Goal: Task Accomplishment & Management: Complete application form

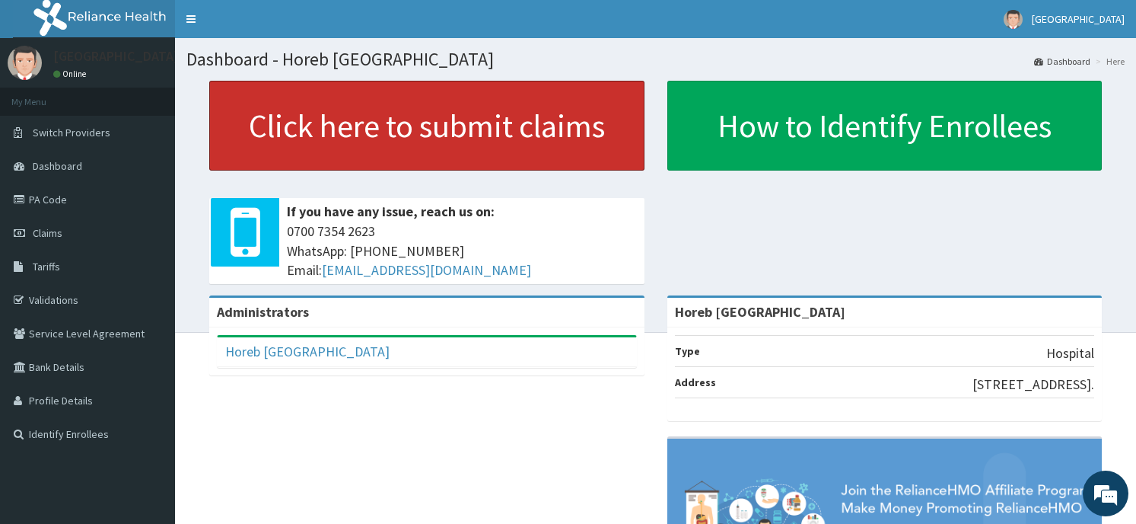
click at [481, 153] on link "Click here to submit claims" at bounding box center [426, 126] width 435 height 90
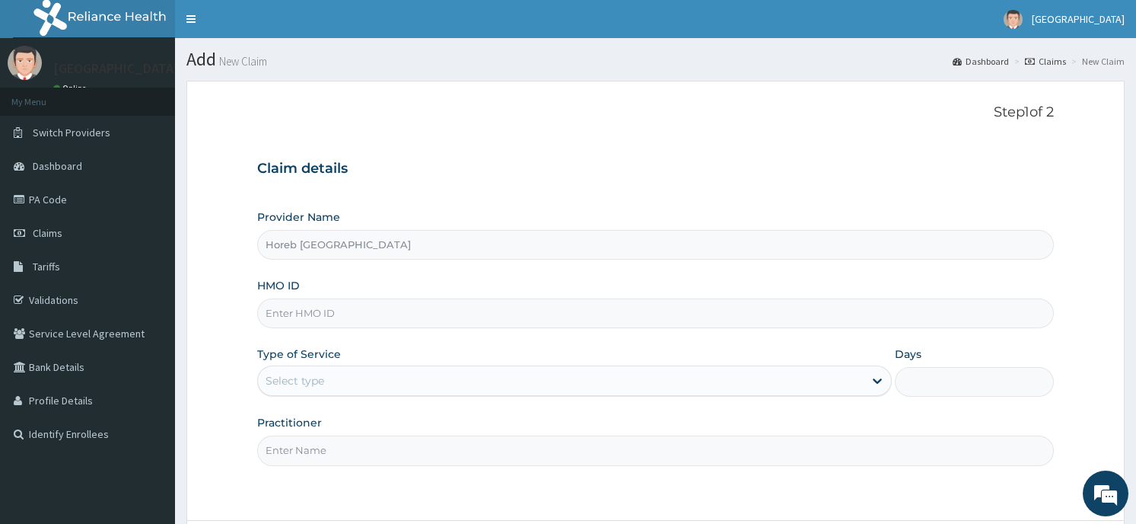
click at [393, 313] on input "HMO ID" at bounding box center [655, 313] width 796 height 30
type input "shz/10018/a"
click at [337, 377] on div "Select type" at bounding box center [561, 380] width 606 height 24
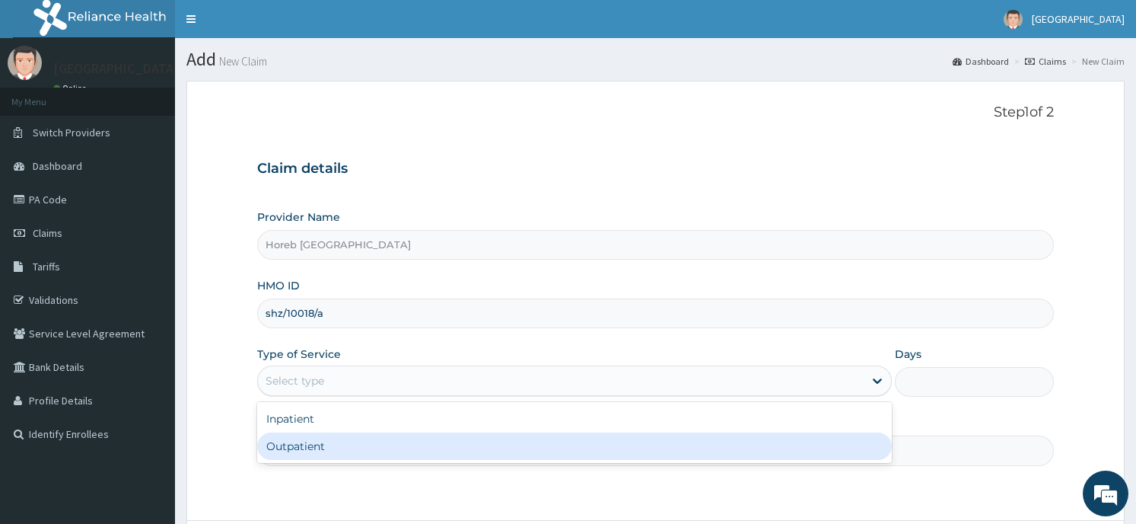
click at [329, 459] on div "Outpatient" at bounding box center [574, 445] width 635 height 27
type input "1"
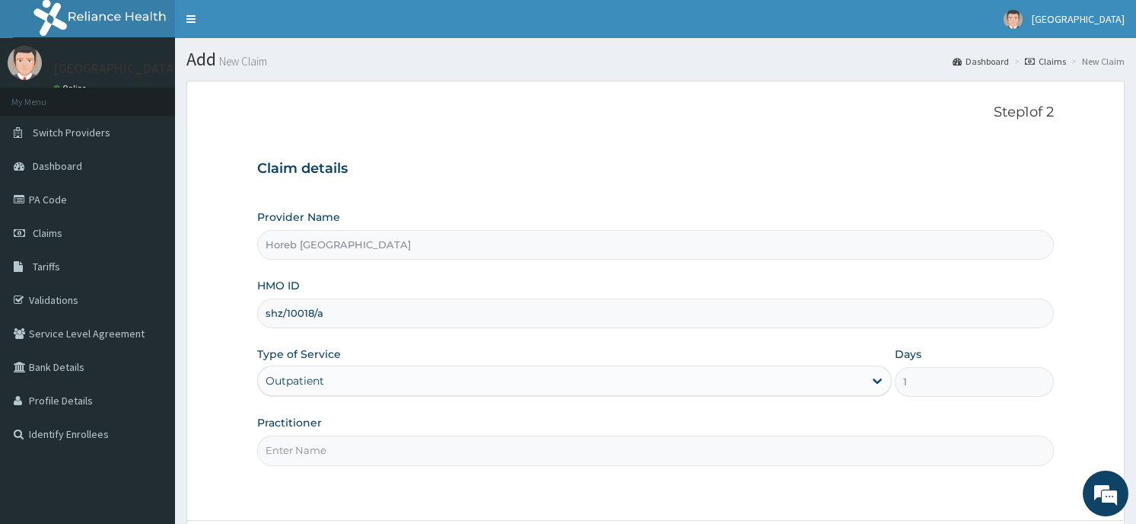
click at [352, 457] on input "Practitioner" at bounding box center [655, 450] width 796 height 30
type input "general"
click at [757, 490] on div "Step 1 of 2 Claim details Provider Name Horeb Consult Hospital HMO ID shz/10018…" at bounding box center [655, 300] width 796 height 393
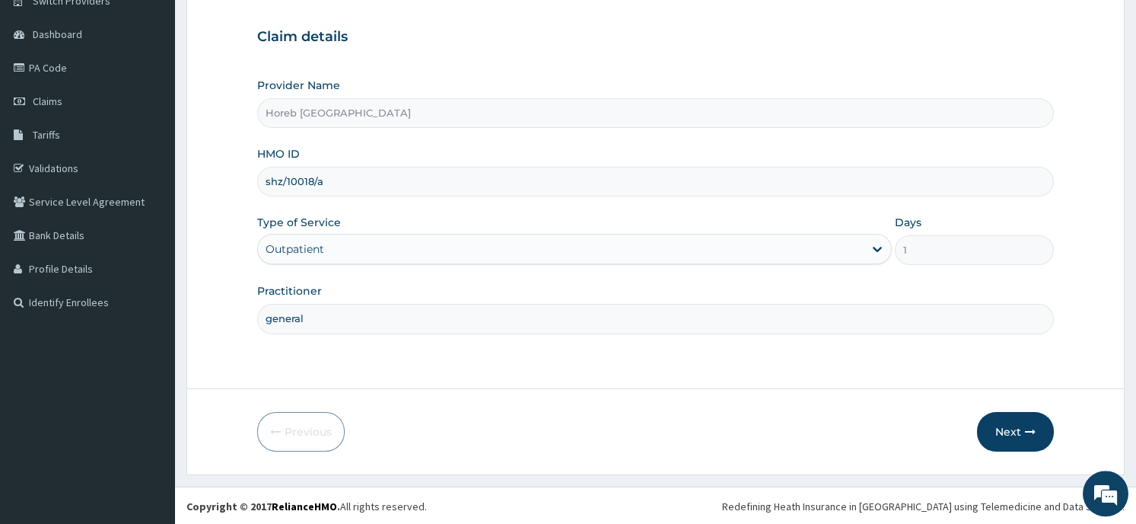
scroll to position [133, 0]
click at [1014, 428] on button "Next" at bounding box center [1015, 430] width 77 height 40
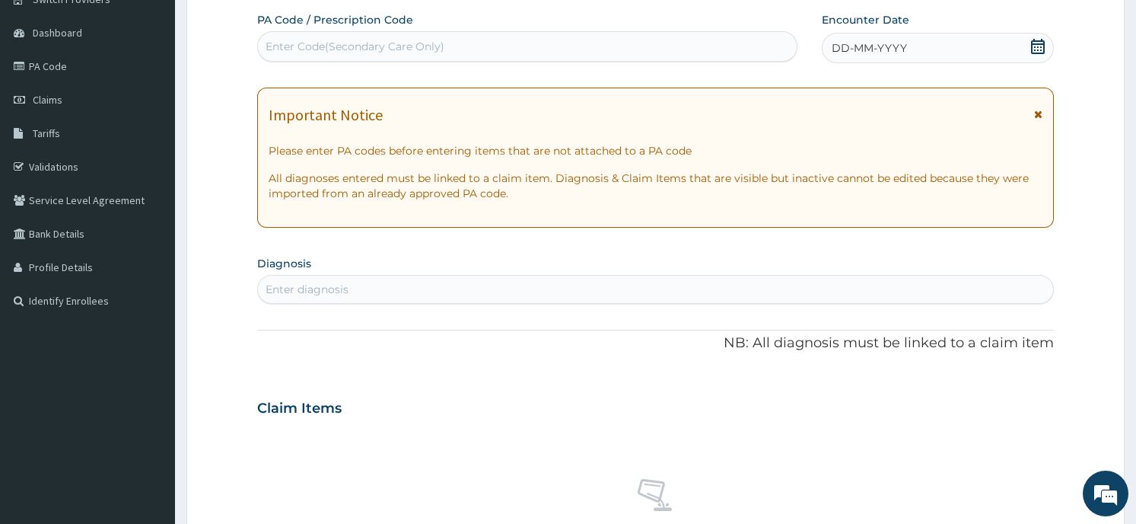
click at [1036, 53] on icon at bounding box center [1037, 46] width 15 height 15
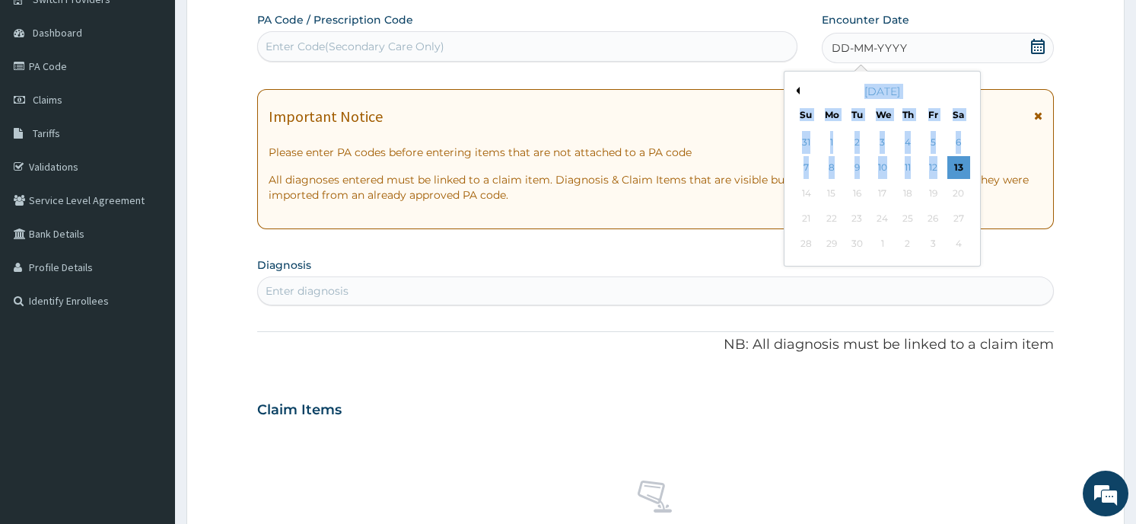
drag, startPoint x: 1036, startPoint y: 53, endPoint x: 797, endPoint y: 90, distance: 242.5
click at [795, 93] on button "Previous Month" at bounding box center [796, 91] width 8 height 8
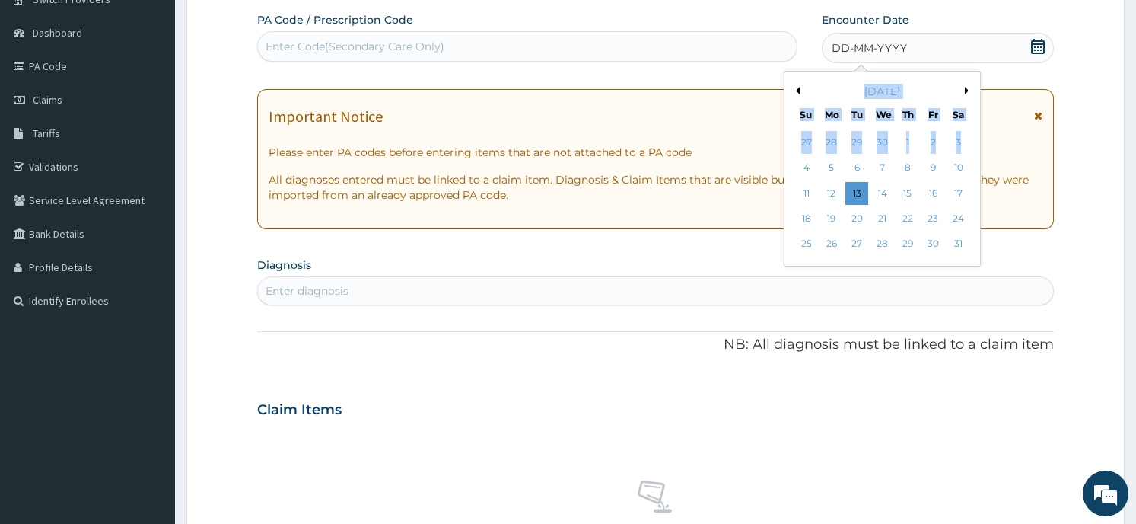
click at [973, 92] on button "Next Month" at bounding box center [970, 91] width 8 height 8
drag, startPoint x: 973, startPoint y: 92, endPoint x: 796, endPoint y: 93, distance: 177.3
click at [796, 93] on button "Previous Month" at bounding box center [796, 91] width 8 height 8
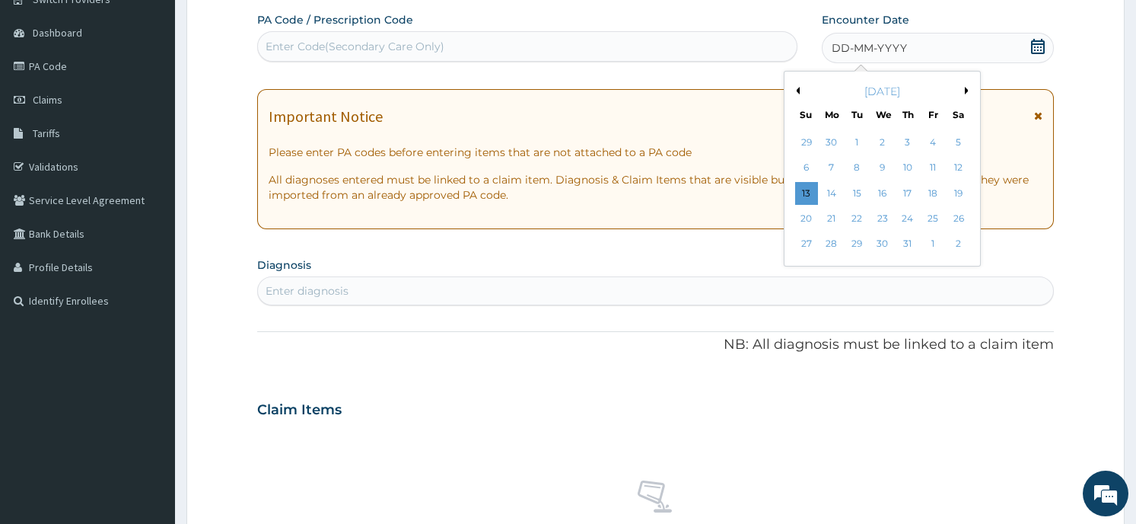
click at [729, 154] on p "Please enter PA codes before entering items that are not attached to a PA code" at bounding box center [655, 152] width 773 height 15
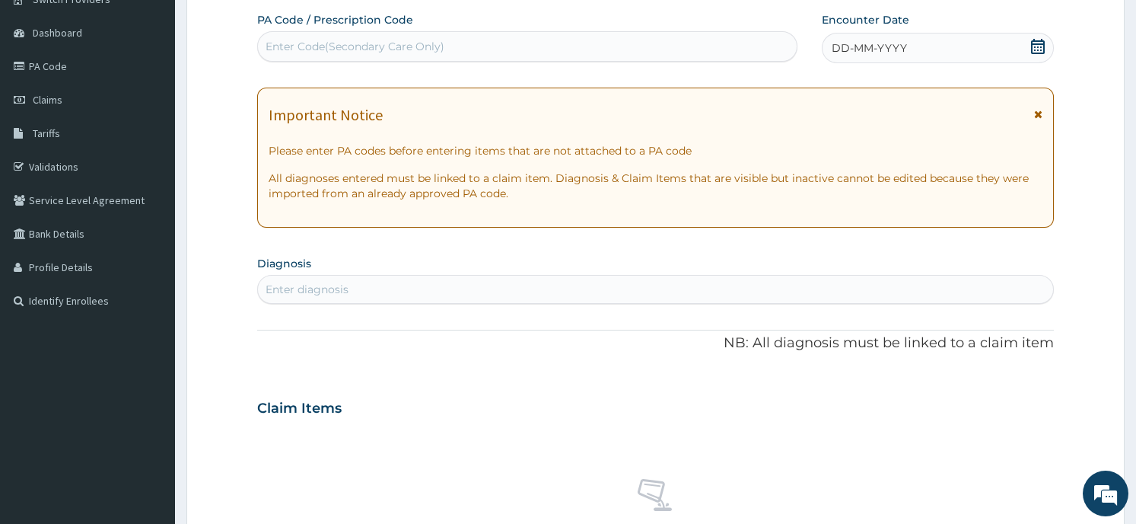
click at [1037, 56] on span at bounding box center [1037, 48] width 15 height 19
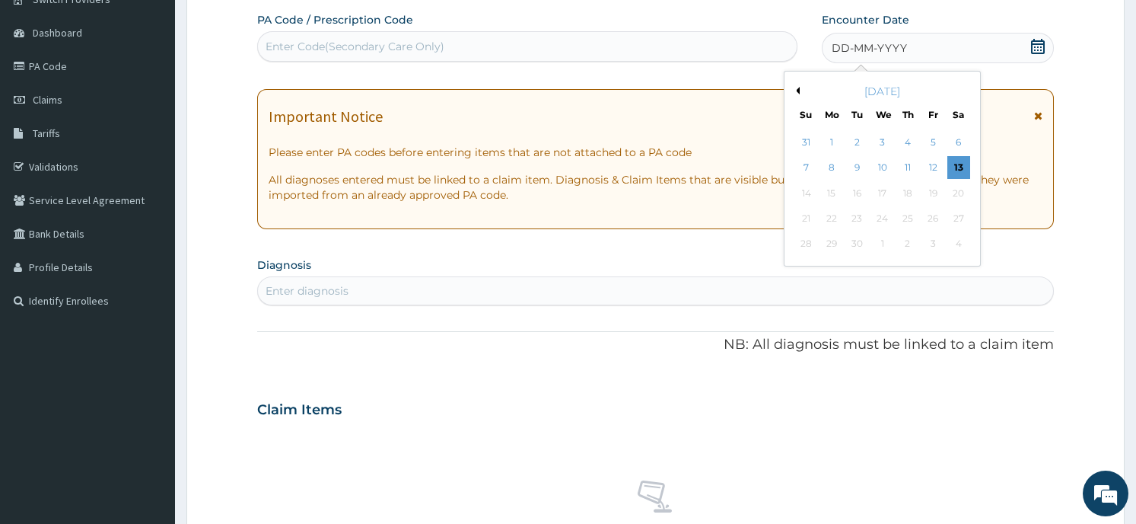
click at [794, 97] on div "September 2025" at bounding box center [882, 91] width 183 height 15
click at [794, 93] on button "Previous Month" at bounding box center [796, 91] width 8 height 8
click at [908, 139] on div "3" at bounding box center [907, 142] width 23 height 23
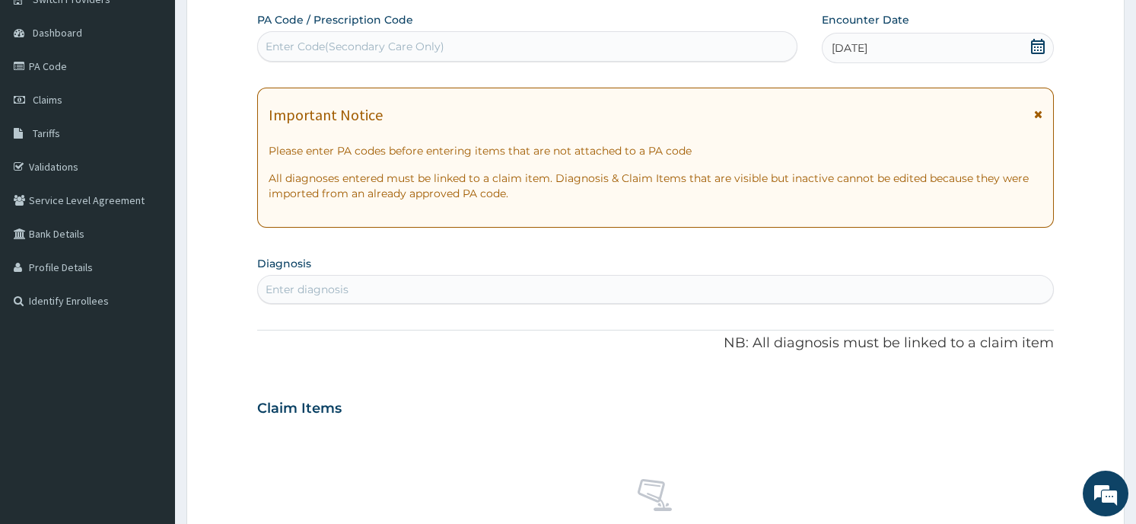
click at [476, 294] on div "Enter diagnosis" at bounding box center [655, 289] width 794 height 24
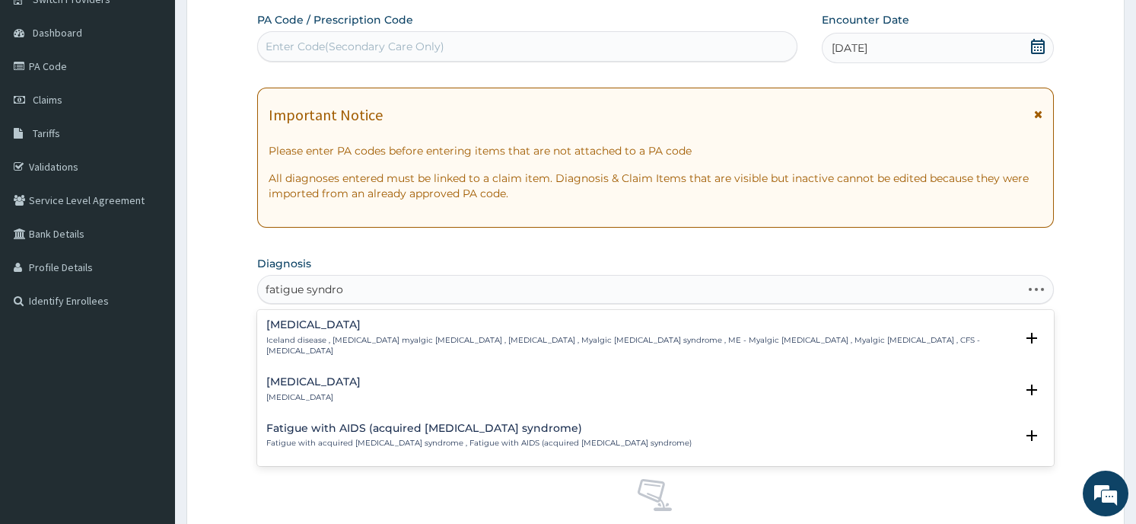
type input "fatigue syndro"
click at [277, 323] on h4 "Chronic fatigue syndrome" at bounding box center [640, 324] width 748 height 11
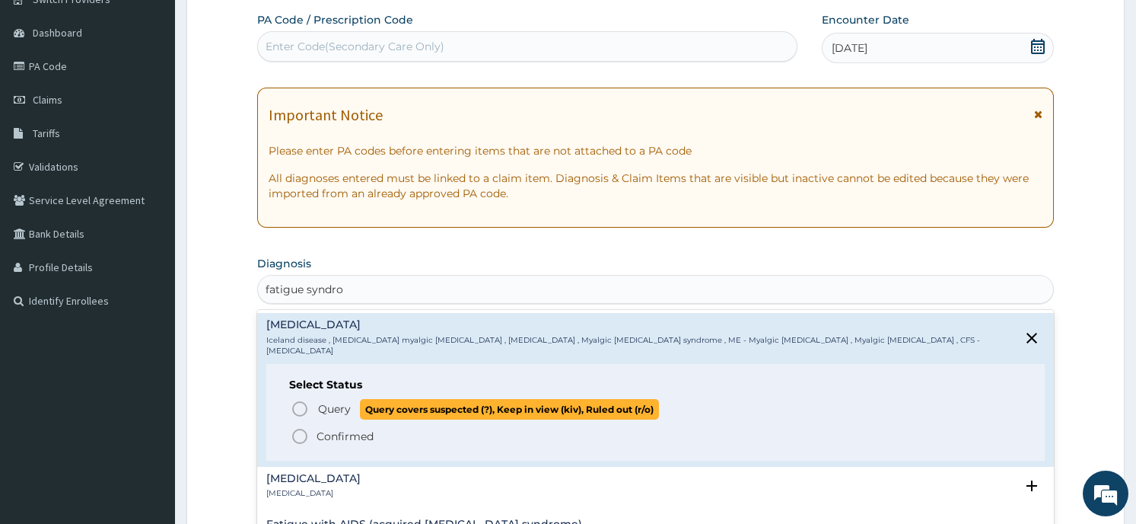
click at [294, 400] on icon "status option query" at bounding box center [300, 409] width 18 height 18
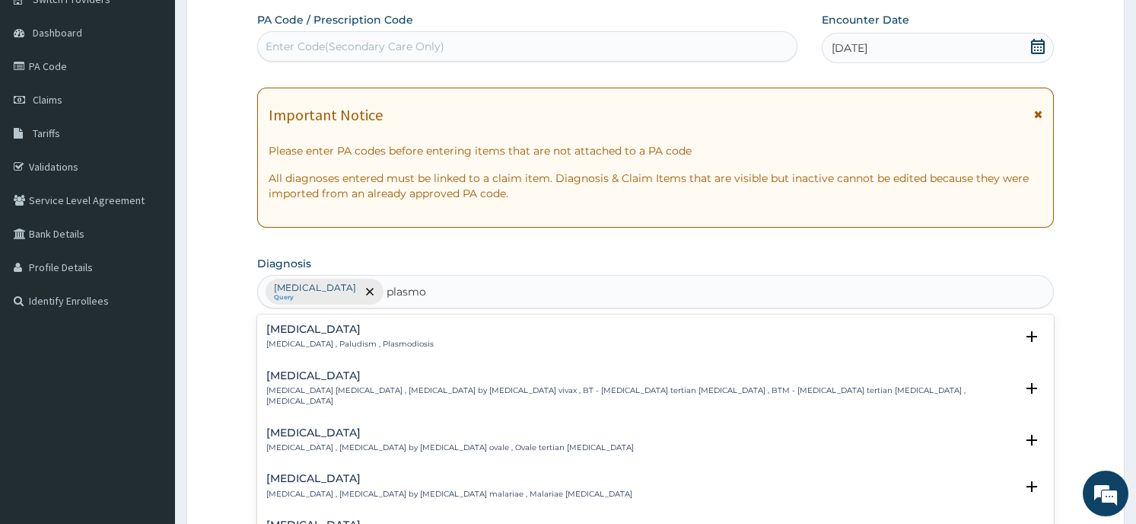
type input "plasmod"
click at [406, 333] on div "Malaria Malaria , Paludism , Plasmodiosis" at bounding box center [655, 336] width 778 height 27
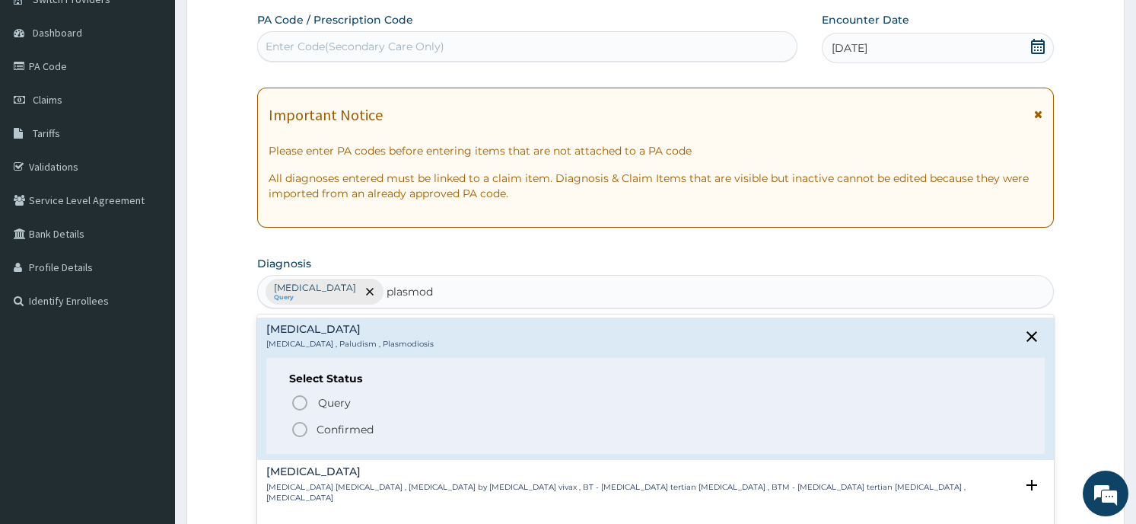
click at [412, 428] on span "Confirmed" at bounding box center [656, 429] width 731 height 18
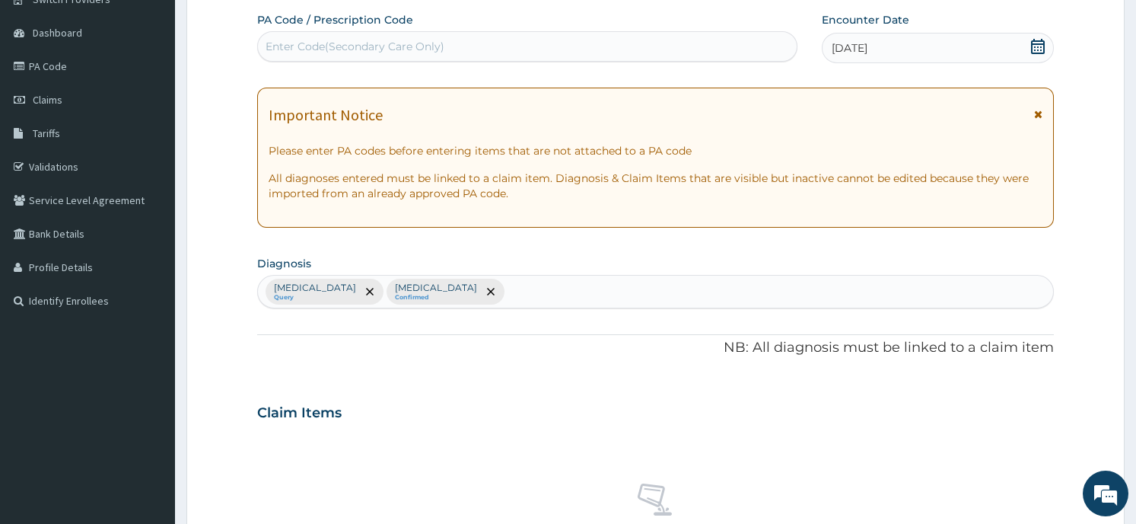
click at [595, 373] on div "PA Code / Prescription Code Enter Code(Secondary Care Only) Encounter Date 03-0…" at bounding box center [655, 408] width 796 height 792
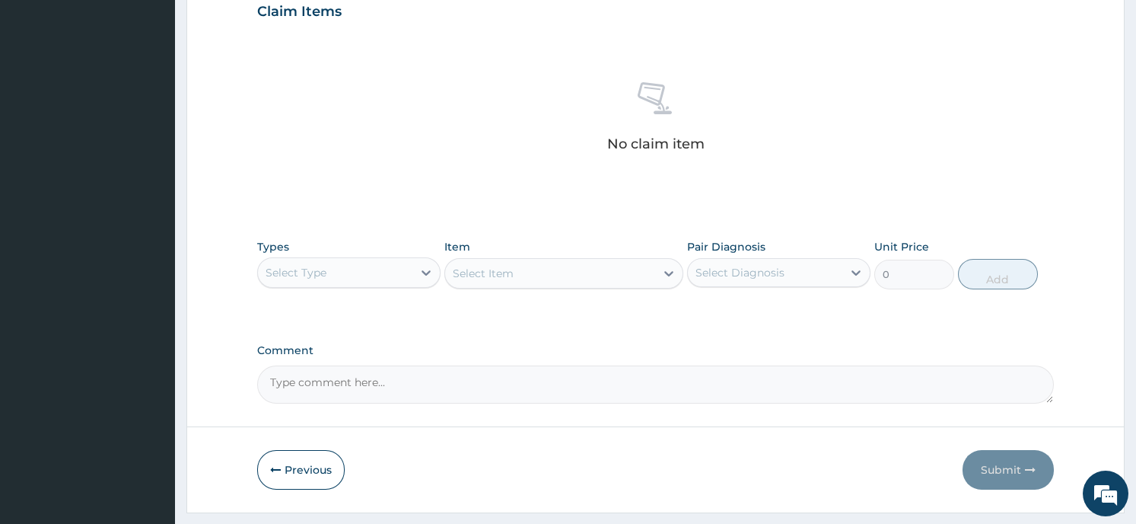
scroll to position [574, 0]
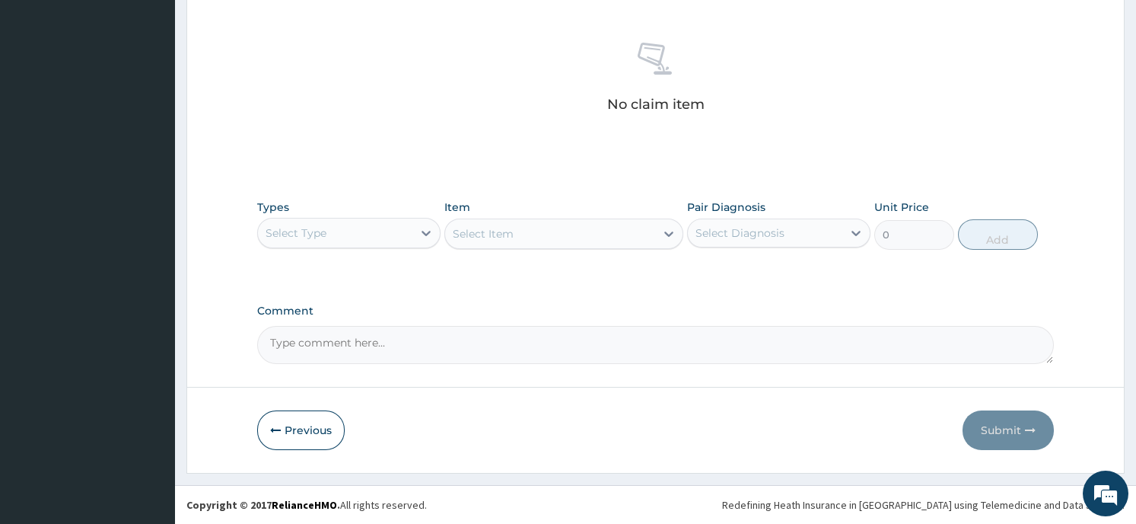
click at [356, 234] on div "Select Type" at bounding box center [335, 233] width 154 height 24
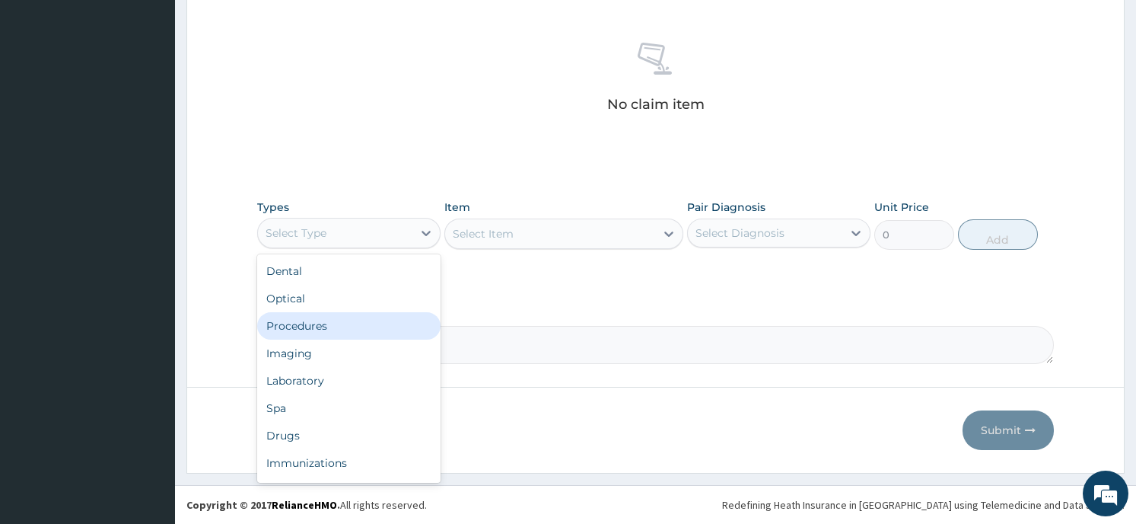
click at [370, 320] on div "Procedures" at bounding box center [348, 325] width 183 height 27
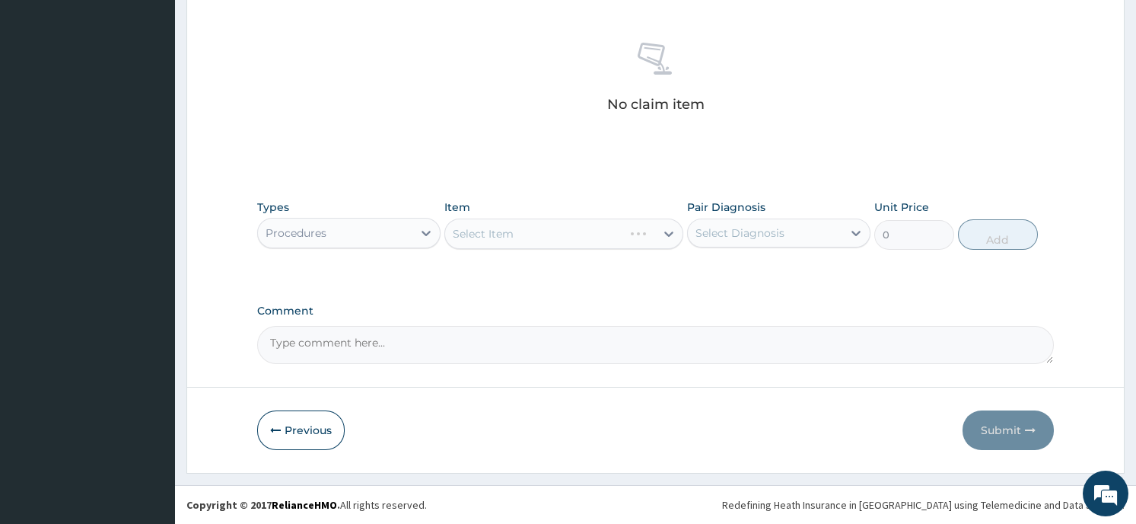
click at [581, 240] on div "Select Item" at bounding box center [563, 233] width 239 height 30
click at [580, 231] on div "Select Item" at bounding box center [563, 233] width 239 height 30
click at [663, 235] on icon at bounding box center [668, 233] width 15 height 15
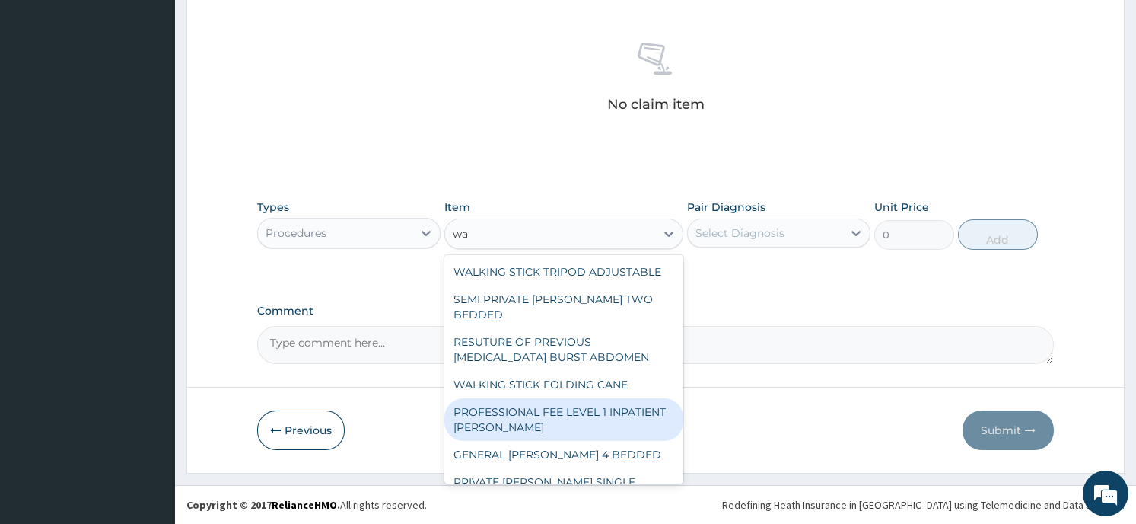
type input "w"
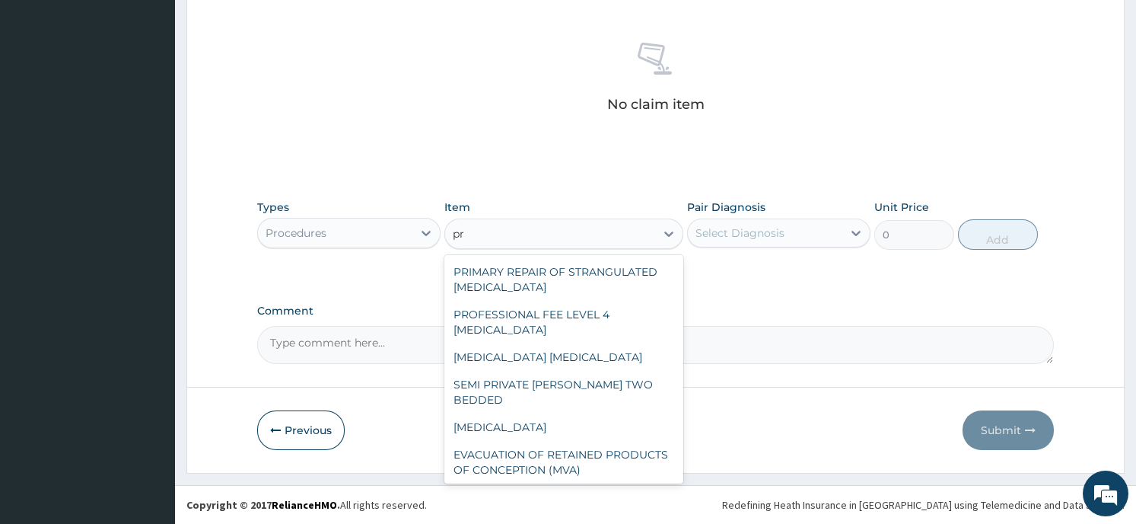
type input "p"
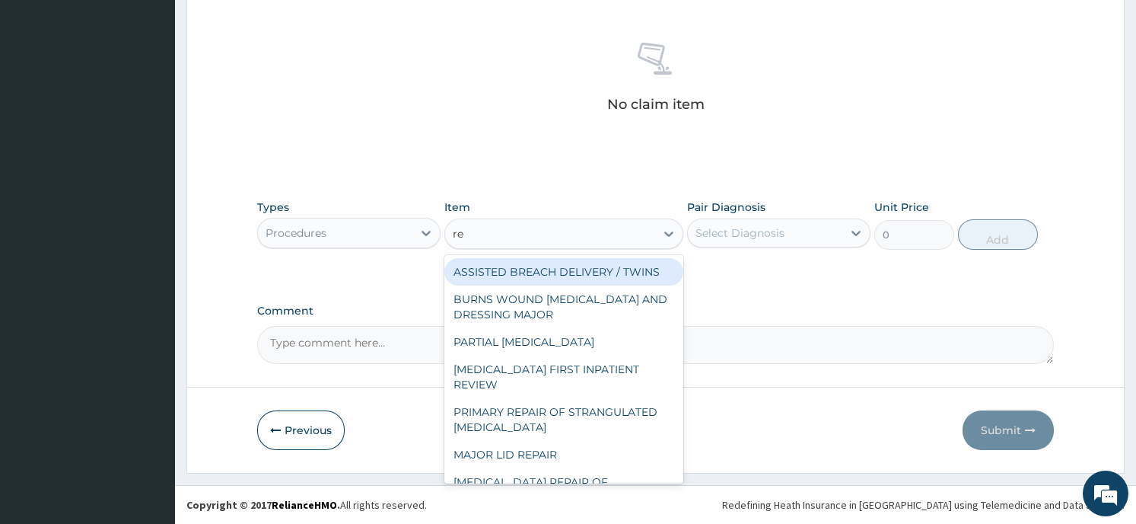
type input "reg"
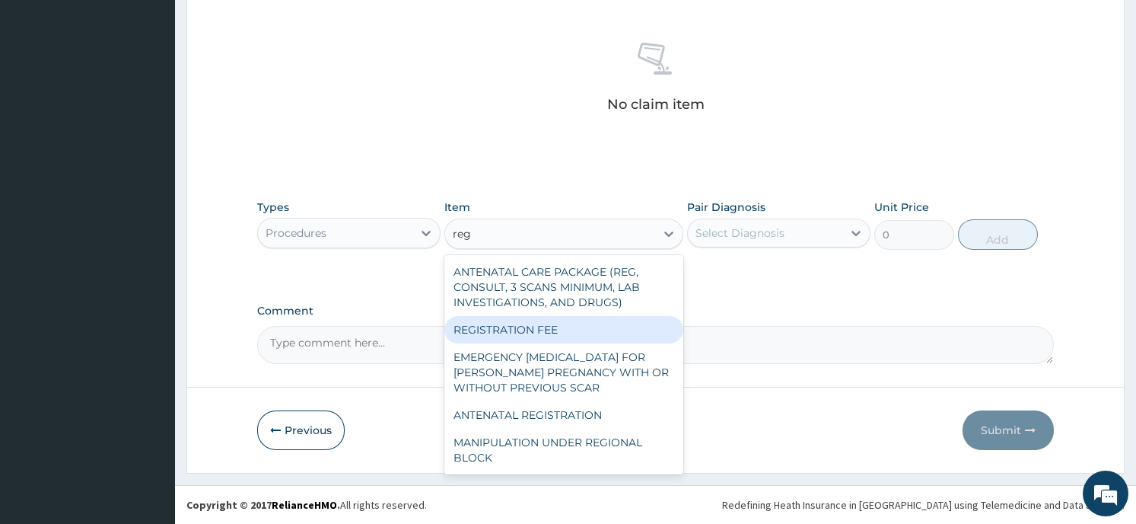
click at [524, 320] on div "REGISTRATION FEE" at bounding box center [563, 329] width 239 height 27
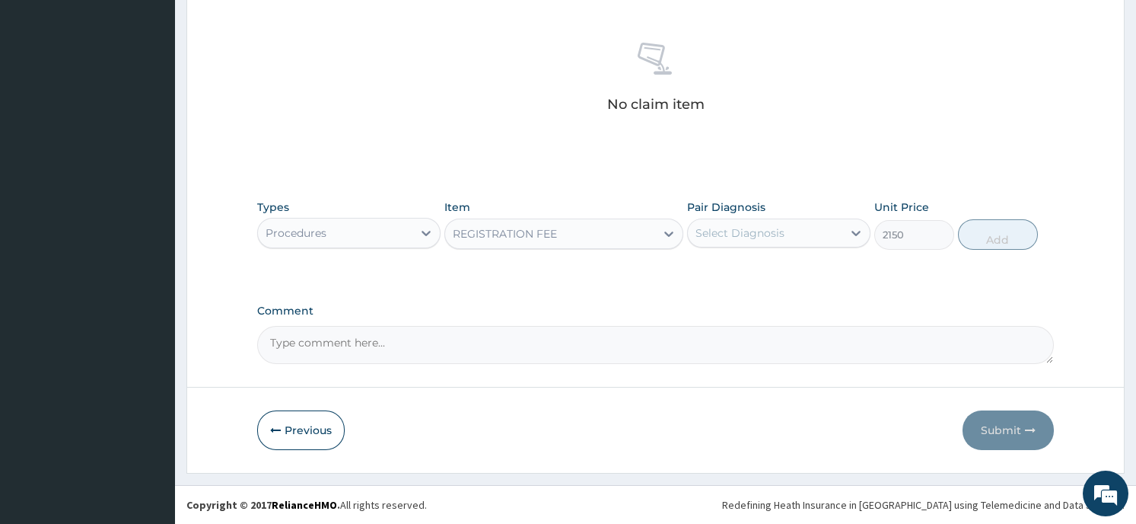
type input "2150"
click at [781, 235] on div "Select Diagnosis" at bounding box center [740, 232] width 89 height 15
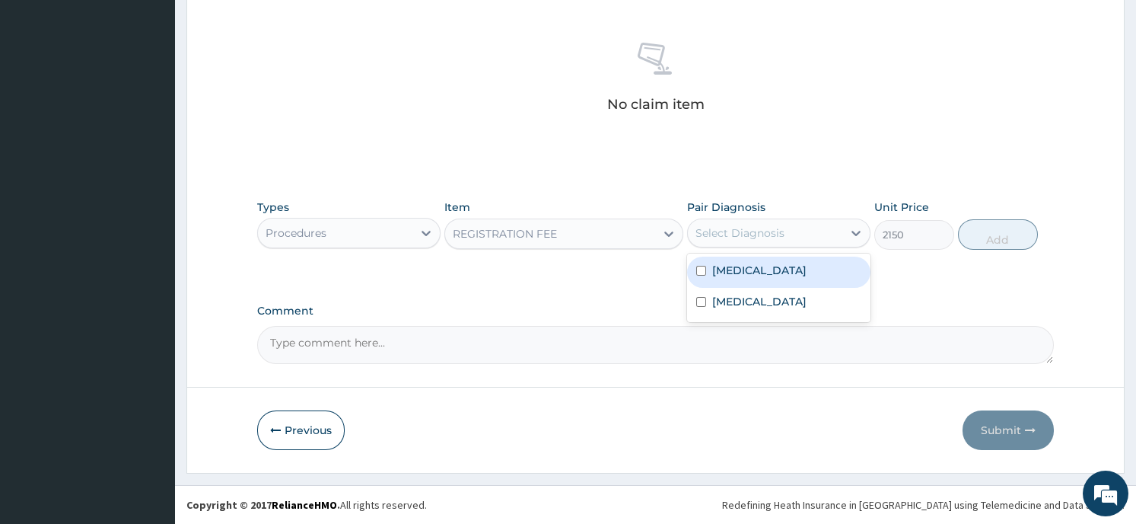
click at [778, 274] on label "Chronic fatigue syndrome" at bounding box center [759, 270] width 94 height 15
checkbox input "true"
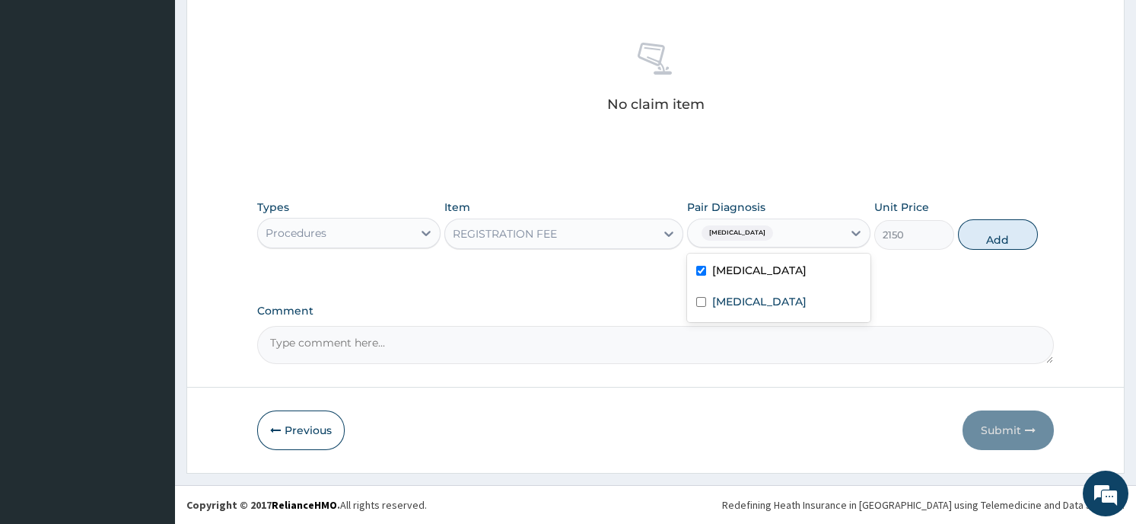
click at [990, 227] on button "Add" at bounding box center [998, 234] width 80 height 30
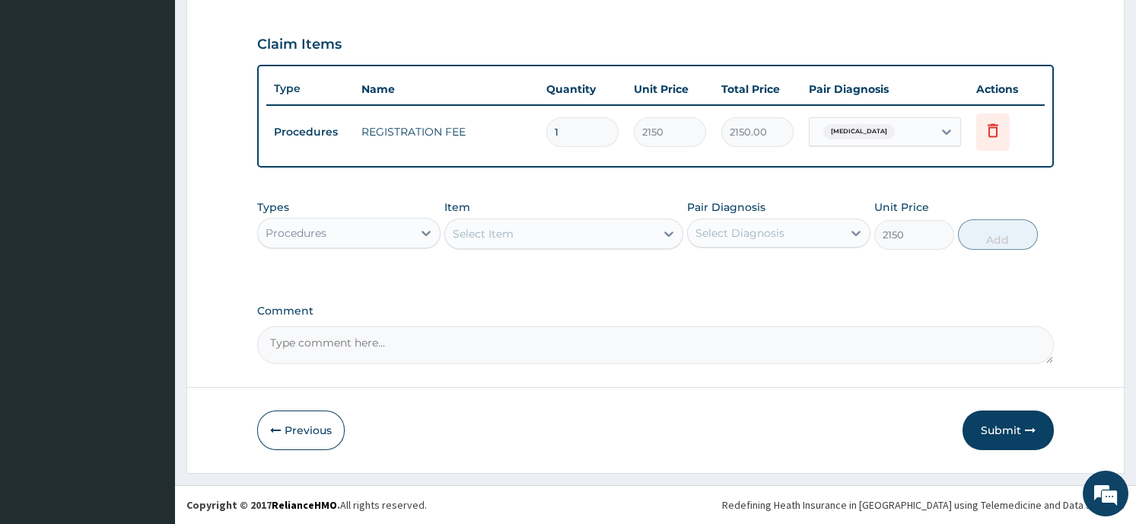
type input "0"
click at [644, 230] on div "Select Item" at bounding box center [550, 235] width 210 height 24
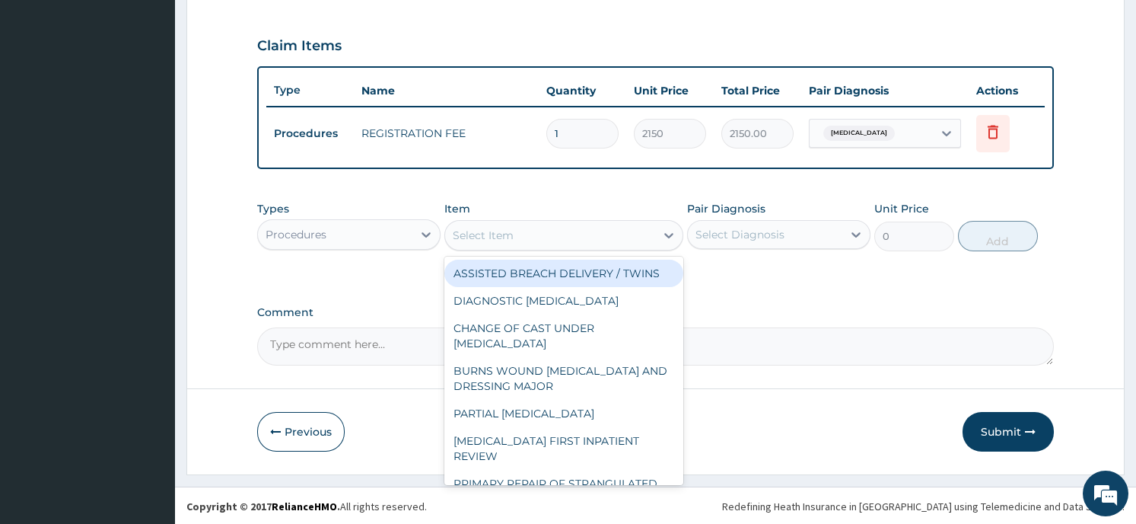
type input "s"
type input "105350"
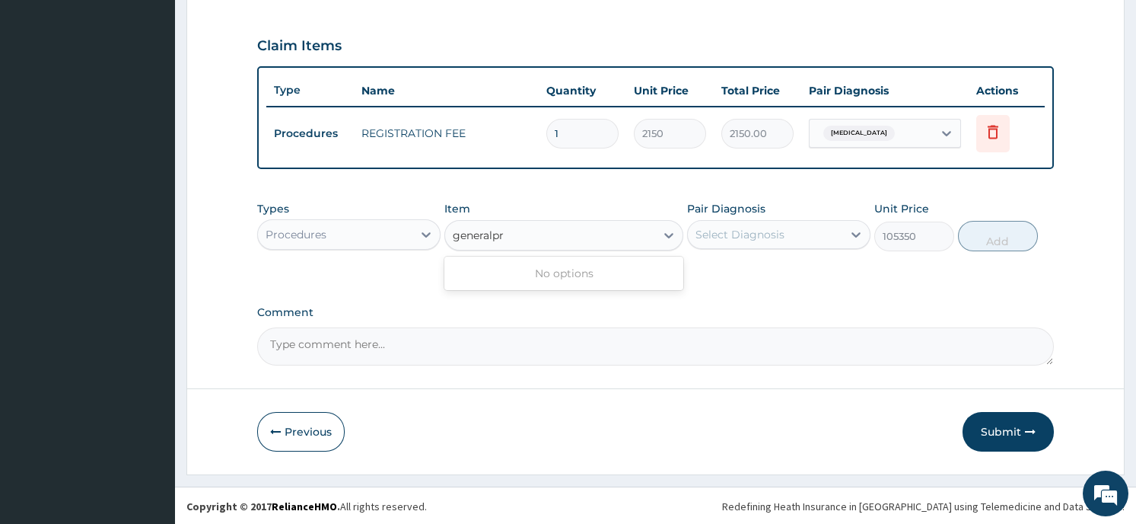
type input "general pr"
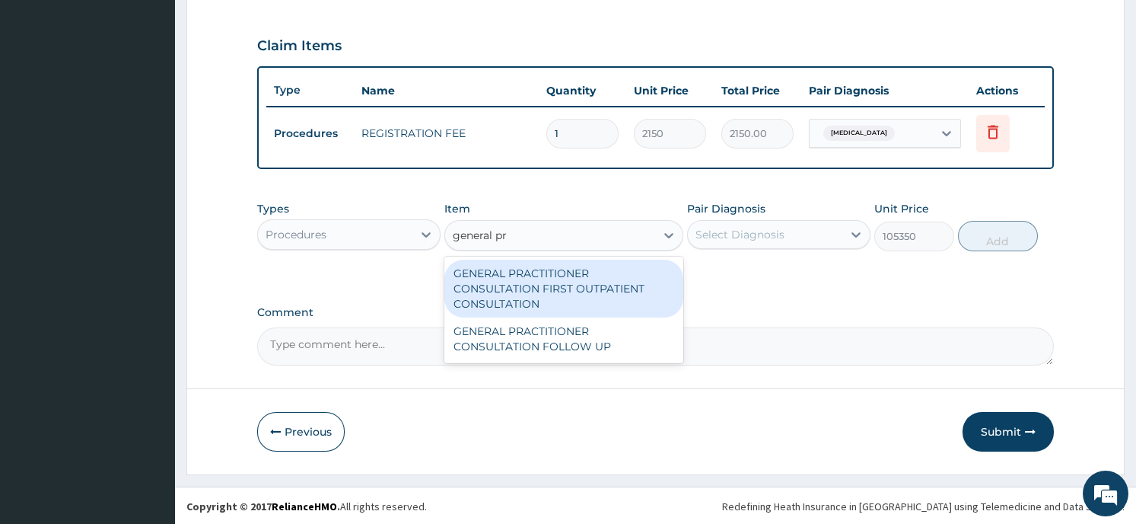
click at [514, 284] on div "GENERAL PRACTITIONER CONSULTATION FIRST OUTPATIENT CONSULTATION" at bounding box center [563, 288] width 239 height 58
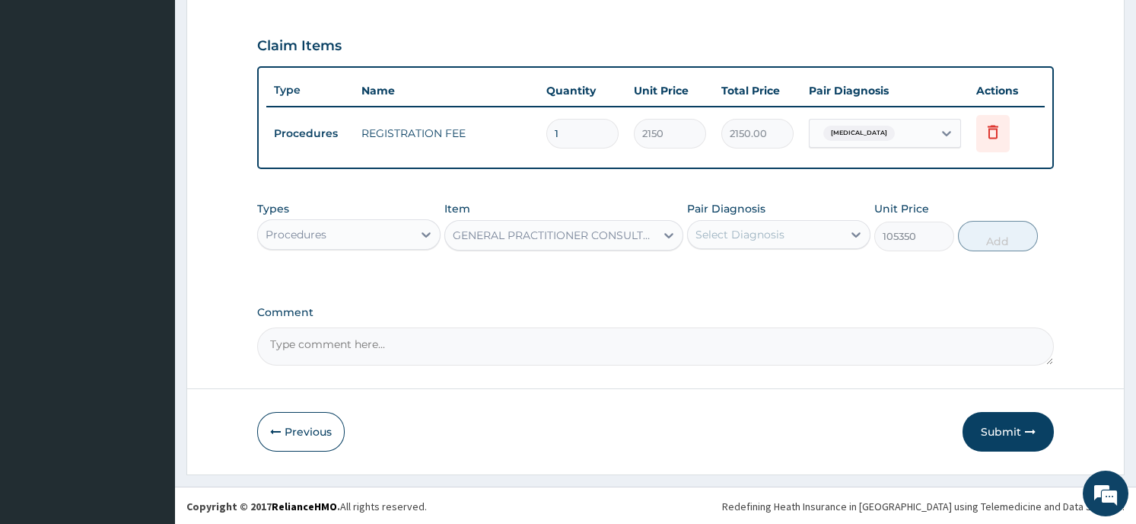
type input "3547.5"
click at [780, 236] on div "Select Diagnosis" at bounding box center [740, 234] width 89 height 15
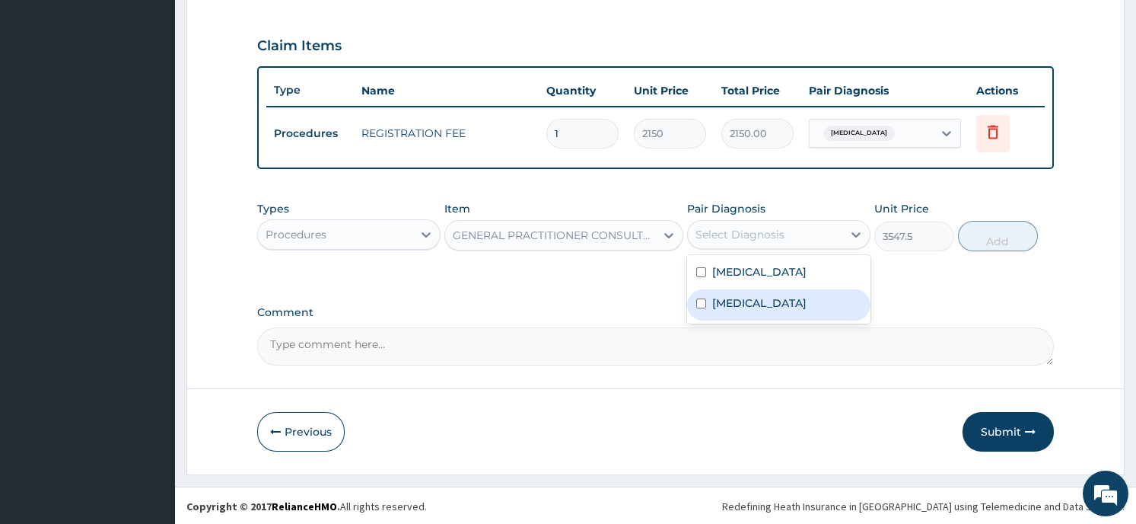
click at [776, 303] on div "Malaria" at bounding box center [778, 304] width 183 height 31
checkbox input "true"
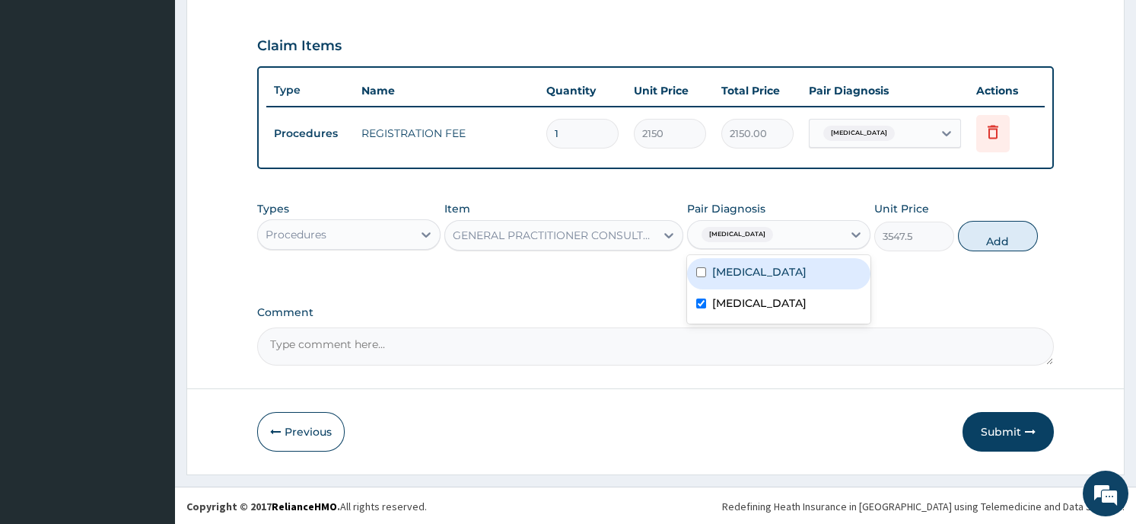
click at [982, 241] on button "Add" at bounding box center [998, 236] width 80 height 30
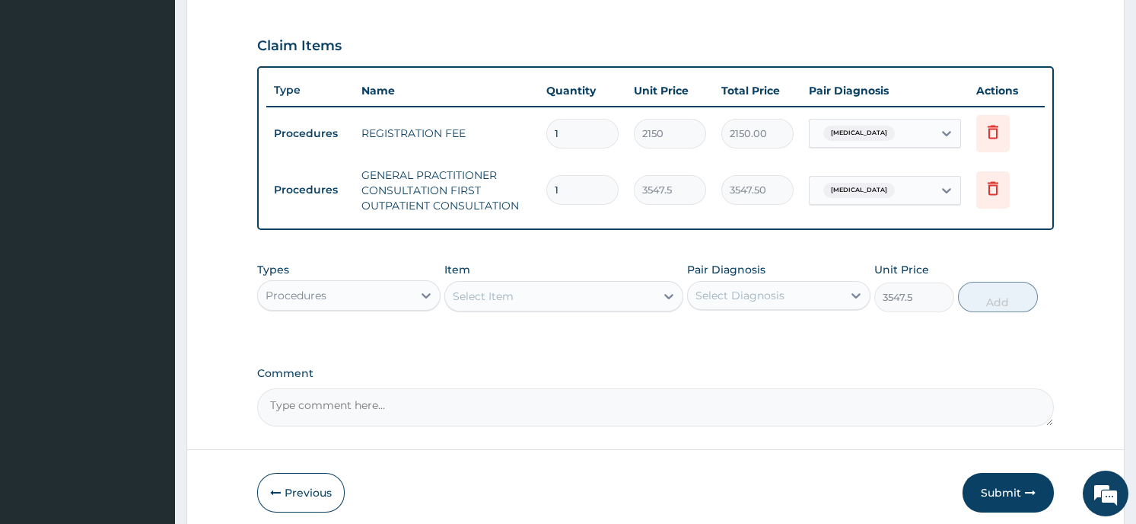
type input "0"
click at [351, 300] on div "Procedures" at bounding box center [335, 295] width 154 height 24
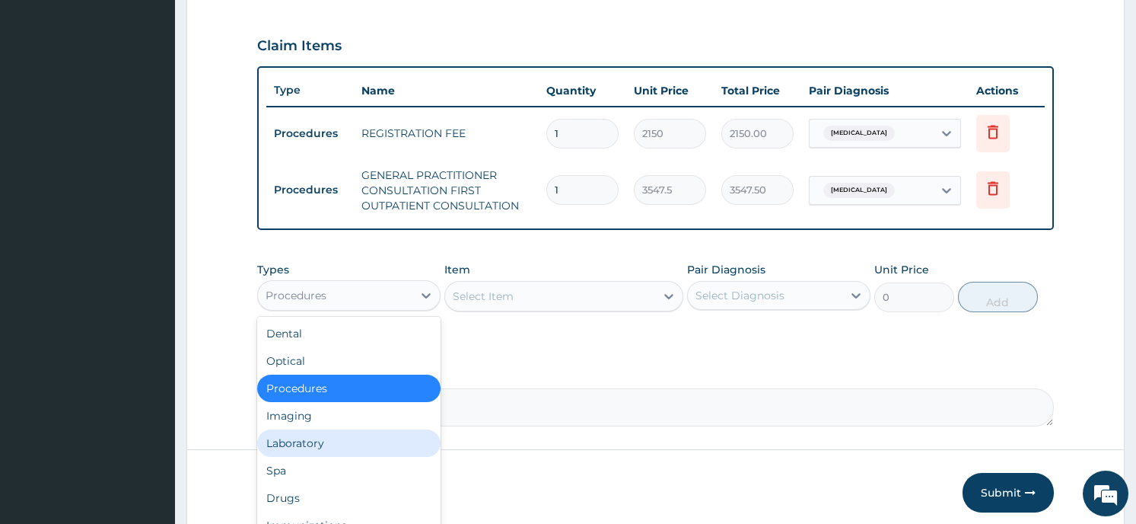
click at [329, 439] on div "Laboratory" at bounding box center [348, 442] width 183 height 27
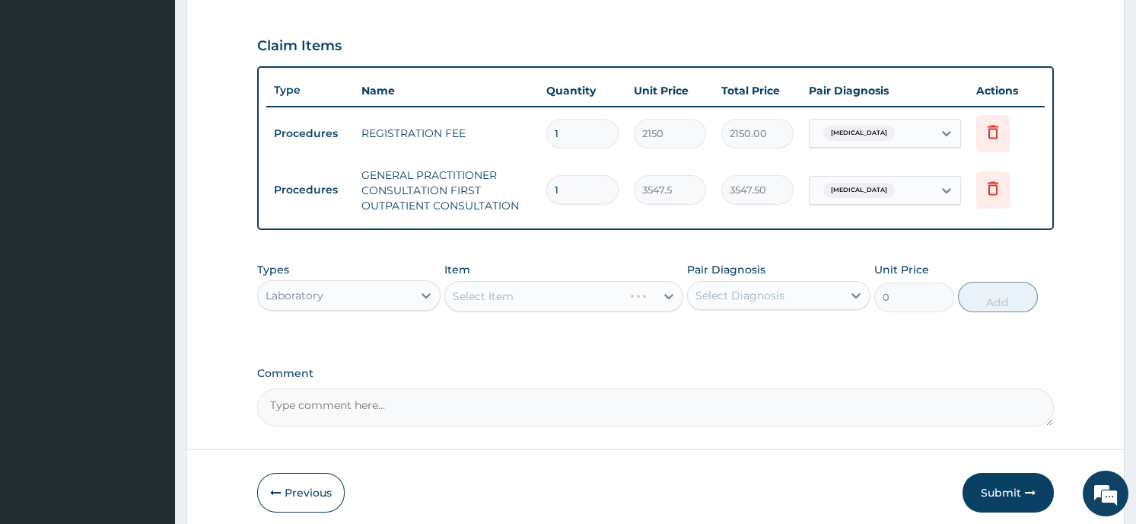
click at [525, 290] on div "Select Item" at bounding box center [563, 296] width 239 height 30
click at [676, 303] on div "Select Item" at bounding box center [563, 296] width 239 height 30
click at [654, 292] on div "Select Item" at bounding box center [550, 296] width 210 height 24
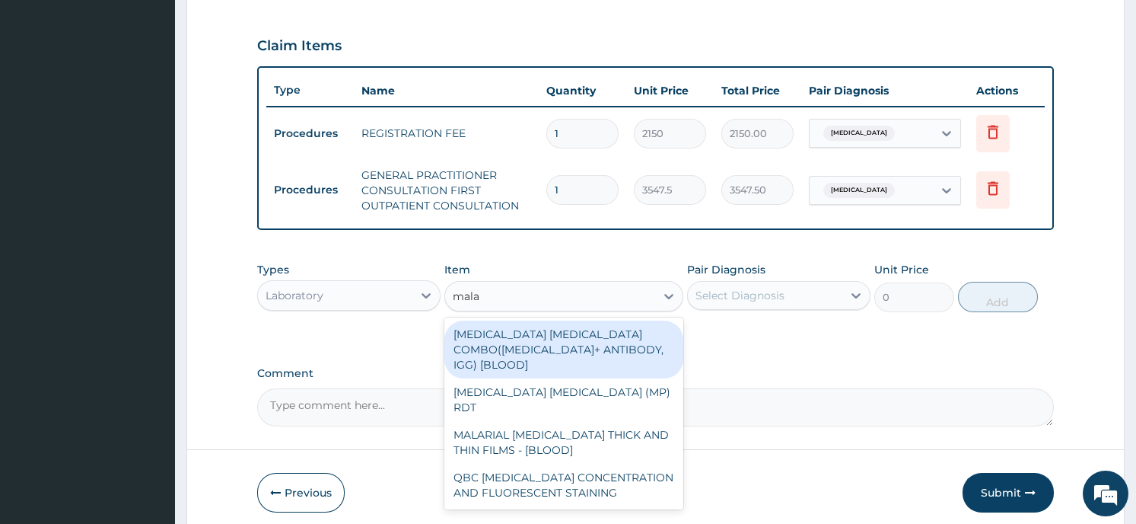
type input "malar"
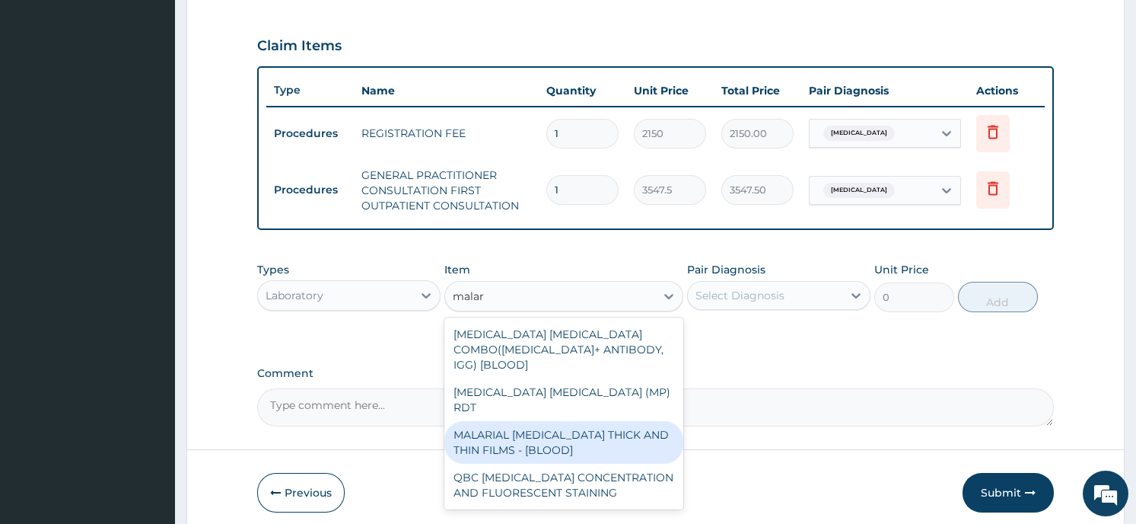
click at [638, 421] on div "MALARIAL PARASITE THICK AND THIN FILMS - [BLOOD]" at bounding box center [563, 442] width 239 height 43
type input "1612.5"
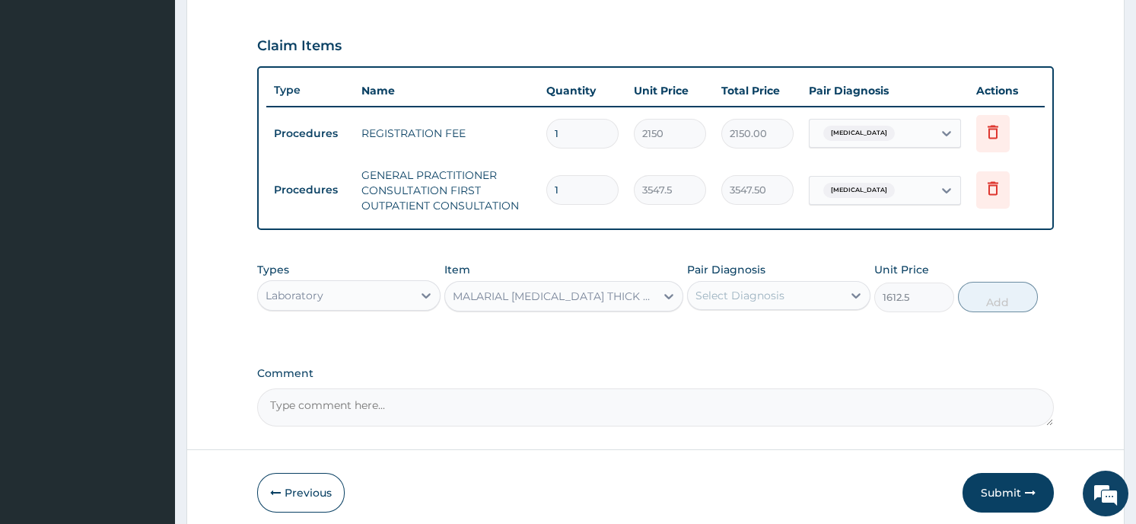
click at [824, 297] on div "Select Diagnosis" at bounding box center [765, 295] width 154 height 24
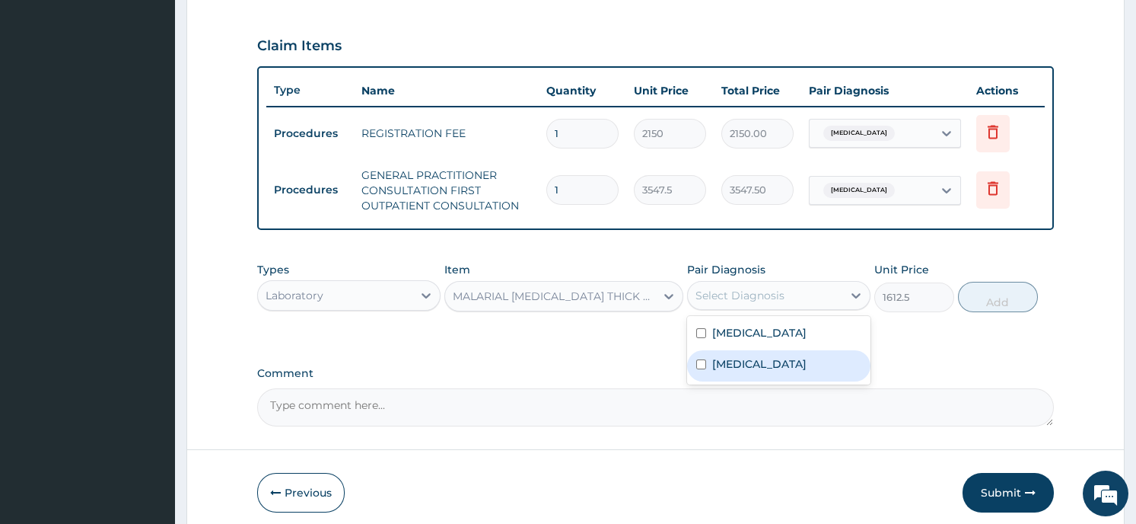
click at [815, 363] on div "Malaria" at bounding box center [778, 365] width 183 height 31
checkbox input "true"
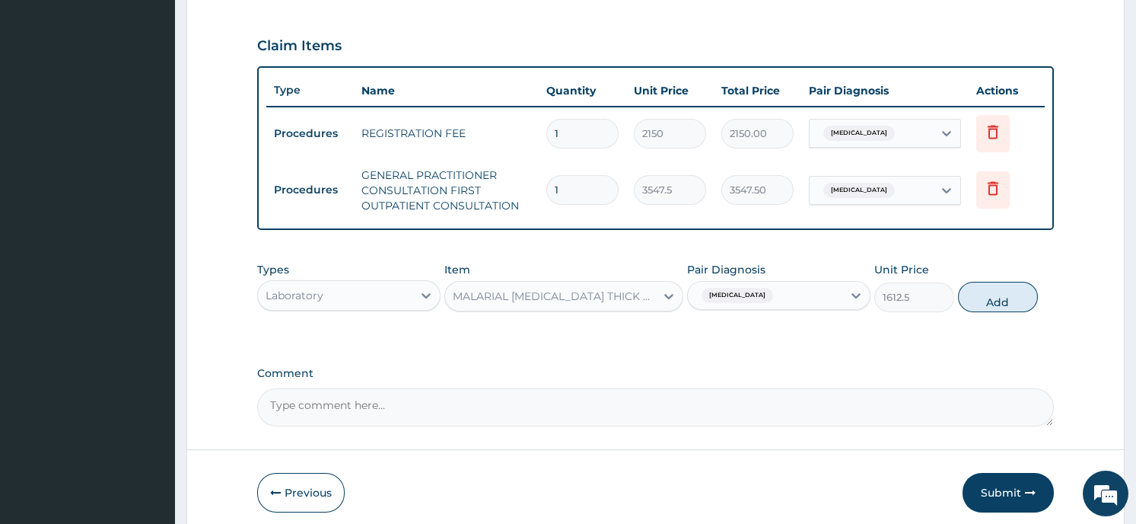
click at [998, 294] on button "Add" at bounding box center [998, 297] width 80 height 30
type input "0"
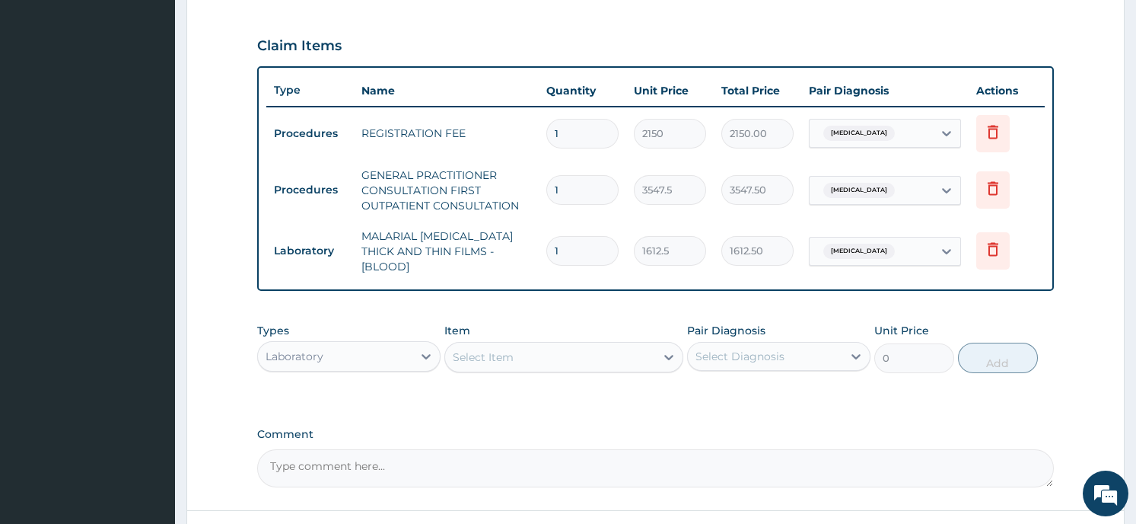
click at [500, 351] on div "Select Item" at bounding box center [483, 356] width 61 height 15
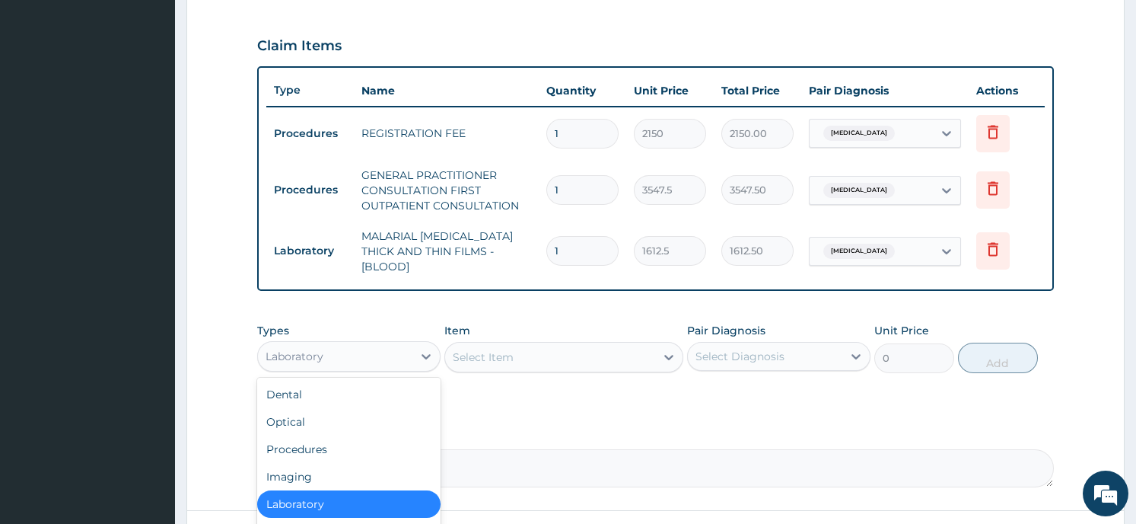
click at [387, 349] on div "Laboratory" at bounding box center [335, 356] width 154 height 24
click at [562, 352] on div "Select Item" at bounding box center [550, 357] width 210 height 24
click at [406, 347] on div "Laboratory" at bounding box center [335, 356] width 154 height 24
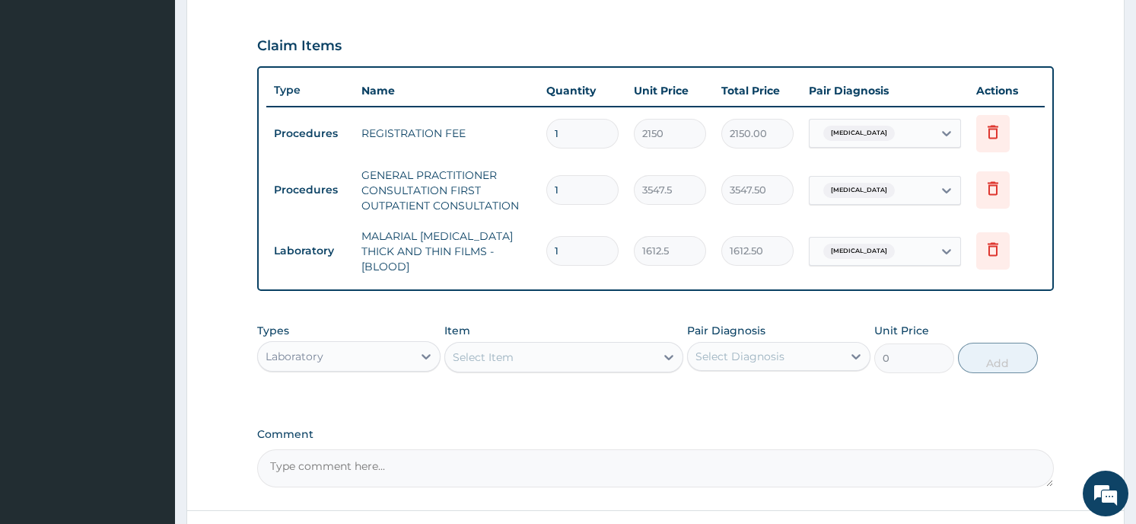
click at [212, 415] on form "Step 2 of 2 PA Code / Prescription Code Enter Code(Secondary Care Only) Encount…" at bounding box center [655, 88] width 938 height 1015
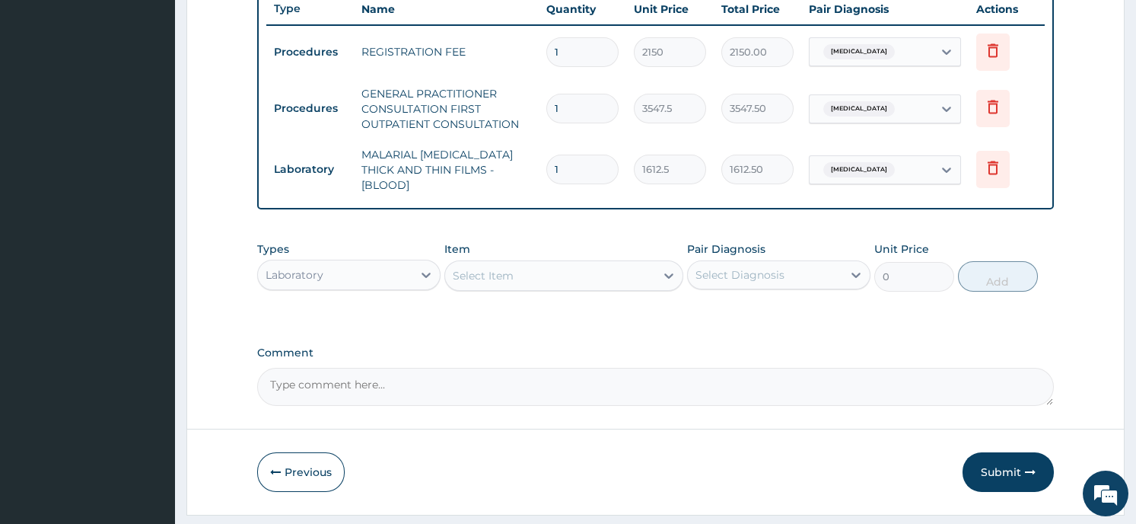
scroll to position [613, 0]
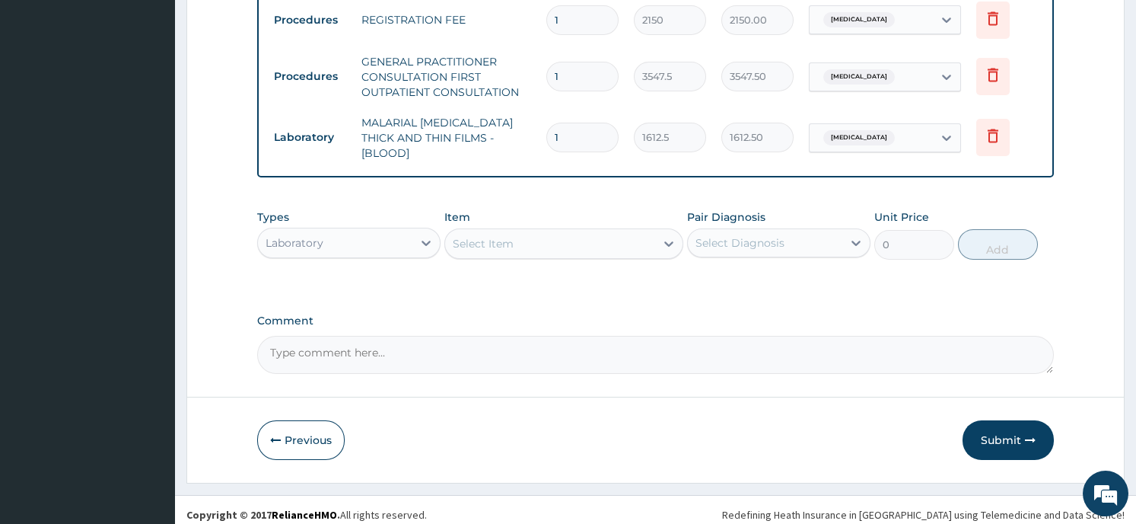
click at [372, 231] on div "Laboratory" at bounding box center [335, 243] width 154 height 24
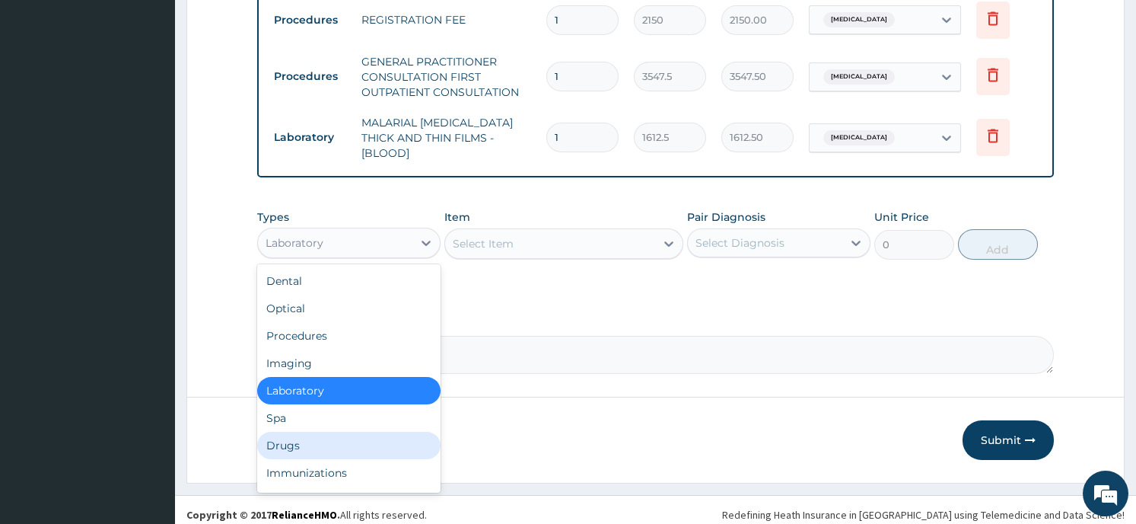
click at [345, 438] on div "Drugs" at bounding box center [348, 444] width 183 height 27
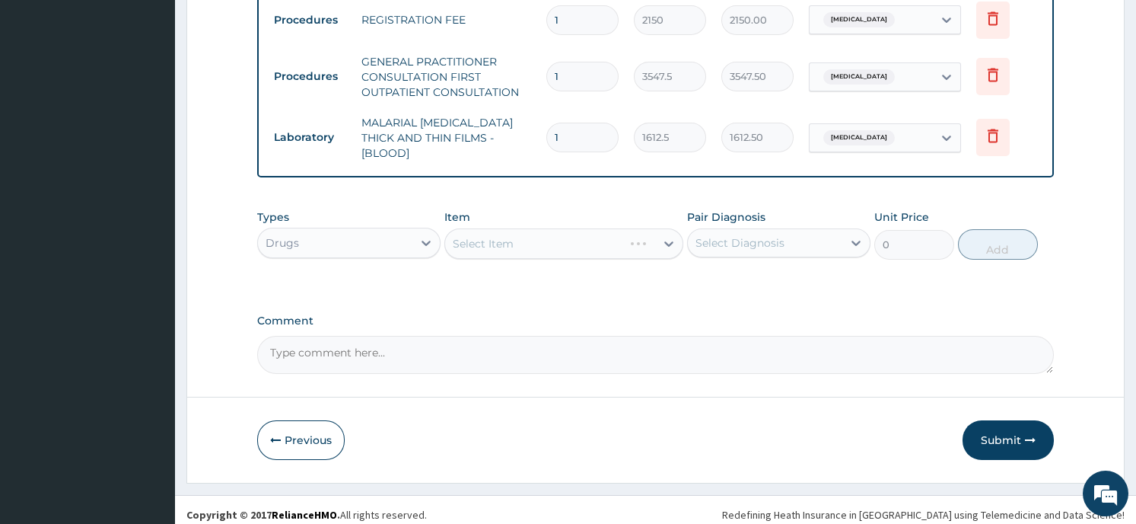
click at [516, 241] on div "Select Item" at bounding box center [563, 243] width 239 height 30
click at [651, 233] on div "Select Item" at bounding box center [563, 243] width 239 height 30
click at [641, 238] on div "Select Item" at bounding box center [550, 243] width 210 height 24
click at [667, 241] on icon at bounding box center [668, 243] width 9 height 5
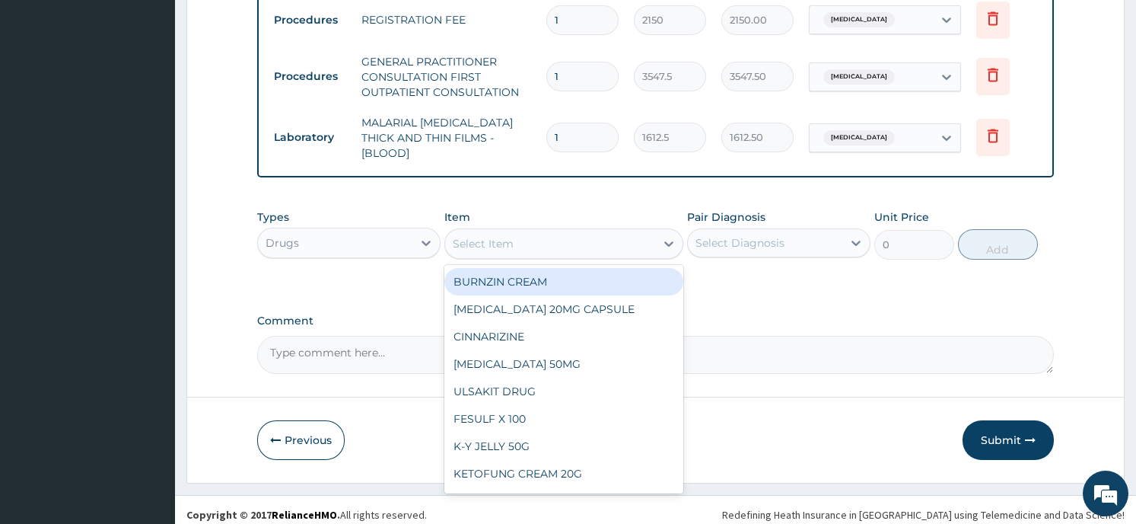
type input "e"
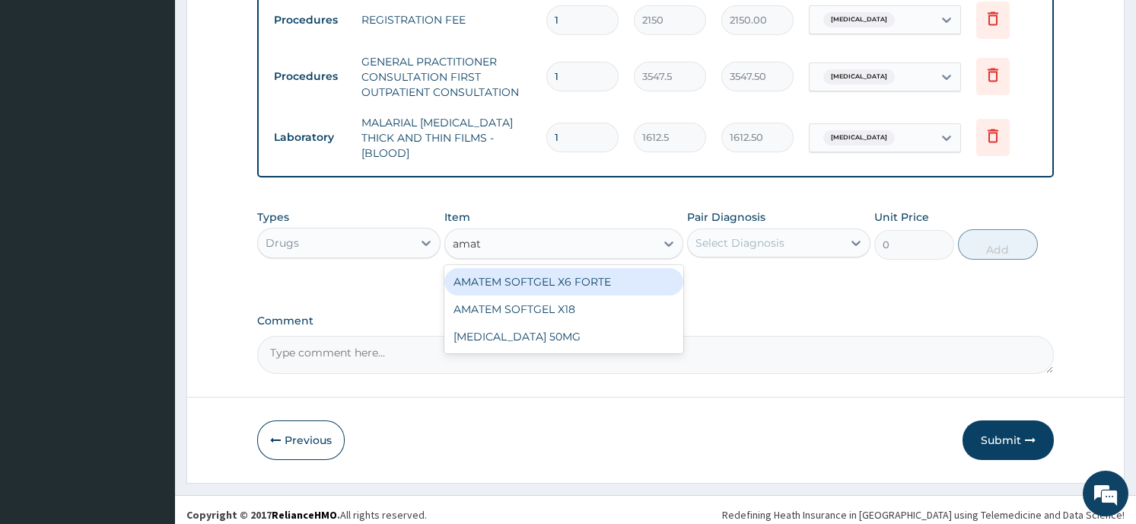
type input "amate"
click at [604, 268] on div "AMATEM SOFTGEL X6 FORTE" at bounding box center [563, 281] width 239 height 27
type input "430"
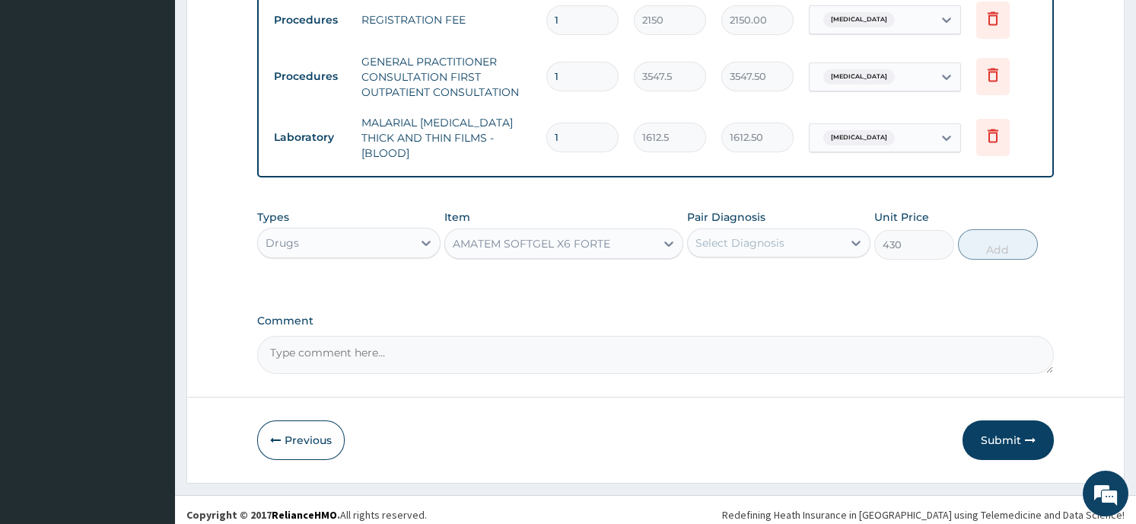
click at [828, 238] on div "Select Diagnosis" at bounding box center [765, 243] width 154 height 24
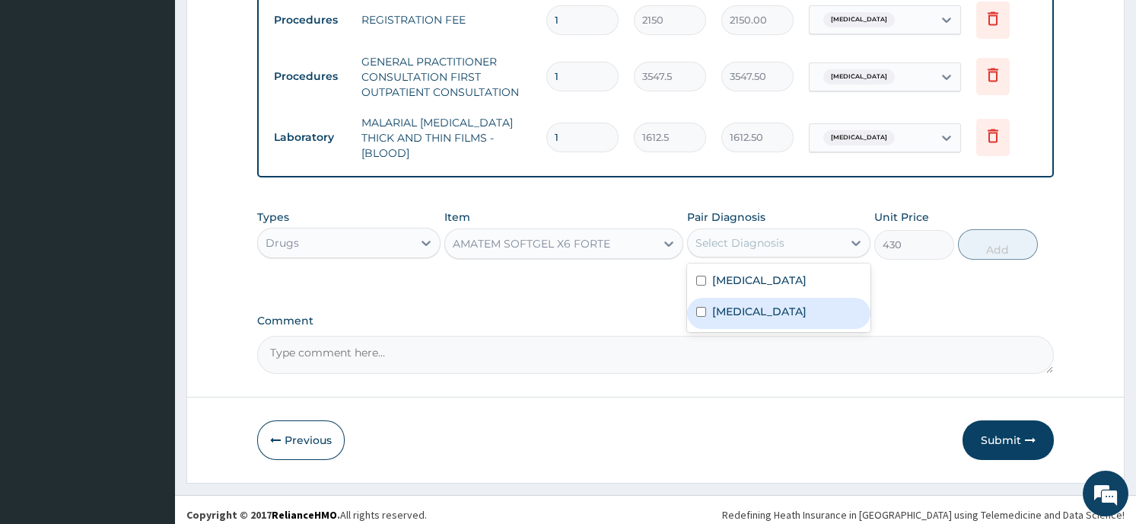
click at [810, 304] on div "Malaria" at bounding box center [778, 313] width 183 height 31
checkbox input "true"
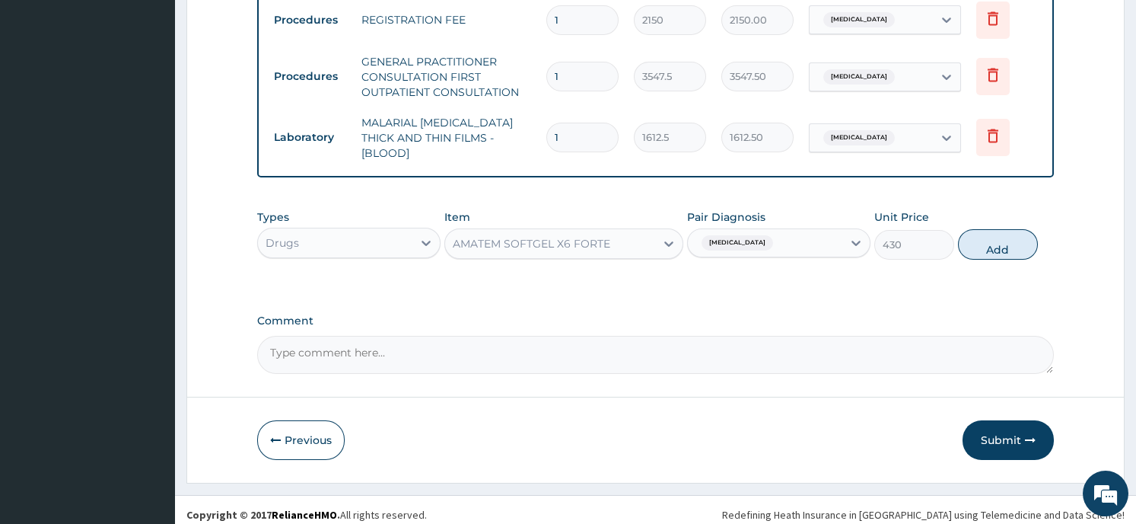
click at [984, 235] on button "Add" at bounding box center [998, 244] width 80 height 30
type input "0"
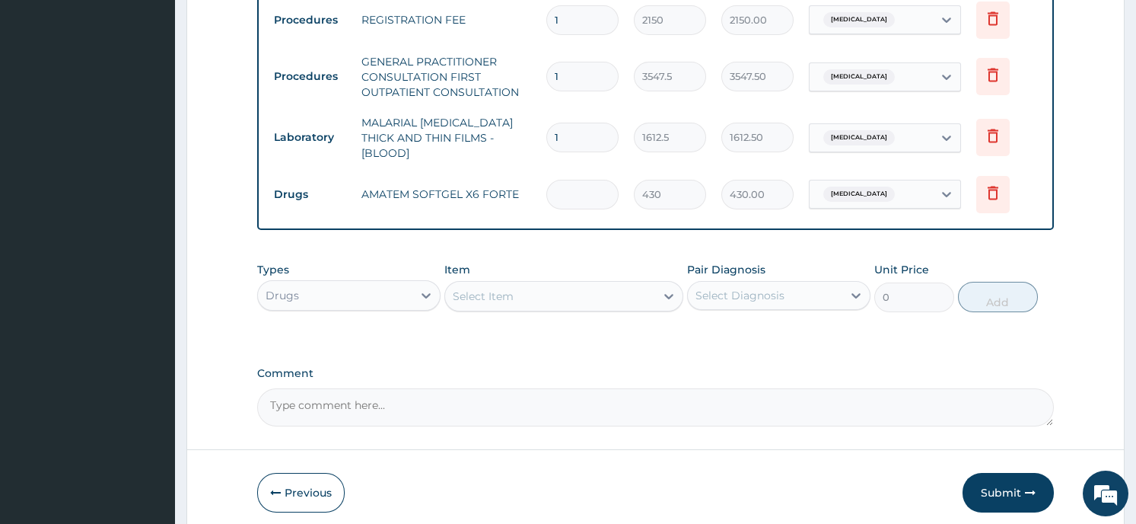
type input "0.00"
type input "6"
type input "2580.00"
type input "6"
click at [611, 284] on div "Select Item" at bounding box center [550, 296] width 210 height 24
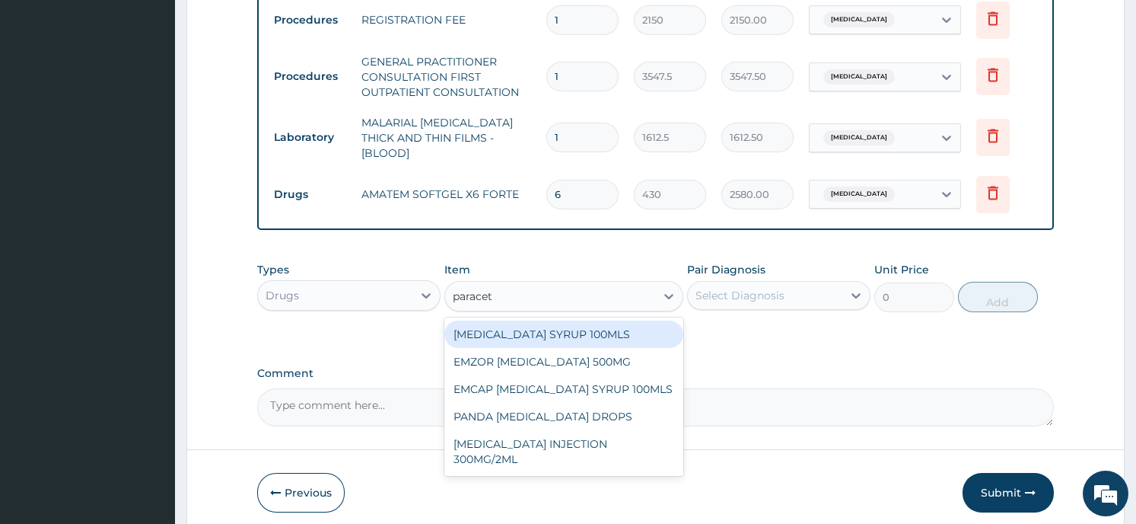
type input "paraceta"
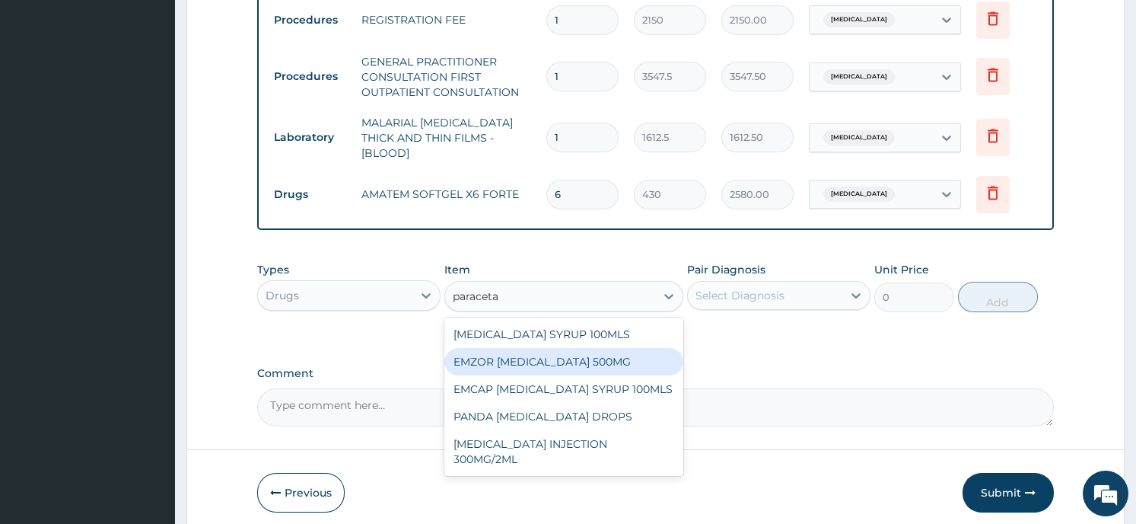
click at [602, 360] on div "EMZOR PARACETAMOL 500MG" at bounding box center [563, 361] width 239 height 27
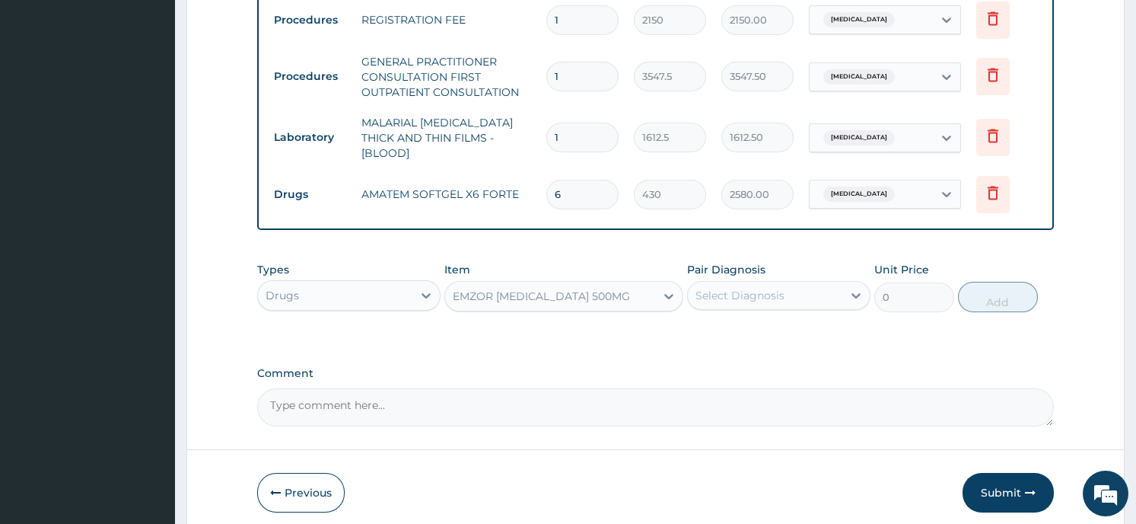
type input "21.5"
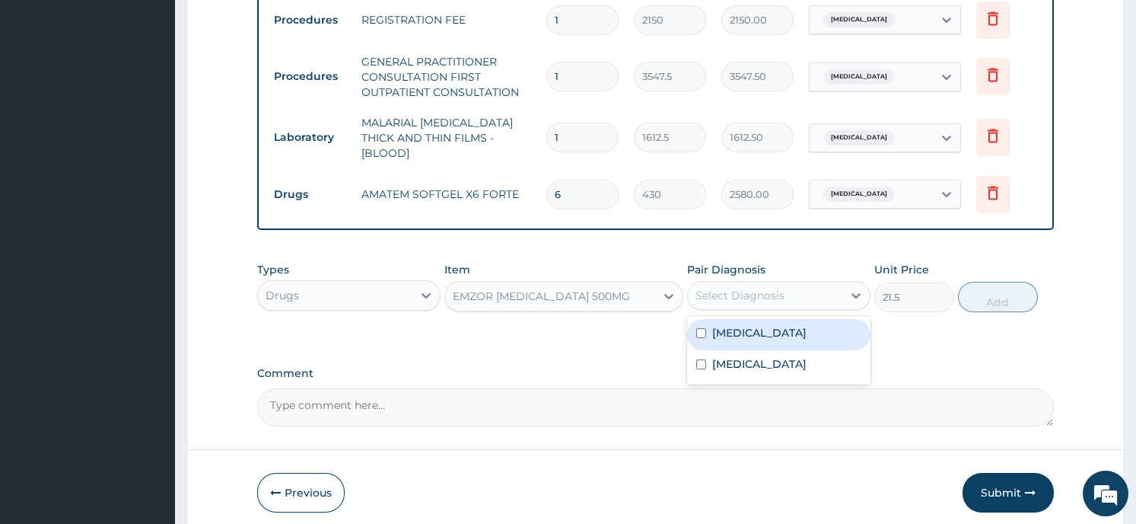
click at [789, 294] on div "Select Diagnosis" at bounding box center [765, 295] width 154 height 24
click at [807, 325] on label "Chronic fatigue syndrome" at bounding box center [759, 332] width 94 height 15
checkbox input "true"
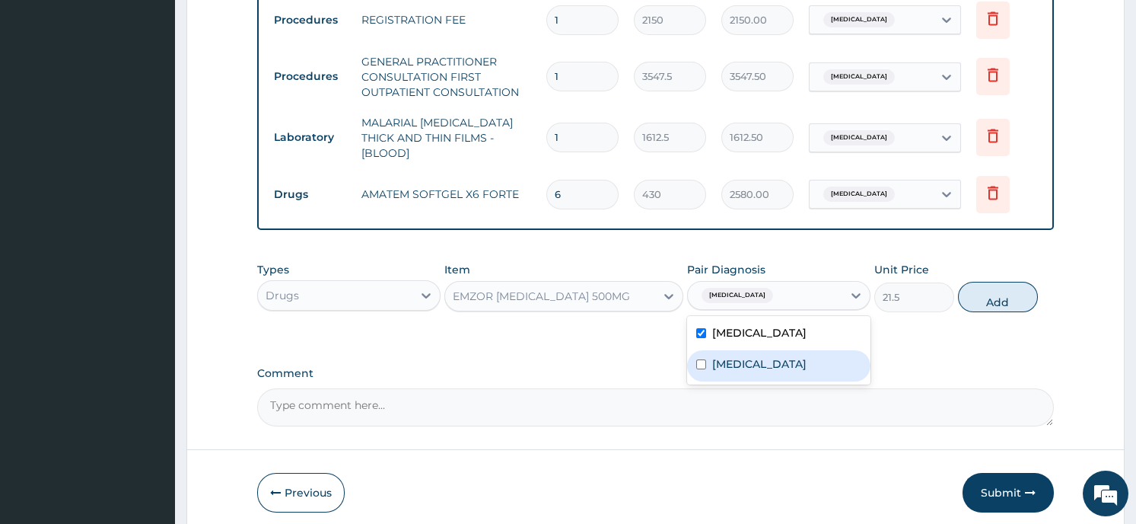
click at [700, 359] on input "checkbox" at bounding box center [701, 364] width 10 height 10
checkbox input "true"
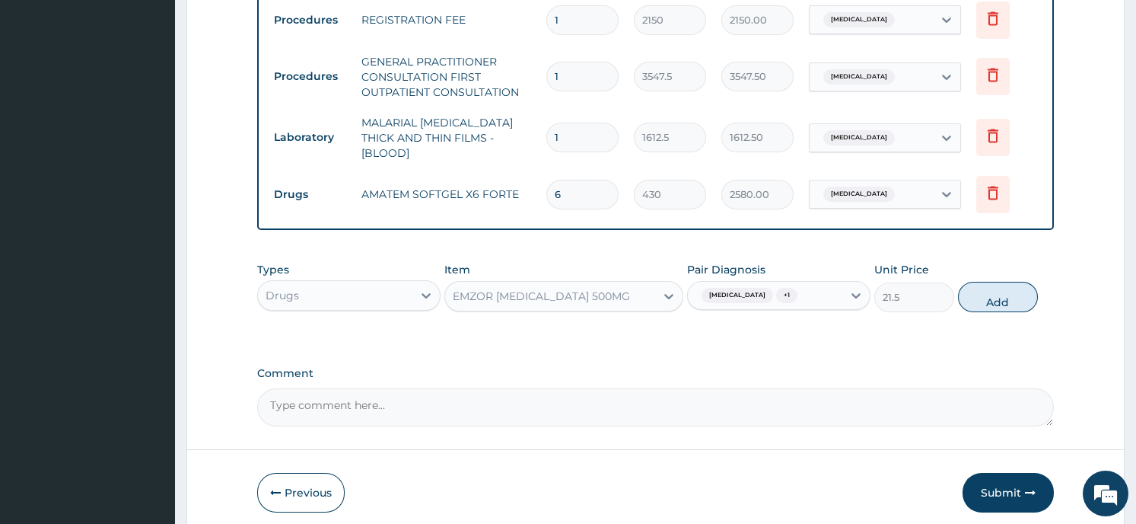
click at [995, 287] on button "Add" at bounding box center [998, 297] width 80 height 30
type input "0"
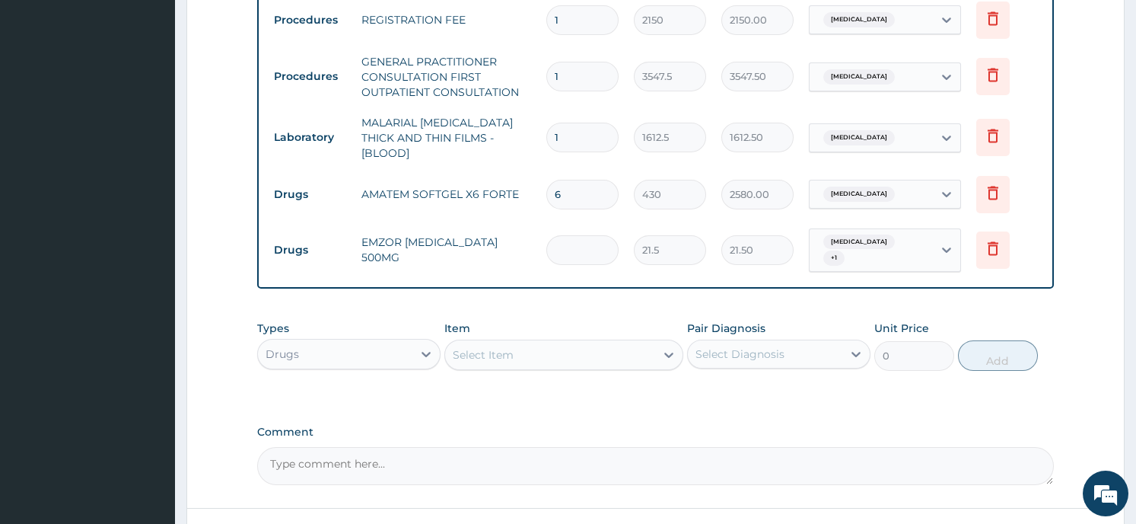
type input "0.00"
type input "2"
type input "43.00"
type input "20"
type input "430.00"
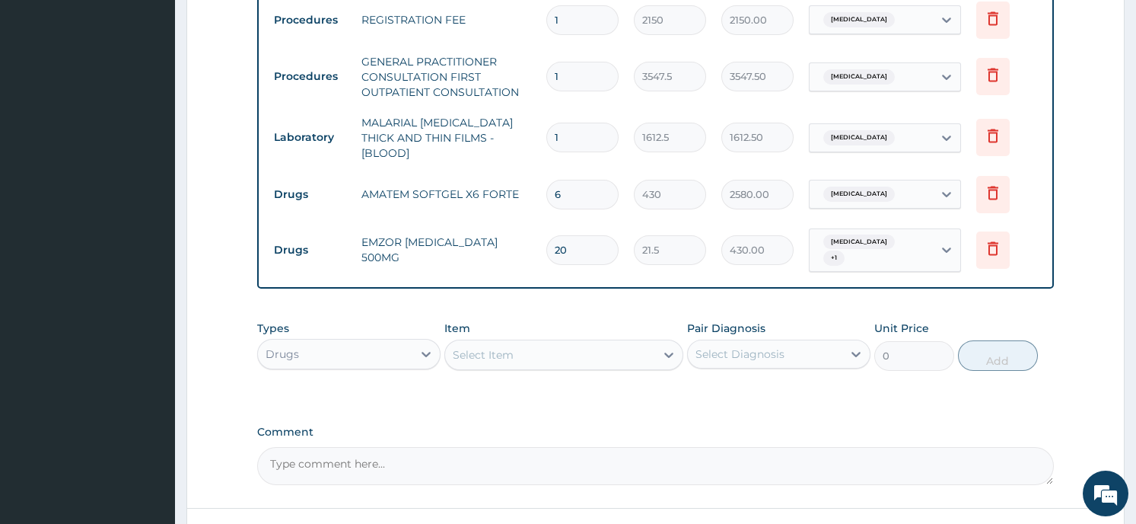
type input "19"
type input "408.50"
type input "18"
type input "387.00"
type input "17"
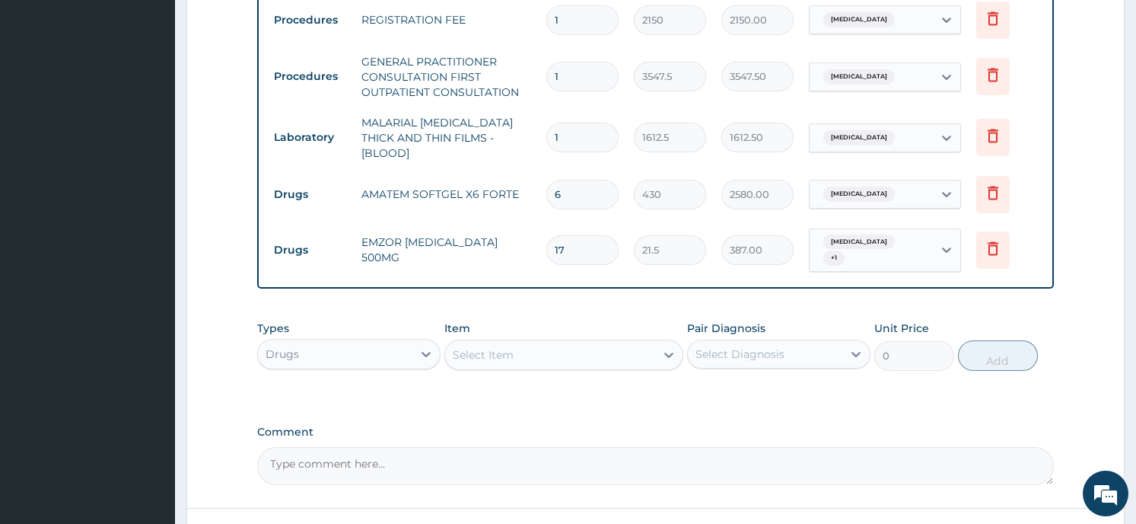
type input "365.50"
click at [581, 388] on div "Types Drugs Item Select Item Pair Diagnosis Select Diagnosis Unit Price 0 Add" at bounding box center [655, 357] width 796 height 88
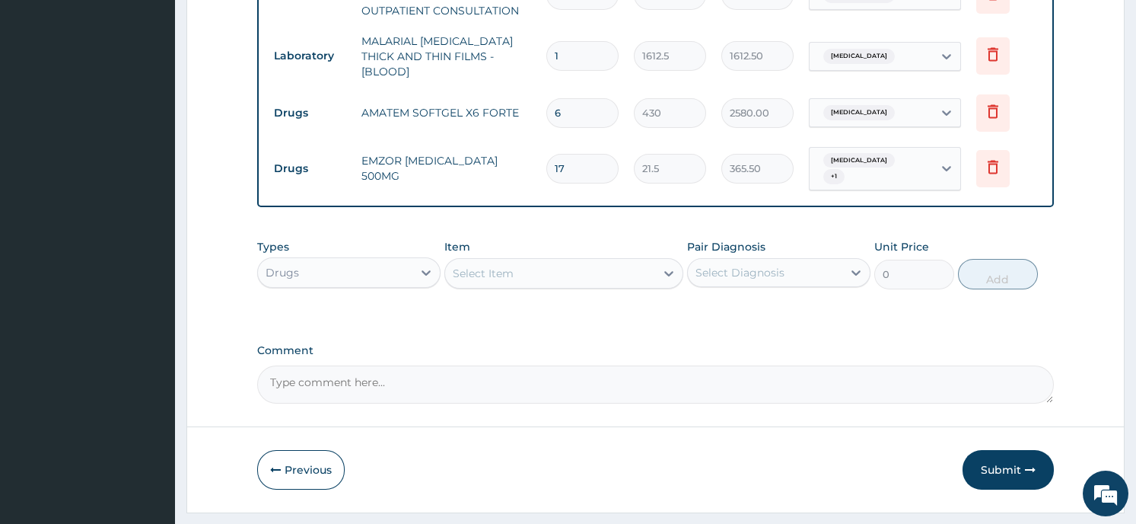
scroll to position [725, 0]
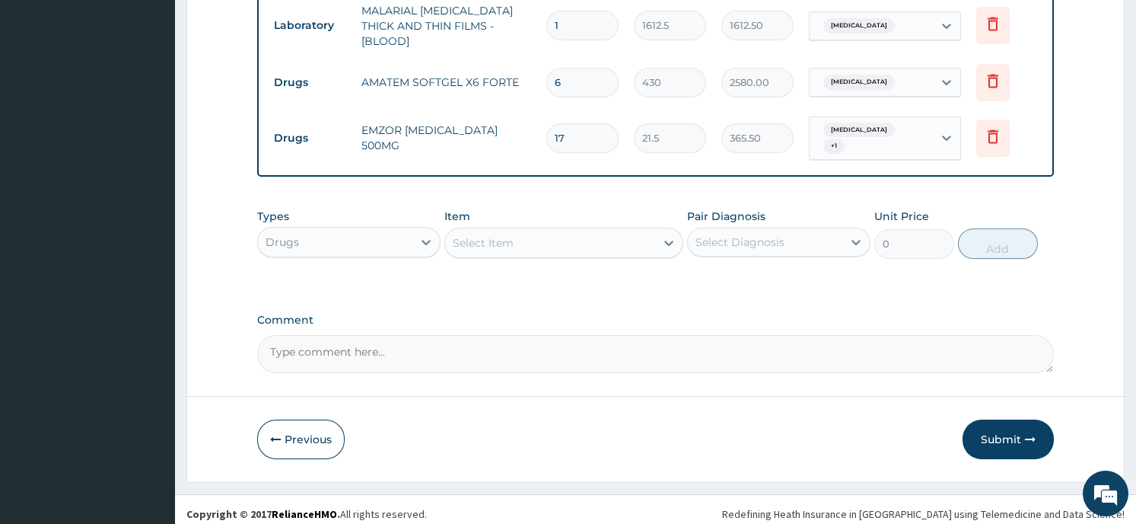
drag, startPoint x: 701, startPoint y: 371, endPoint x: 503, endPoint y: 224, distance: 246.0
click at [489, 235] on div "Select Item" at bounding box center [483, 242] width 61 height 15
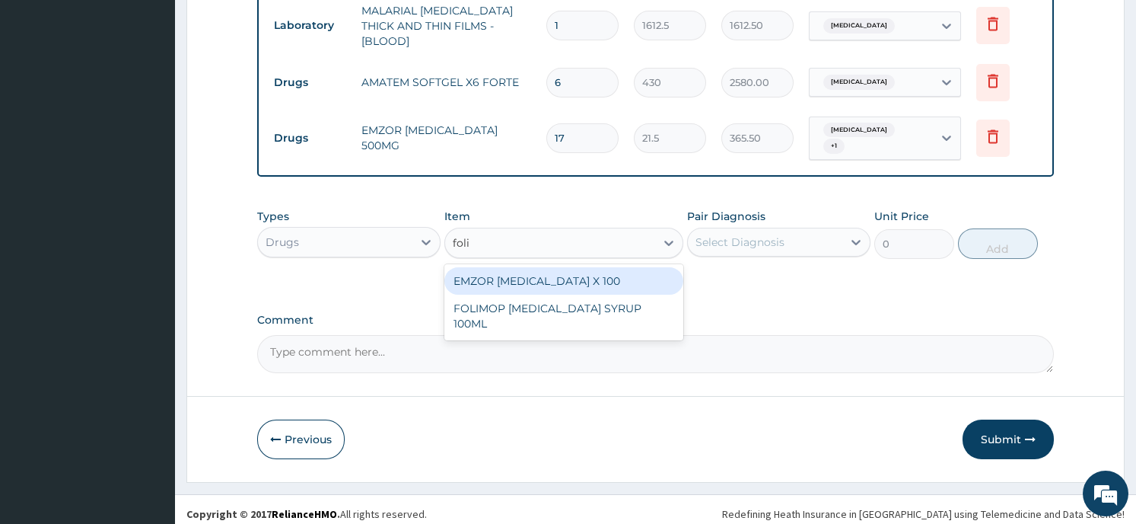
type input "folic"
click at [494, 268] on div "EMZOR FOLIC ACID X 100" at bounding box center [563, 280] width 239 height 27
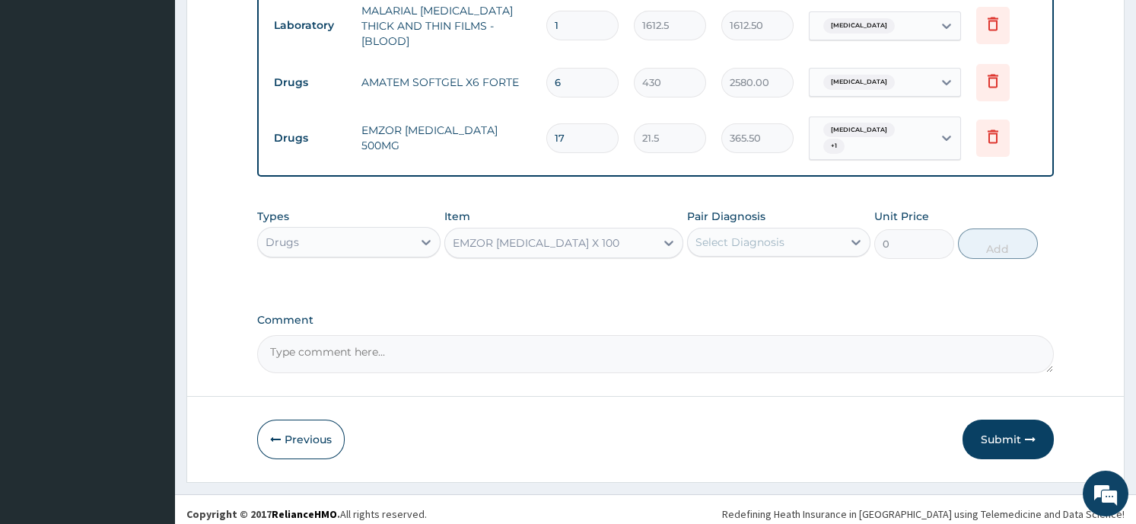
type input "21.5"
click at [772, 234] on div "Select Diagnosis" at bounding box center [740, 241] width 89 height 15
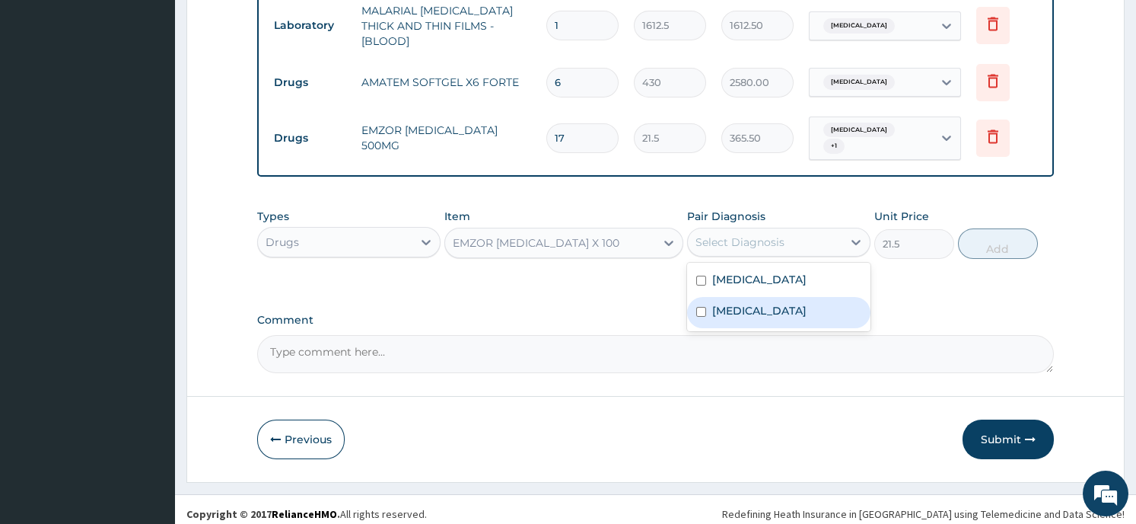
click at [746, 313] on div "Malaria" at bounding box center [778, 312] width 183 height 31
checkbox input "true"
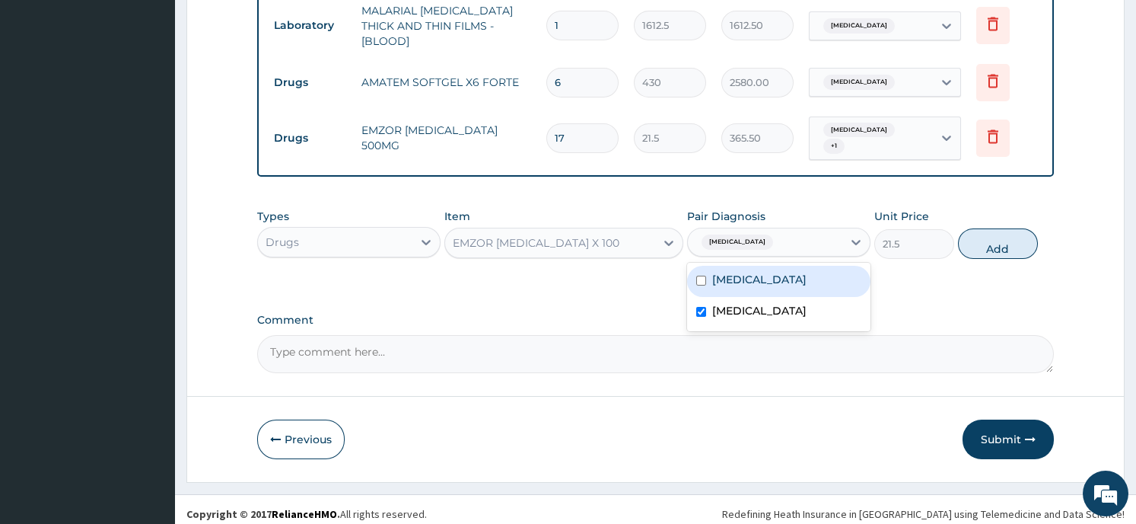
click at [704, 275] on input "checkbox" at bounding box center [701, 280] width 10 height 10
checkbox input "true"
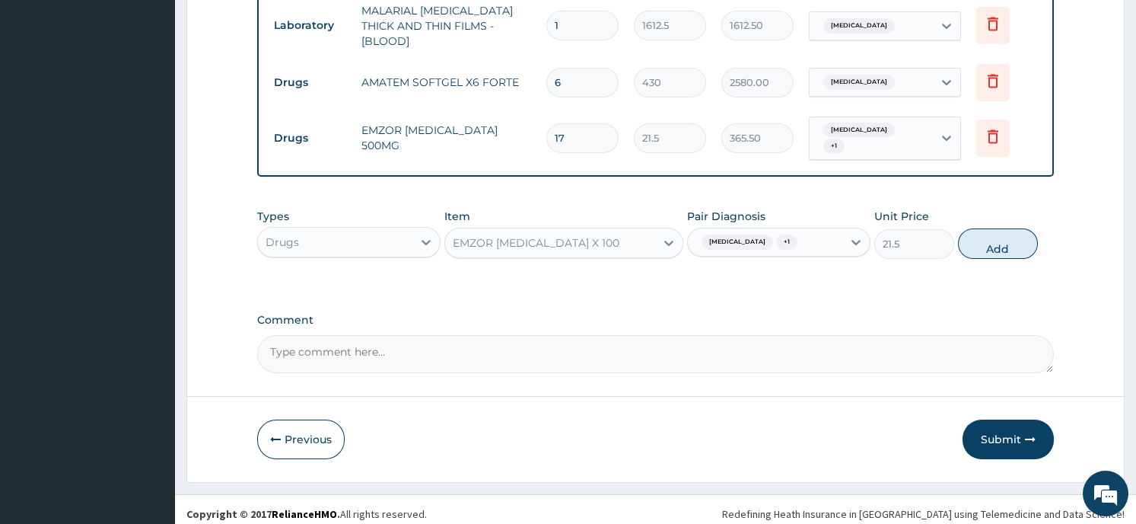
click at [995, 232] on button "Add" at bounding box center [998, 243] width 80 height 30
type input "0"
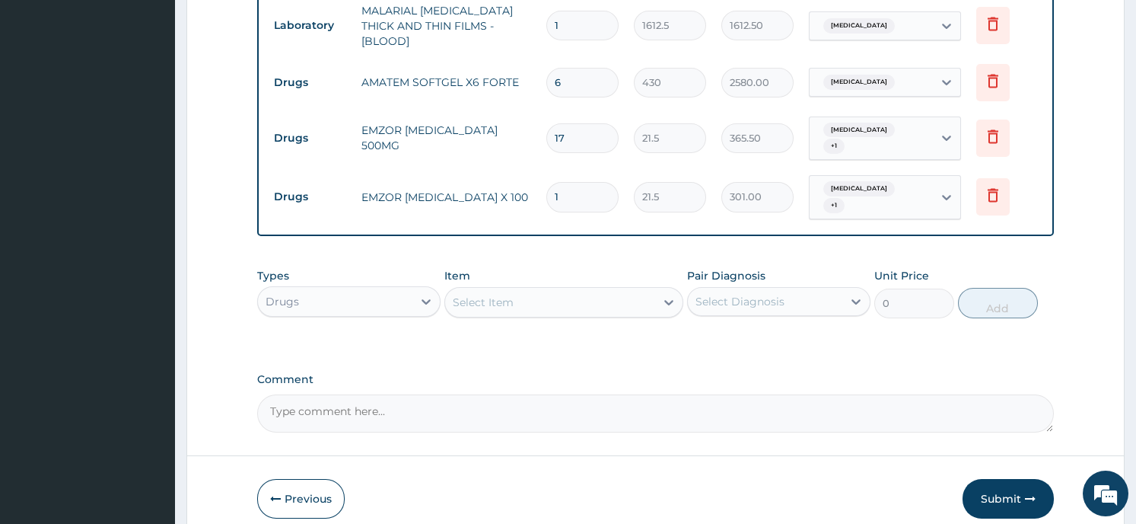
type input "14"
type input "301.00"
type input "14"
click at [617, 373] on div "Comment" at bounding box center [655, 402] width 796 height 59
drag, startPoint x: 768, startPoint y: 435, endPoint x: 832, endPoint y: 458, distance: 68.6
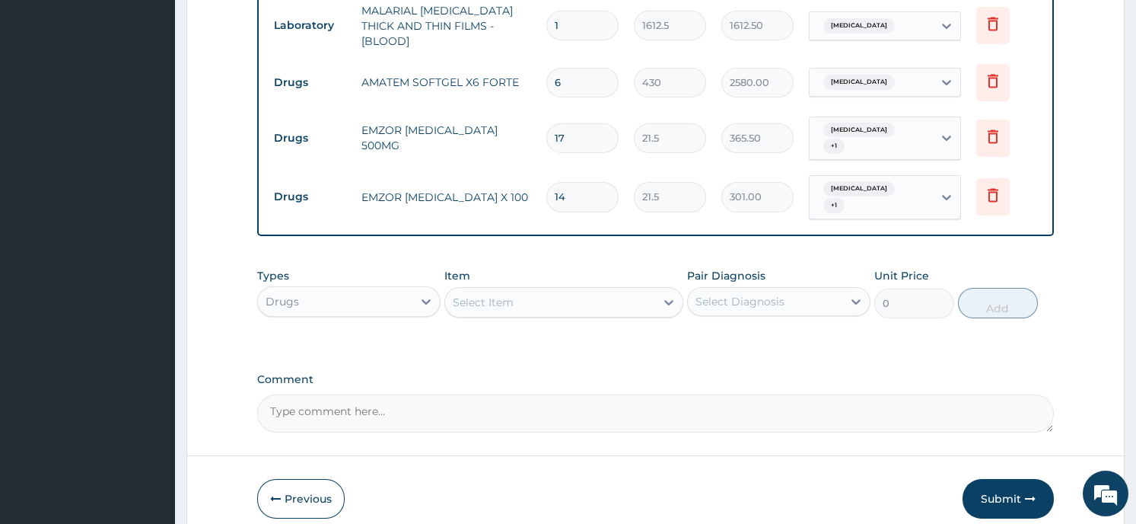
click at [976, 482] on button "Submit" at bounding box center [1008, 499] width 91 height 40
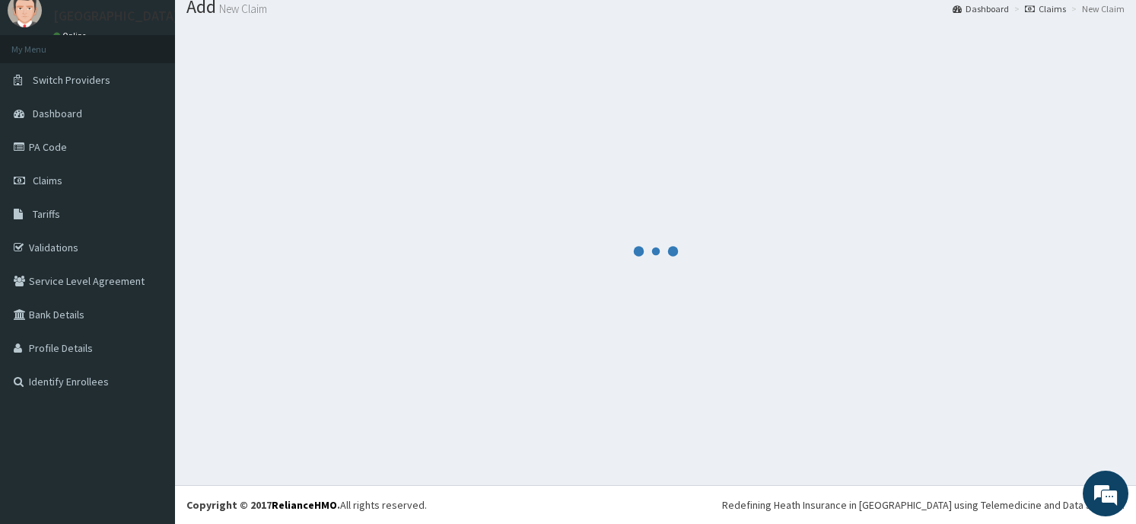
scroll to position [53, 0]
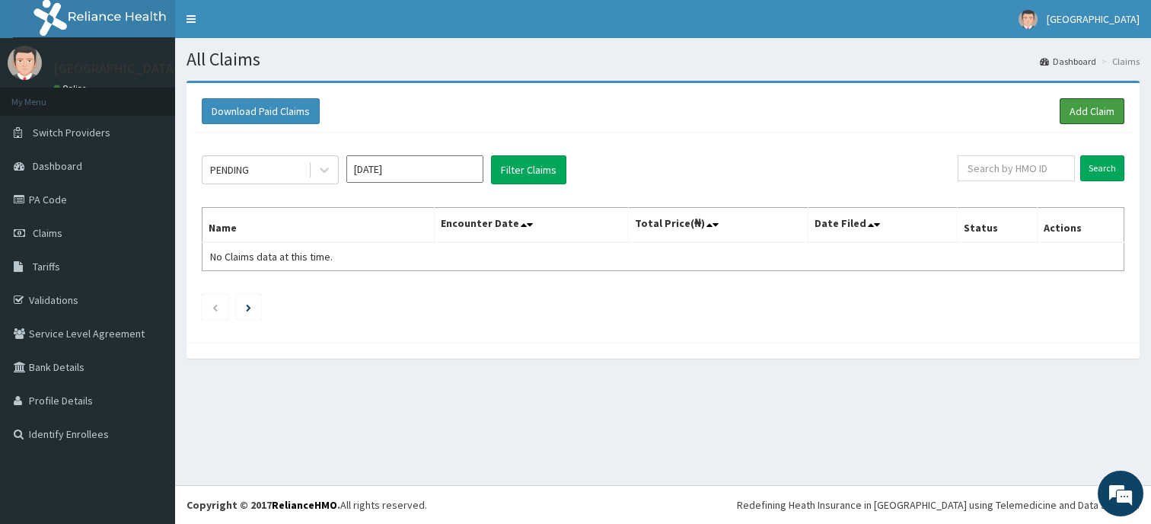
click at [1087, 114] on link "Add Claim" at bounding box center [1091, 111] width 65 height 26
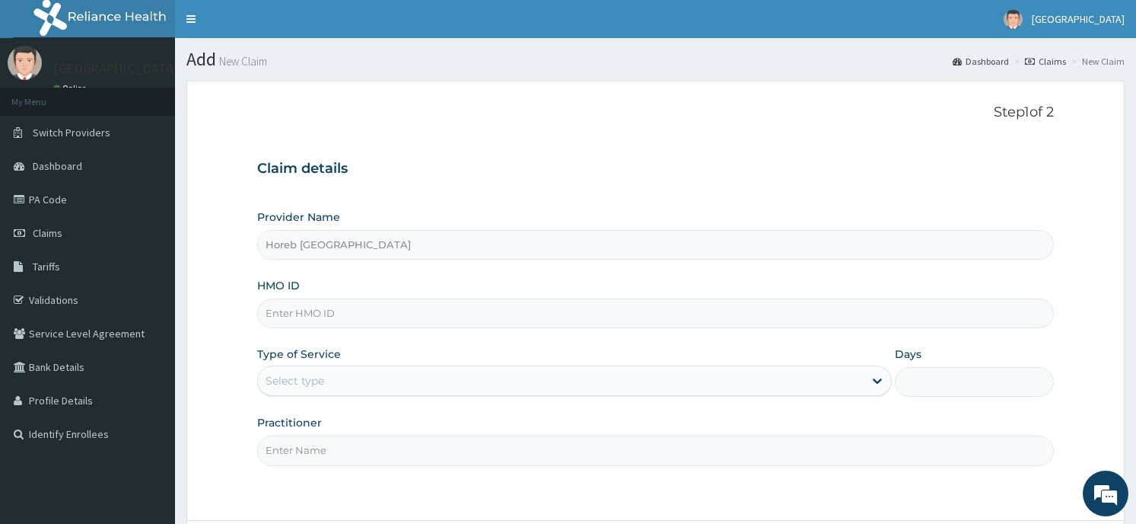
click at [336, 314] on input "HMO ID" at bounding box center [655, 313] width 796 height 30
type input "SHZ/10018/A"
click at [389, 377] on div "Select type" at bounding box center [561, 380] width 606 height 24
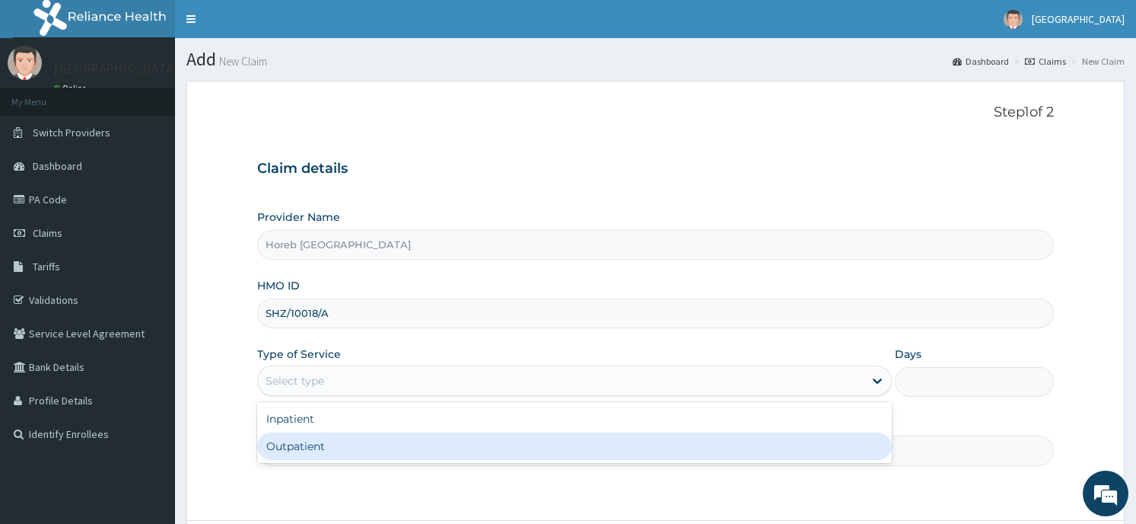
click at [393, 444] on div "Outpatient" at bounding box center [574, 445] width 635 height 27
type input "1"
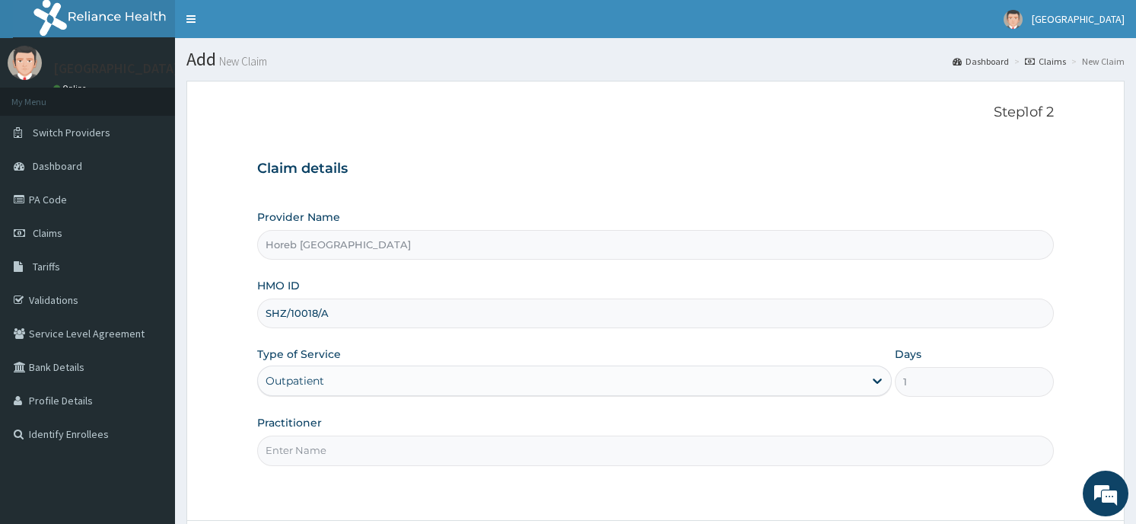
click at [395, 459] on input "Practitioner" at bounding box center [655, 450] width 796 height 30
type input "GENERAL"
click at [644, 479] on div "Step 1 of 2 Claim details Provider Name Horeb Consult Hospital HMO ID SHZ/10018…" at bounding box center [655, 300] width 796 height 393
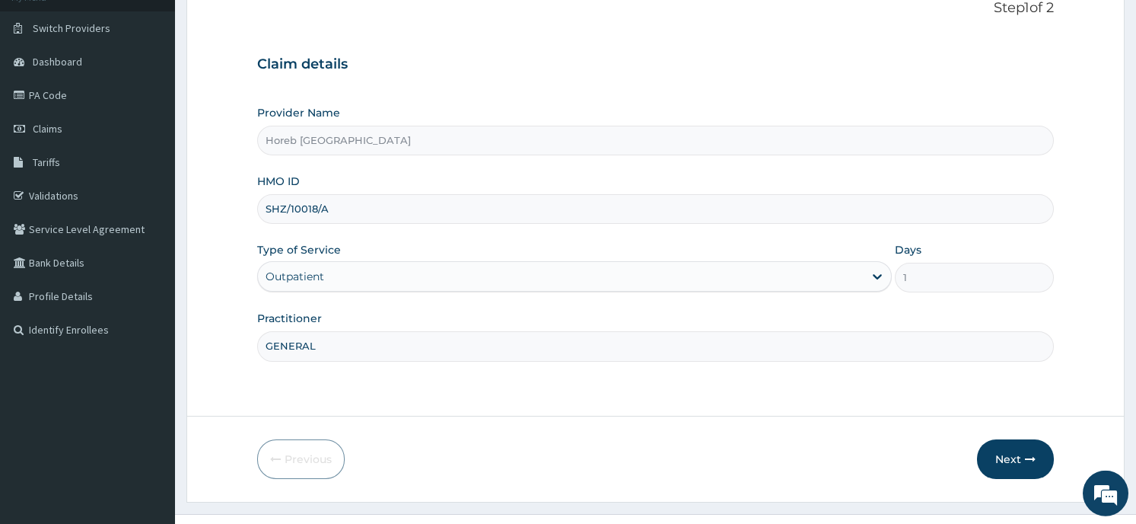
scroll to position [133, 0]
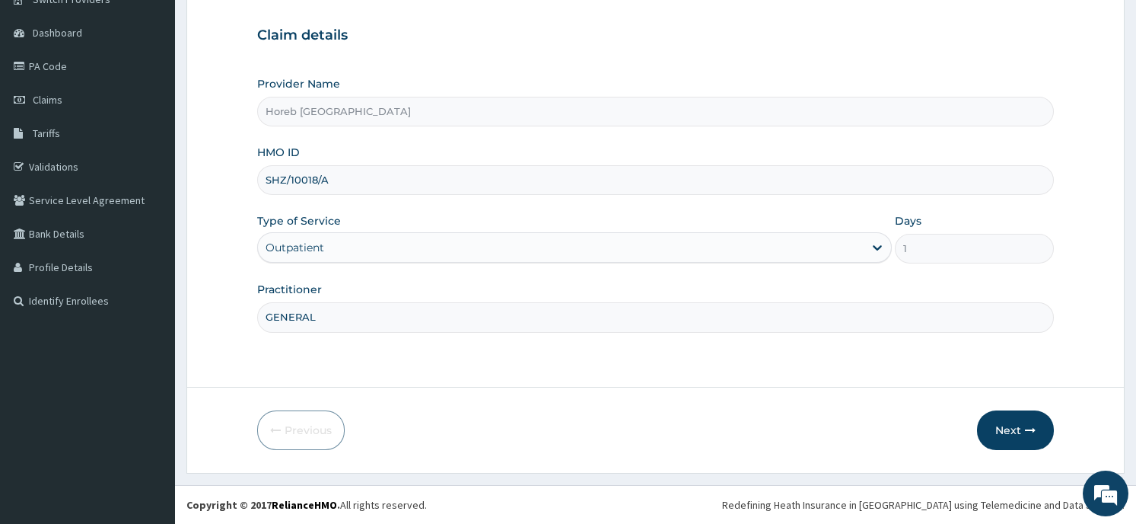
click at [1006, 430] on button "Next" at bounding box center [1015, 430] width 77 height 40
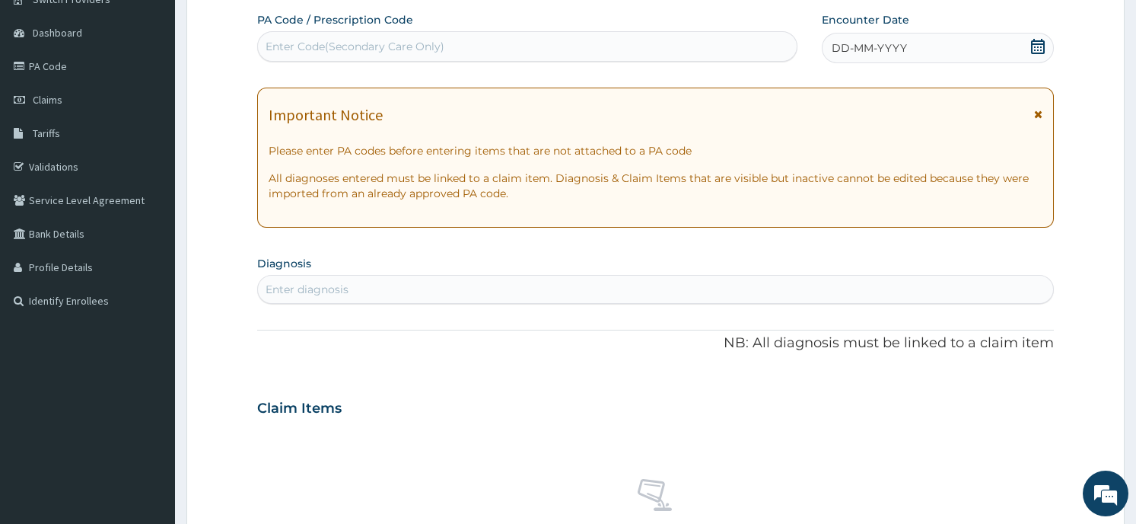
click at [1039, 49] on icon at bounding box center [1037, 46] width 15 height 15
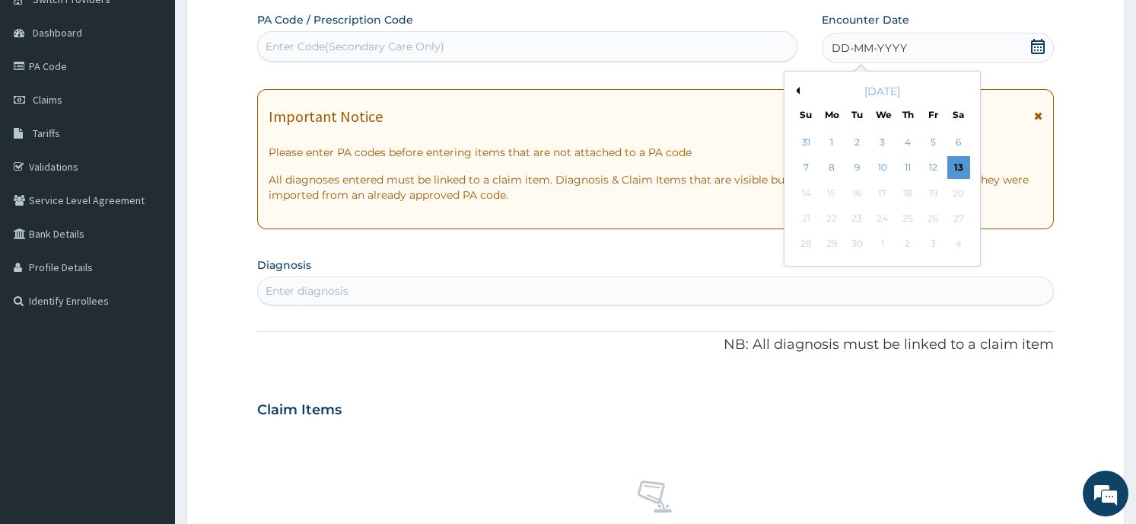
click at [794, 93] on button "Previous Month" at bounding box center [796, 91] width 8 height 8
click at [906, 247] on div "31" at bounding box center [907, 244] width 23 height 23
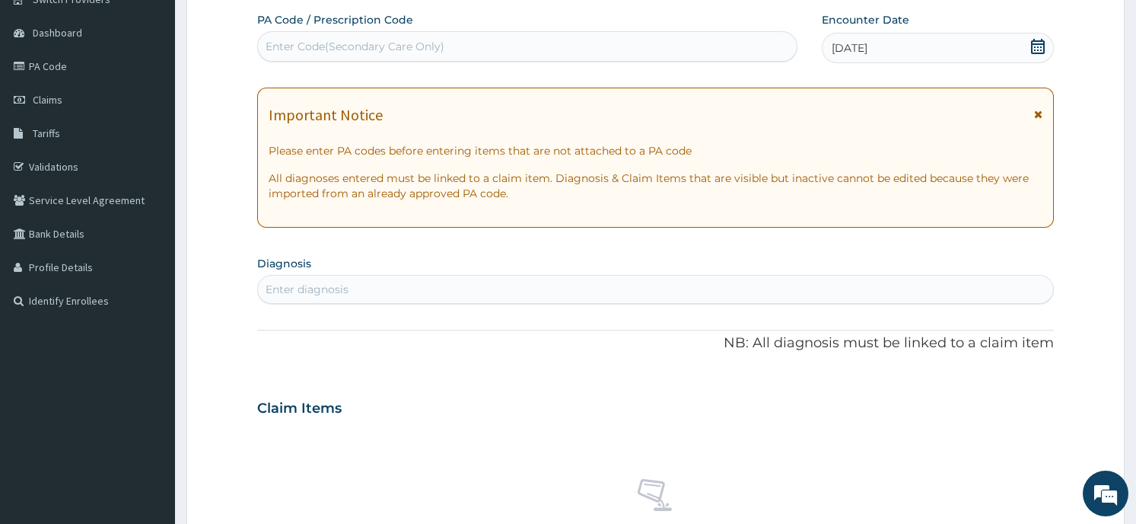
click at [523, 298] on div "Enter diagnosis" at bounding box center [655, 289] width 794 height 24
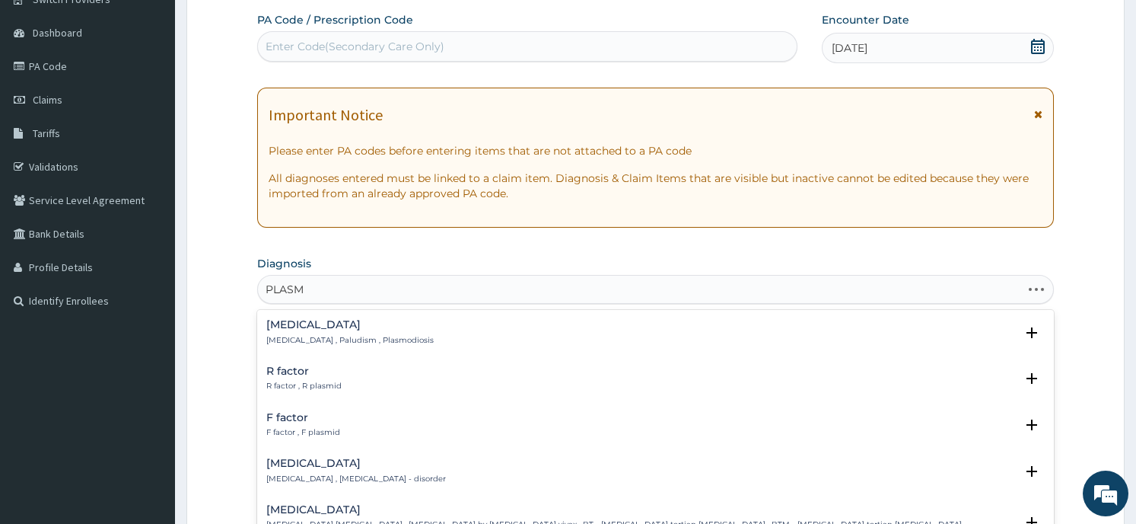
type input "PLASMO"
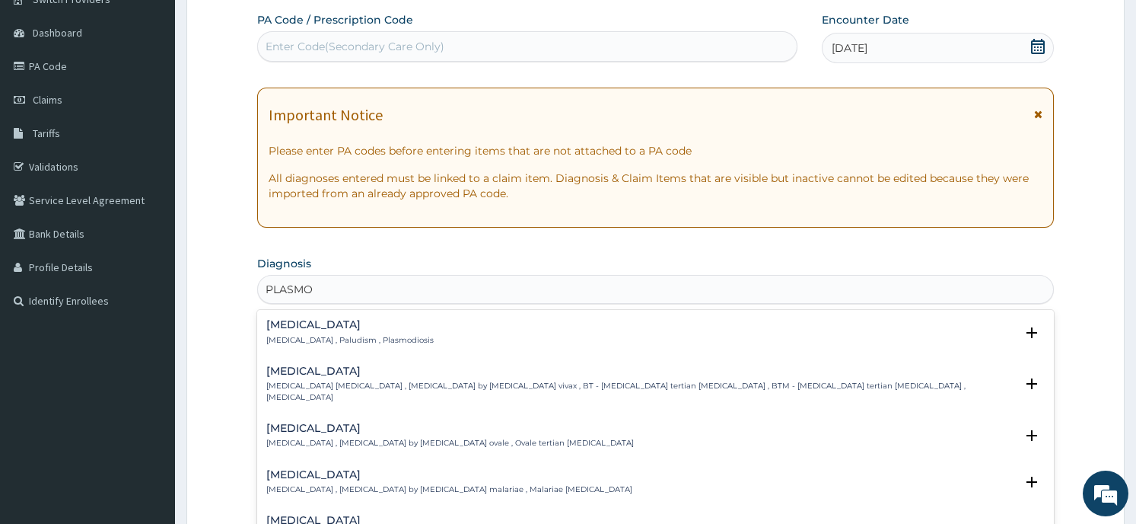
click at [476, 514] on h4 "Falciparum malaria" at bounding box center [640, 519] width 748 height 11
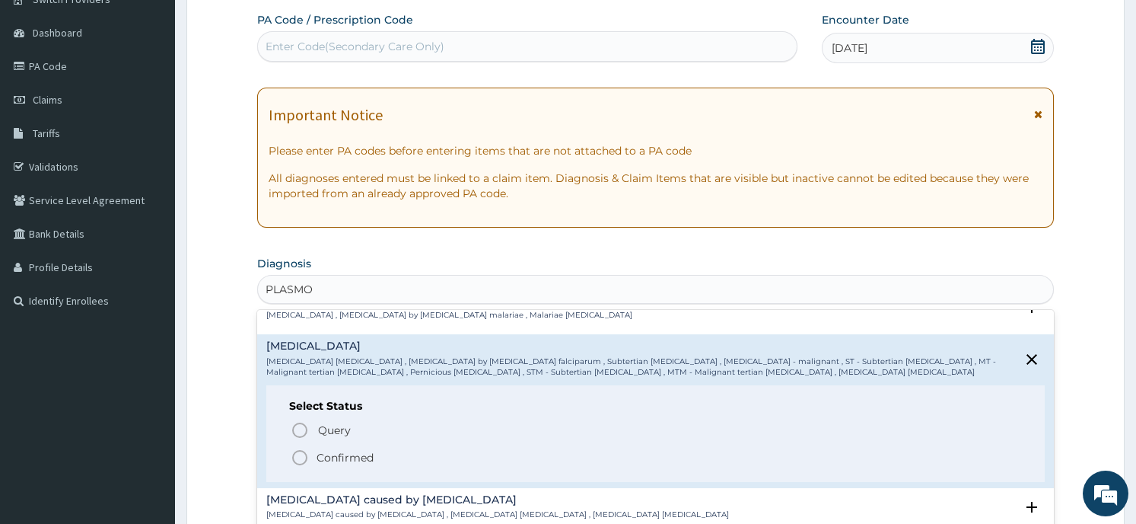
scroll to position [221, 0]
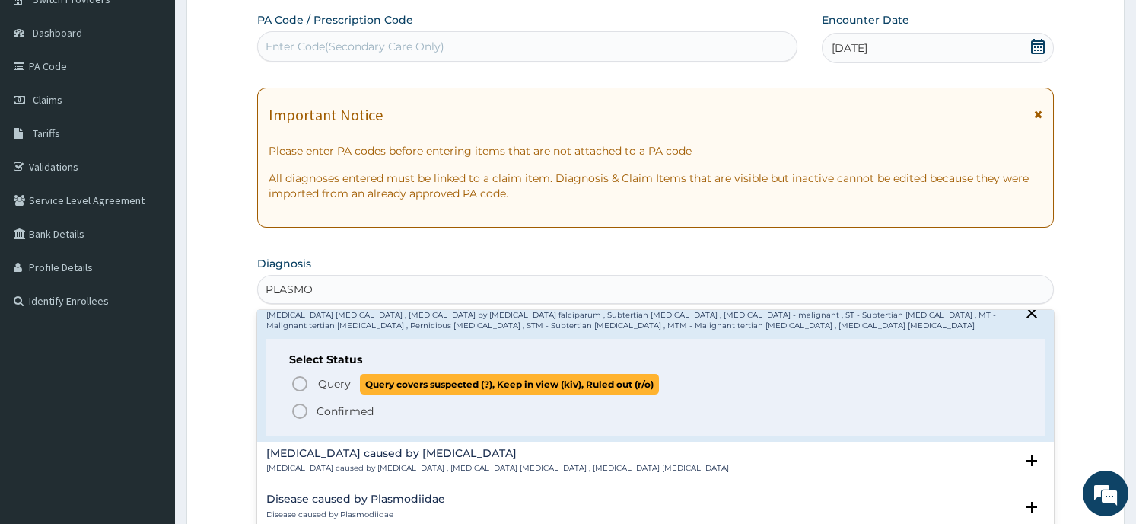
click at [384, 378] on span "Query covers suspected (?), Keep in view (kiv), Ruled out (r/o)" at bounding box center [509, 384] width 299 height 21
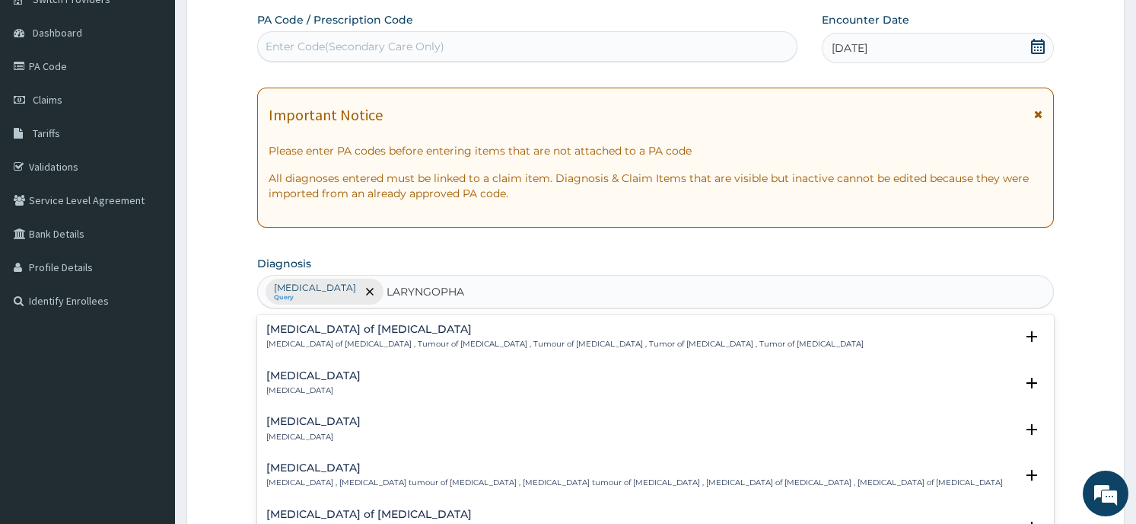
type input "LARYNGOPHAR"
click at [361, 423] on h4 "Acute laryngopharyngitis" at bounding box center [313, 420] width 94 height 11
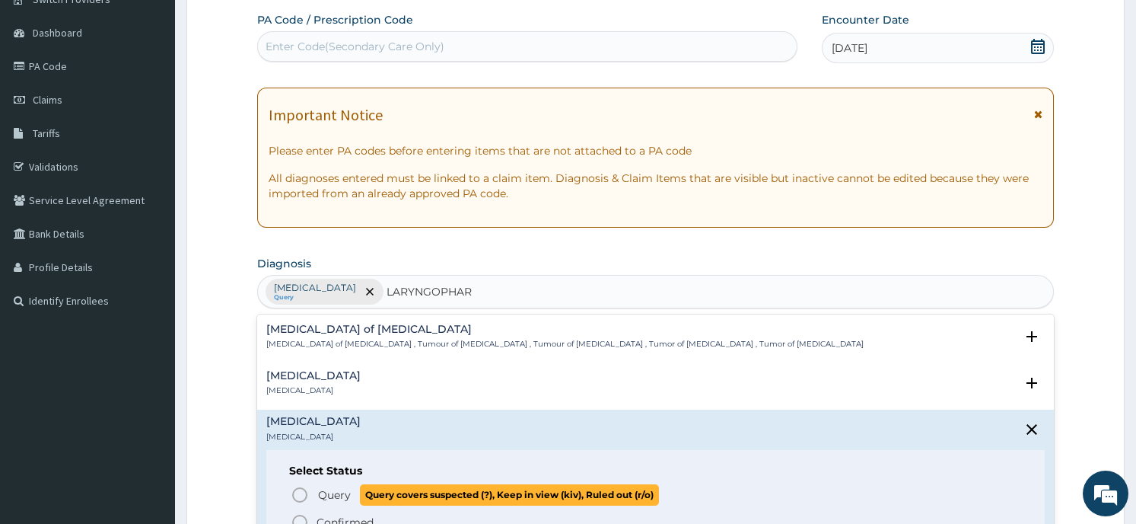
click at [384, 492] on span "Query covers suspected (?), Keep in view (kiv), Ruled out (r/o)" at bounding box center [509, 494] width 299 height 21
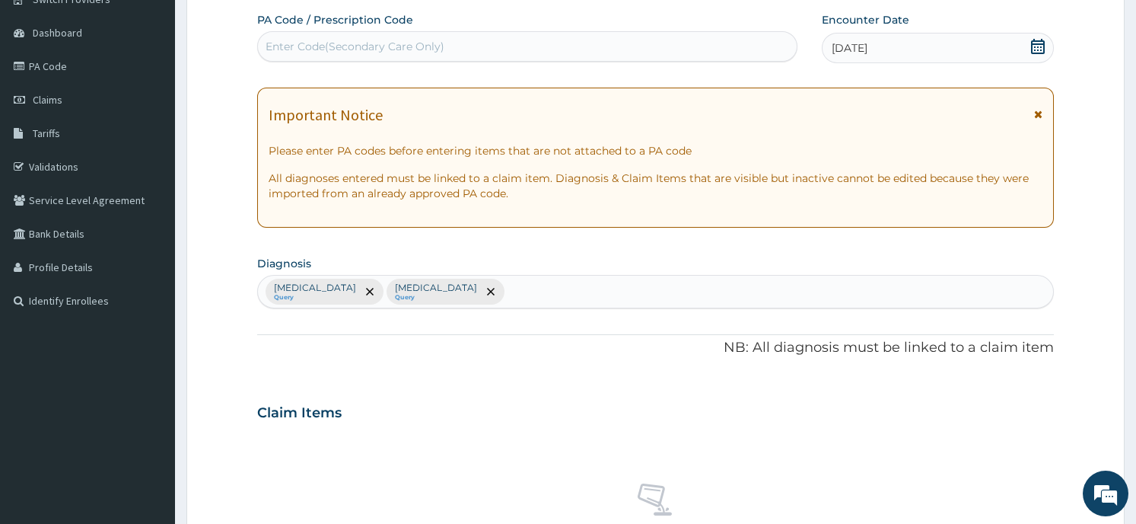
click at [581, 294] on div "Falciparum malaria Query Acute laryngopharyngitis Query" at bounding box center [655, 291] width 794 height 32
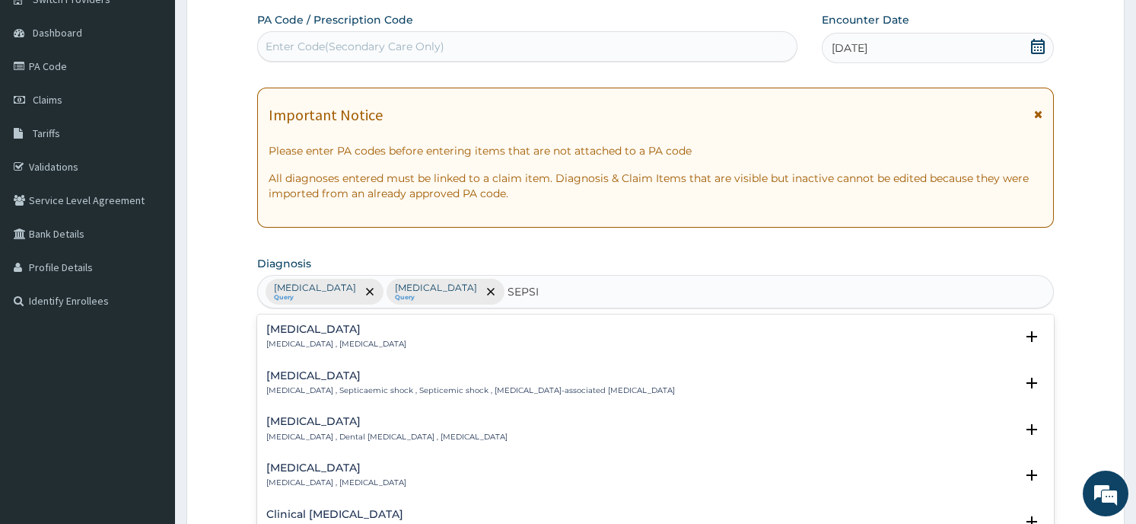
type input "SEPSIS"
click at [486, 343] on div "Sepsis Systemic infection , Sepsis" at bounding box center [655, 336] width 778 height 27
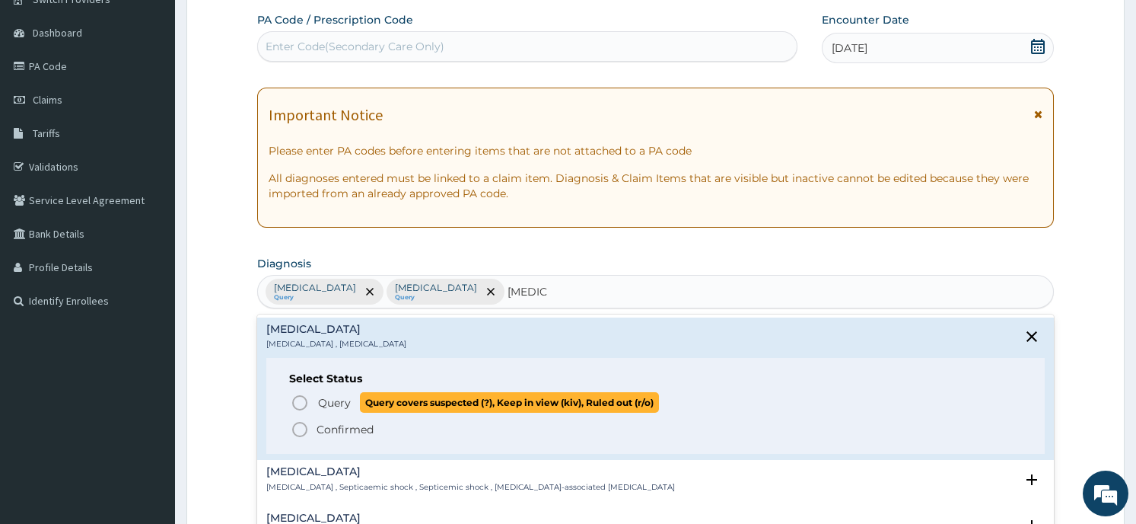
click at [471, 400] on span "Query covers suspected (?), Keep in view (kiv), Ruled out (r/o)" at bounding box center [509, 402] width 299 height 21
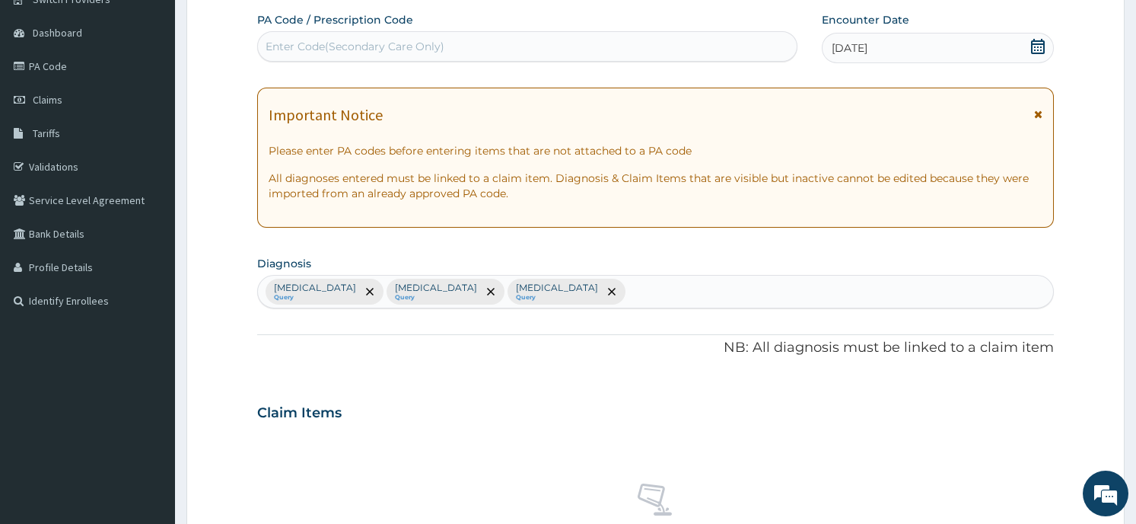
click at [475, 379] on div "PA Code / Prescription Code Enter Code(Secondary Care Only) Encounter Date 31-0…" at bounding box center [655, 408] width 796 height 792
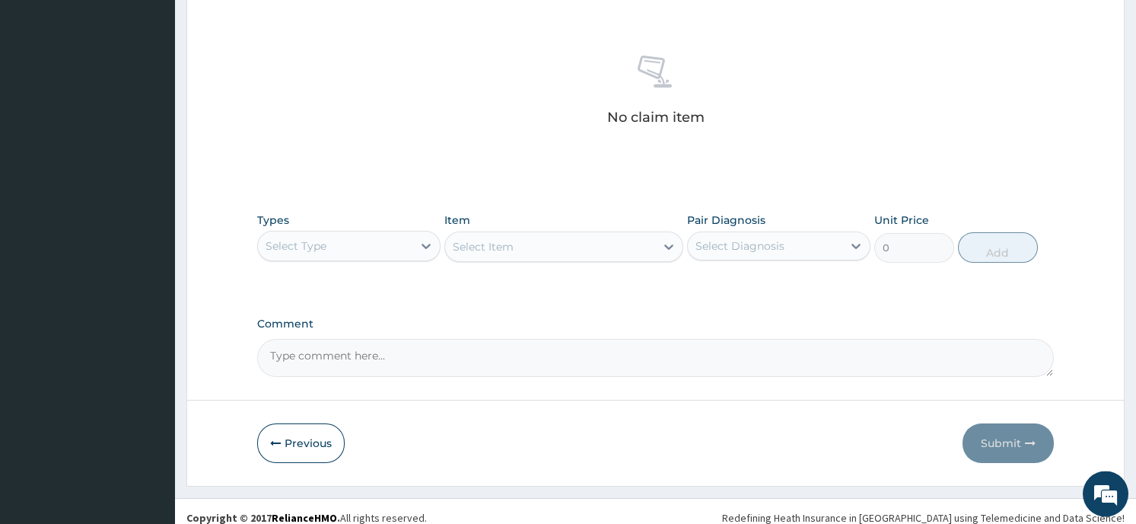
scroll to position [574, 0]
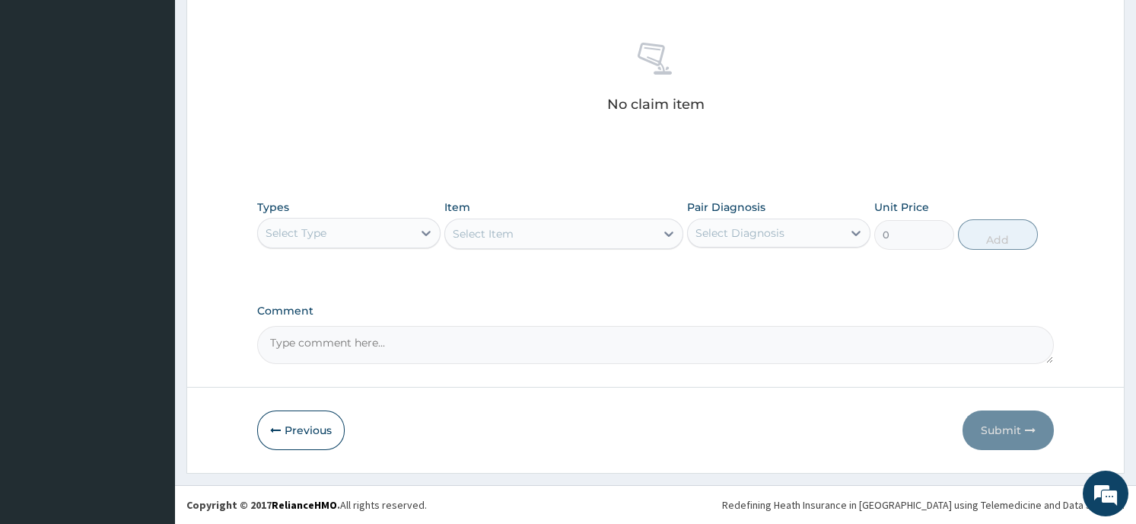
click at [377, 221] on div "Select Type" at bounding box center [335, 233] width 154 height 24
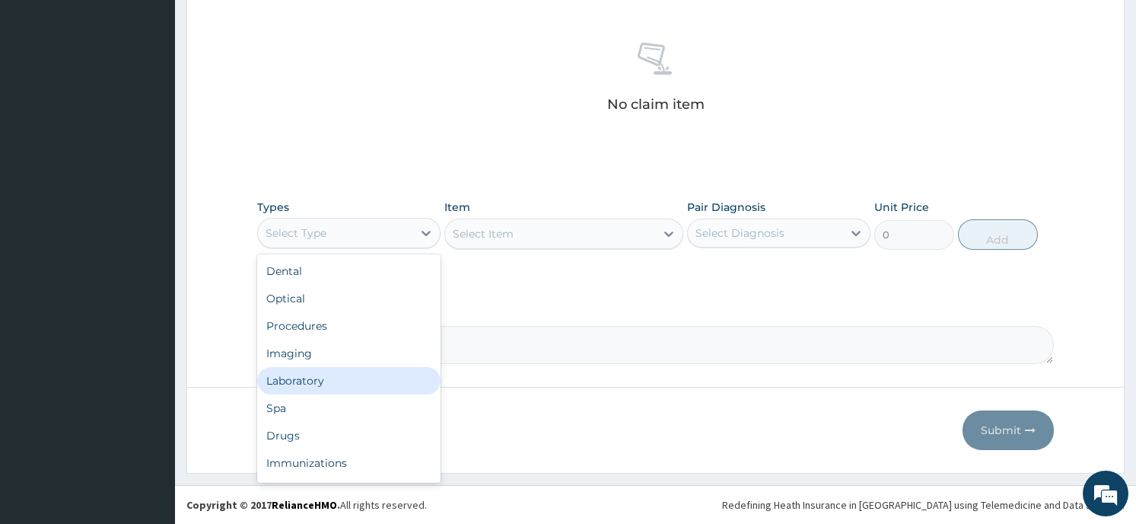
click at [348, 374] on div "Laboratory" at bounding box center [348, 380] width 183 height 27
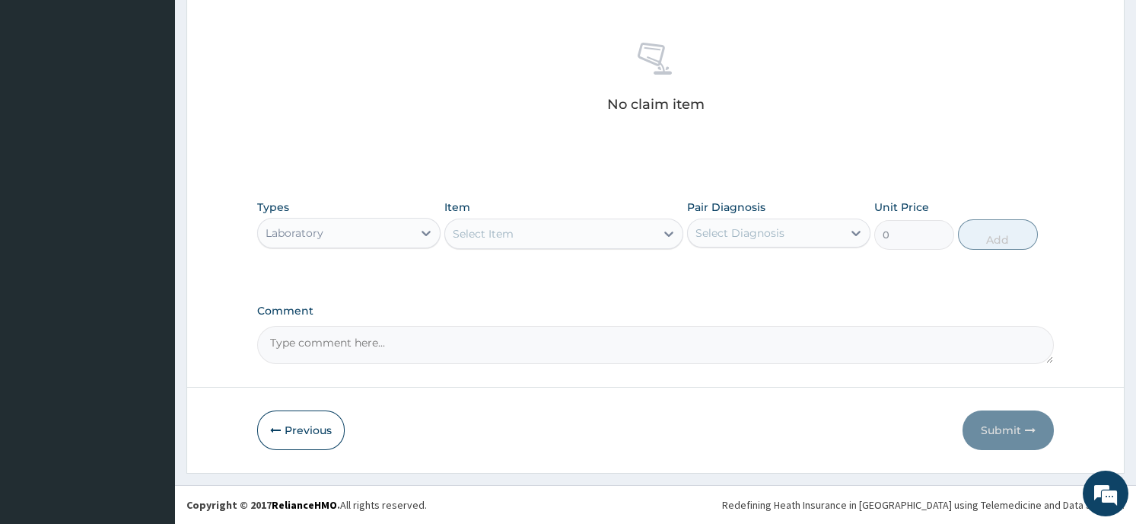
click at [388, 231] on div "Laboratory" at bounding box center [335, 233] width 154 height 24
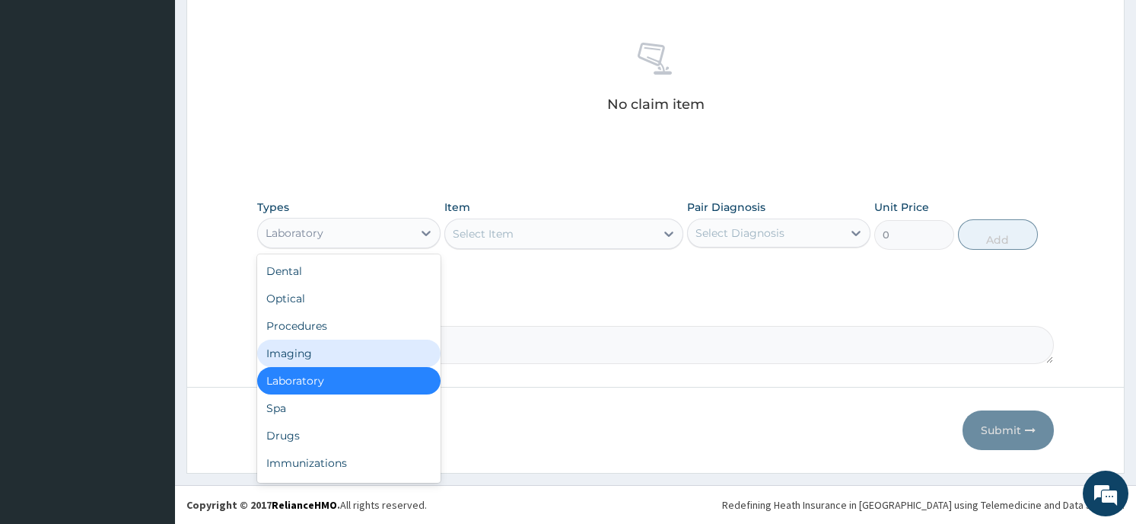
click at [546, 237] on div "Select Item" at bounding box center [550, 233] width 210 height 24
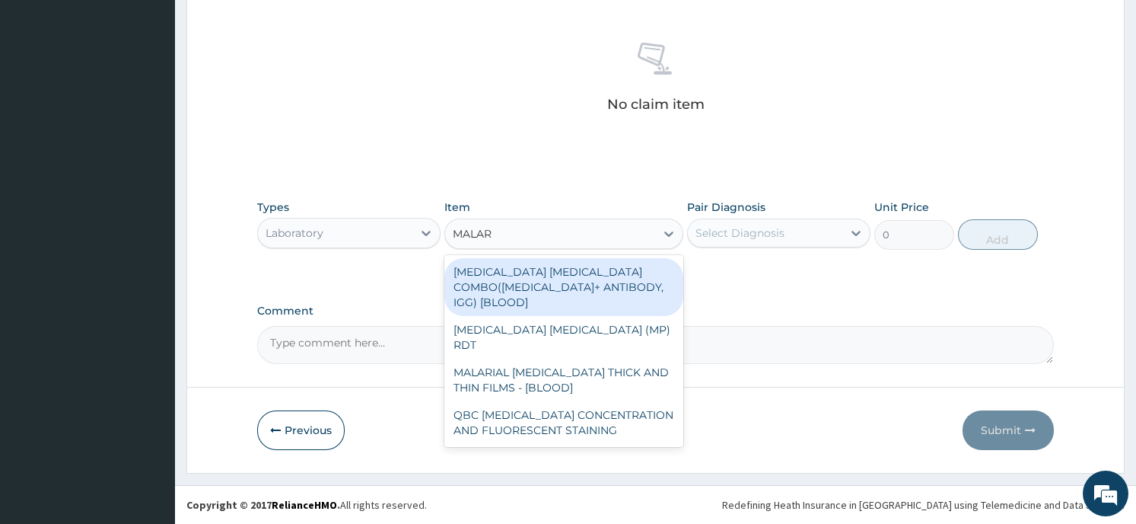
type input "MALARI"
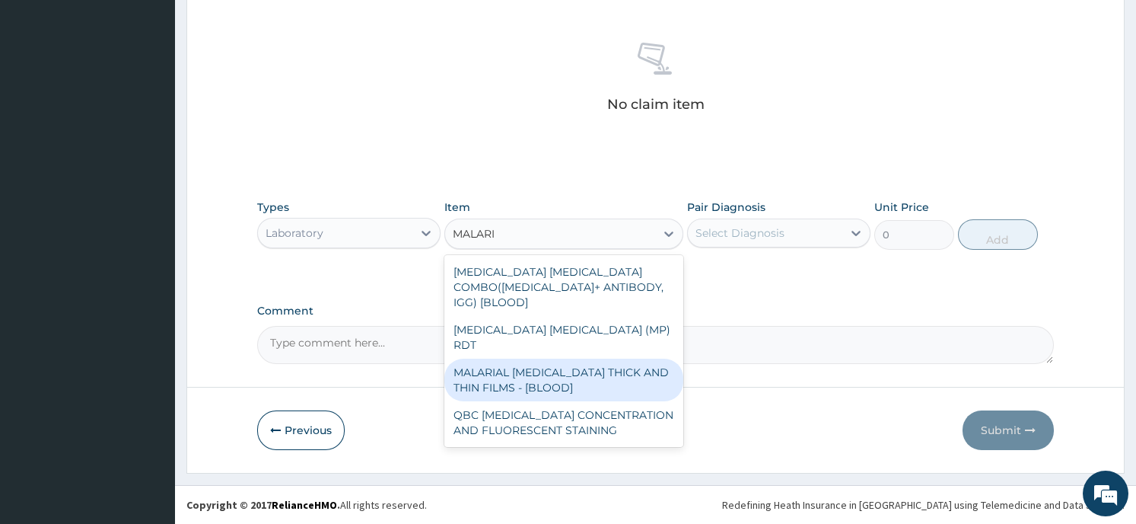
click at [546, 358] on div "MALARIAL PARASITE THICK AND THIN FILMS - [BLOOD]" at bounding box center [563, 379] width 239 height 43
type input "1612.5"
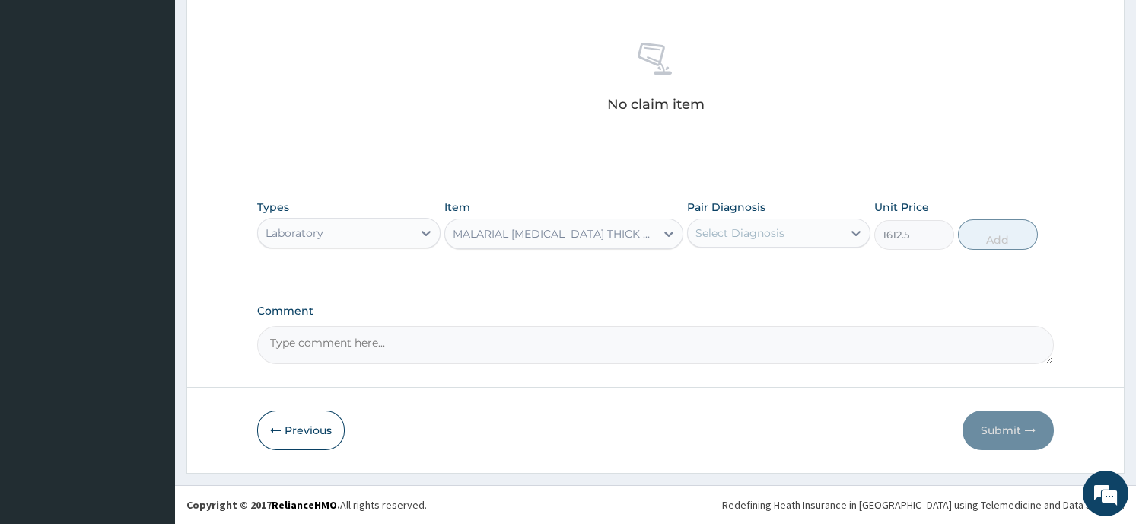
click at [836, 238] on div "Select Diagnosis" at bounding box center [765, 233] width 154 height 24
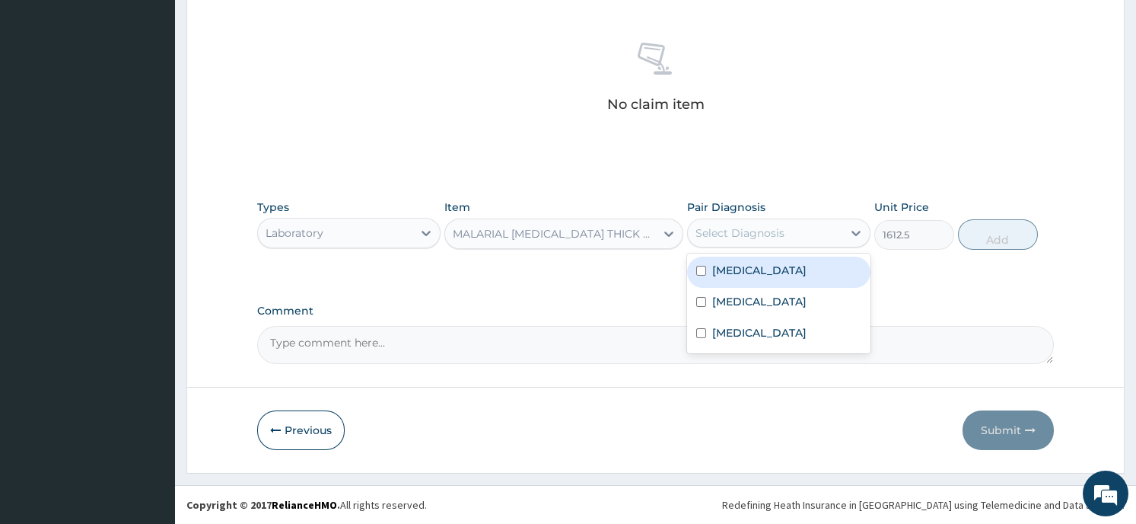
click at [807, 272] on label "Falciparum malaria" at bounding box center [759, 270] width 94 height 15
checkbox input "true"
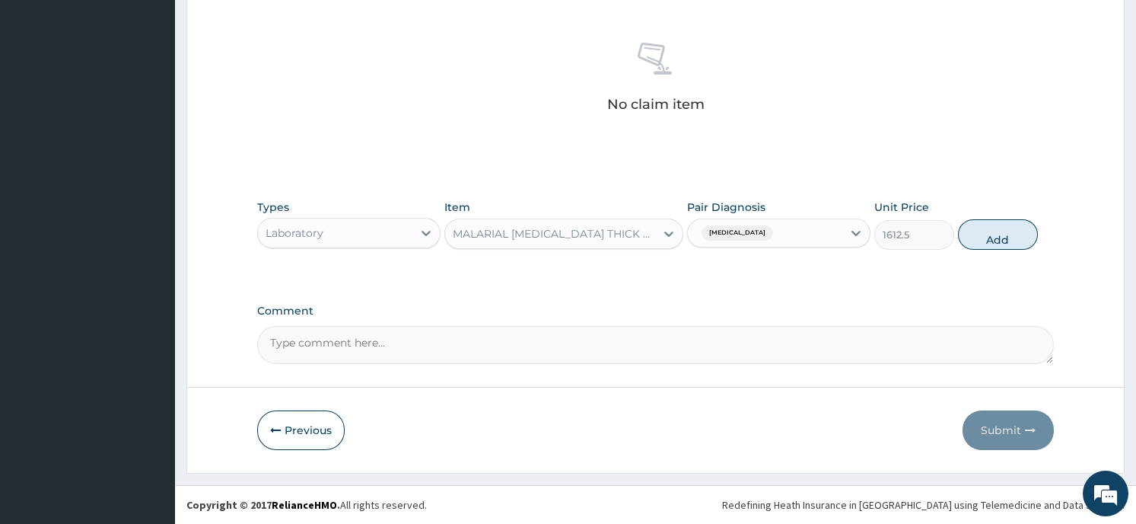
click at [1007, 238] on button "Add" at bounding box center [998, 234] width 80 height 30
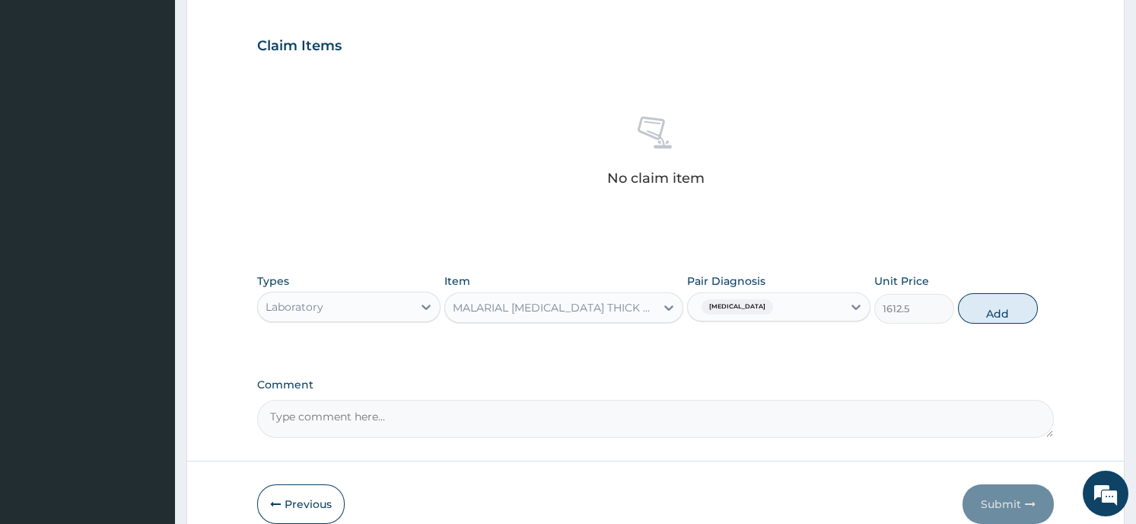
type input "0"
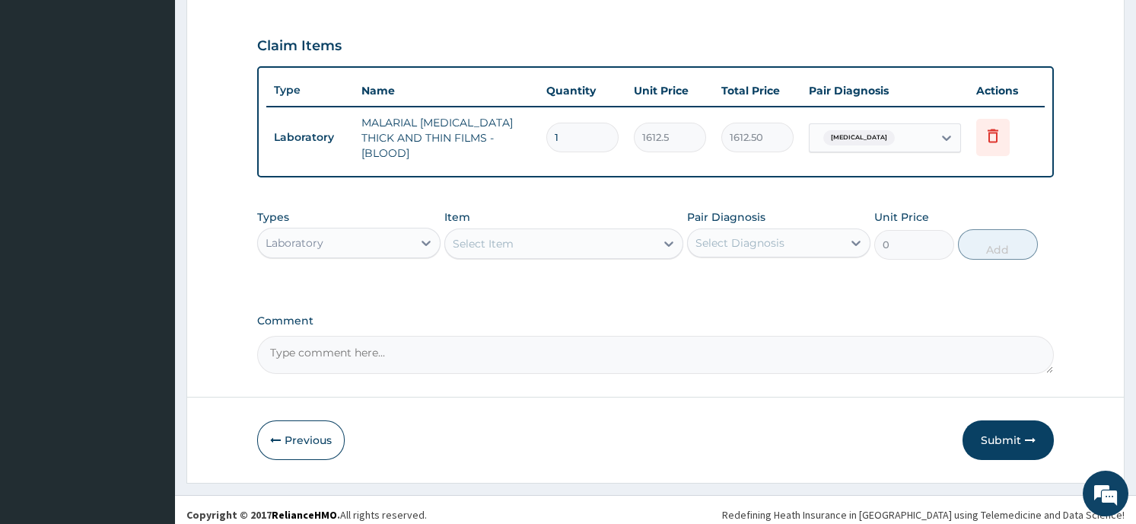
click at [597, 231] on div "Select Item" at bounding box center [550, 243] width 210 height 24
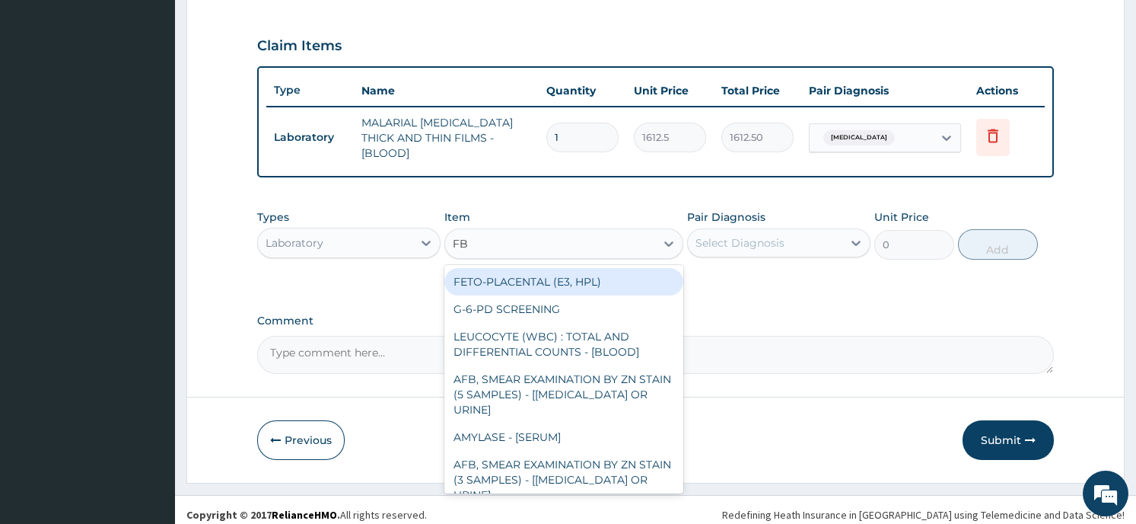
type input "FBC"
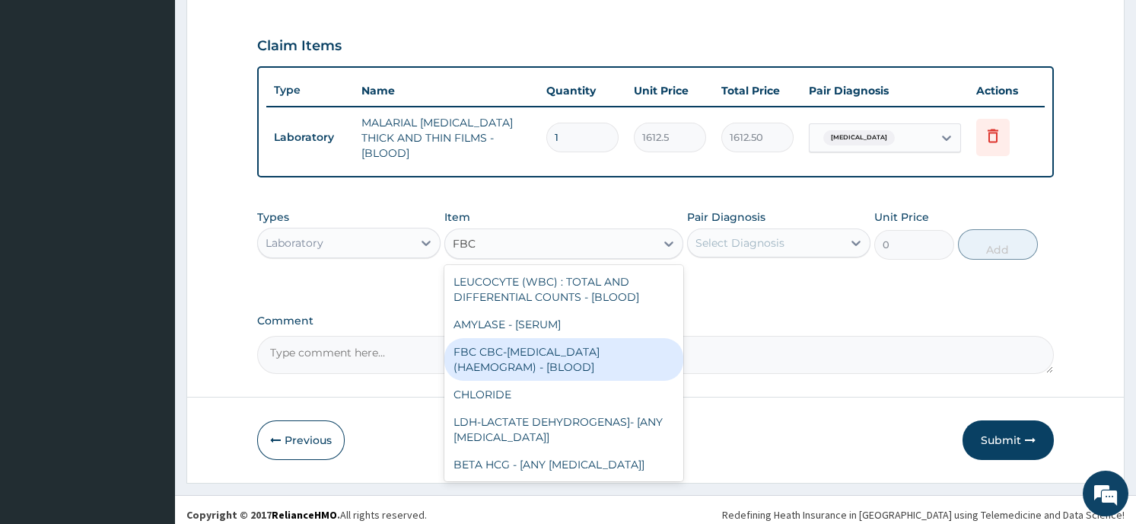
click at [547, 349] on div "FBC CBC-COMPLETE BLOOD COUNT (HAEMOGRAM) - [BLOOD]" at bounding box center [563, 359] width 239 height 43
type input "4300"
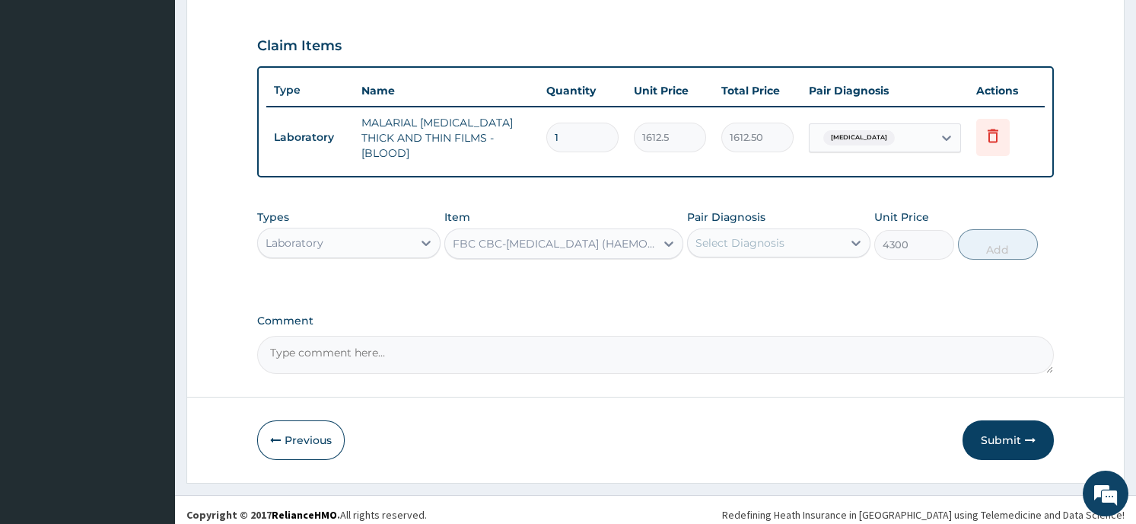
click at [817, 233] on div "Select Diagnosis" at bounding box center [765, 243] width 154 height 24
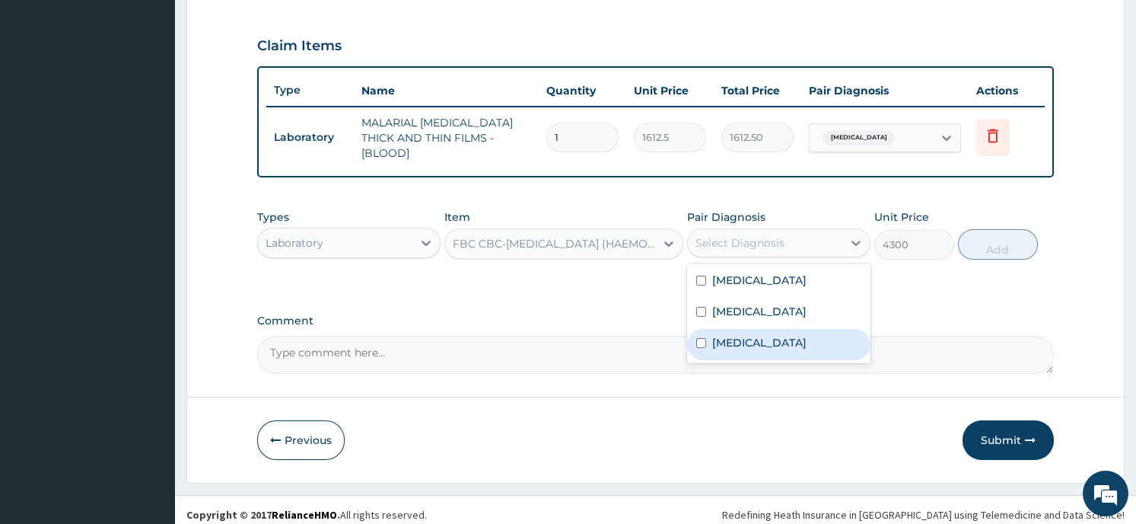
click at [766, 329] on div "Sepsis" at bounding box center [778, 344] width 183 height 31
checkbox input "true"
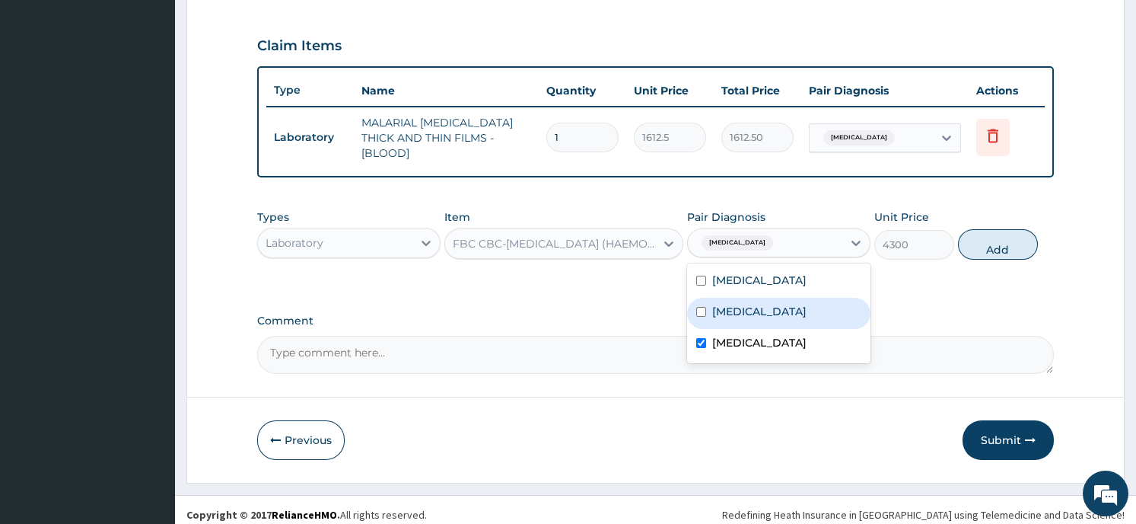
click at [702, 307] on input "checkbox" at bounding box center [701, 312] width 10 height 10
checkbox input "true"
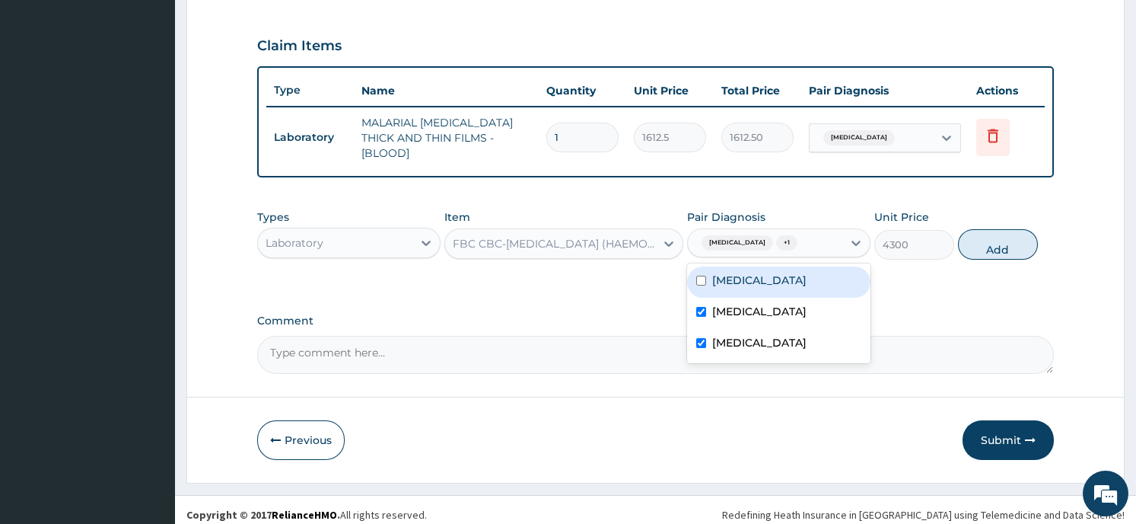
click at [1000, 229] on button "Add" at bounding box center [998, 244] width 80 height 30
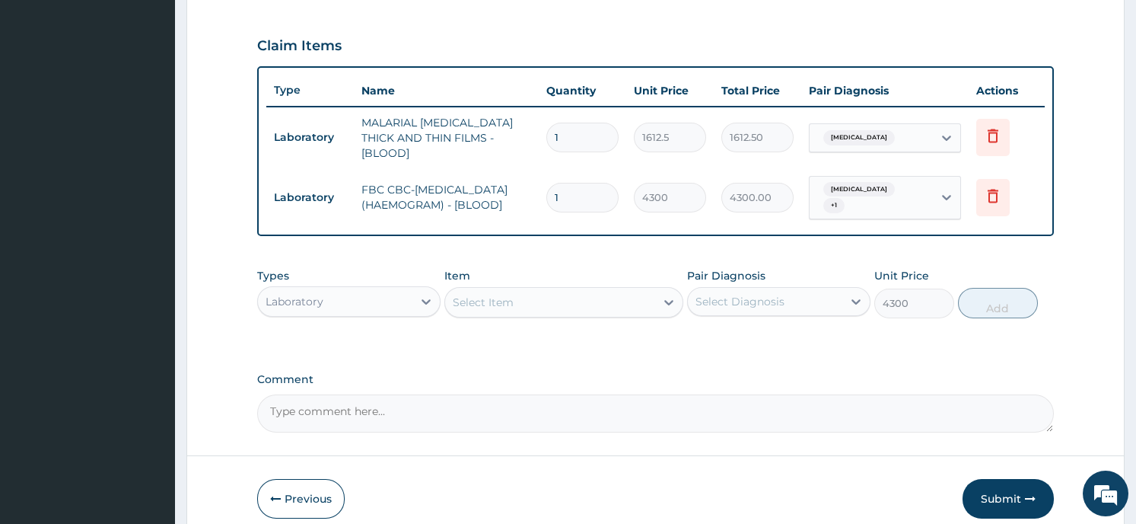
type input "0"
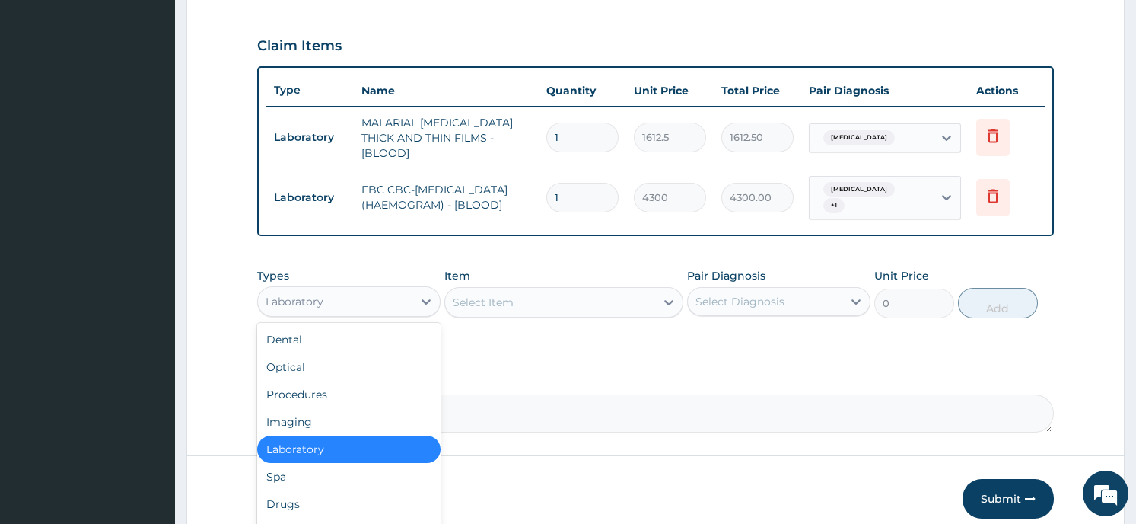
click at [401, 291] on div "Laboratory" at bounding box center [335, 301] width 154 height 24
click at [361, 380] on div "Procedures" at bounding box center [348, 393] width 183 height 27
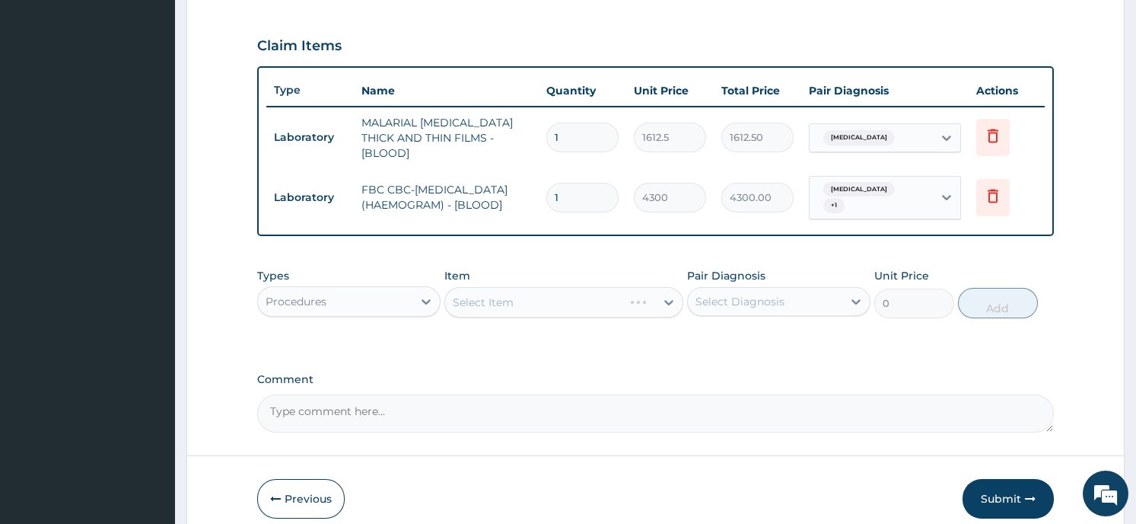
click at [561, 300] on div "Select Item" at bounding box center [563, 302] width 239 height 30
click at [619, 294] on div "Select Item" at bounding box center [550, 302] width 210 height 24
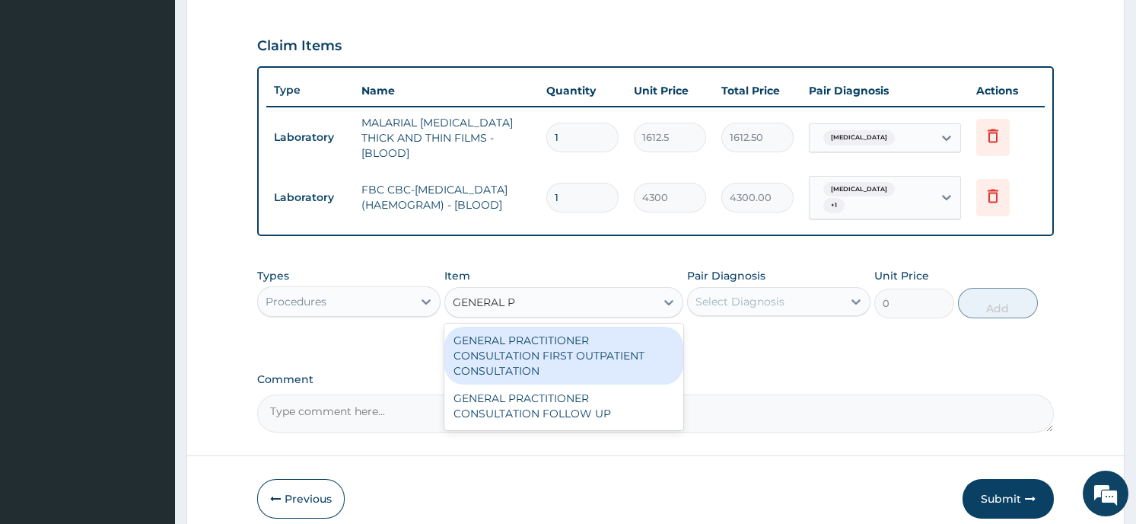
type input "GENERAL PR"
click at [576, 335] on div "GENERAL PRACTITIONER CONSULTATION FIRST OUTPATIENT CONSULTATION" at bounding box center [563, 355] width 239 height 58
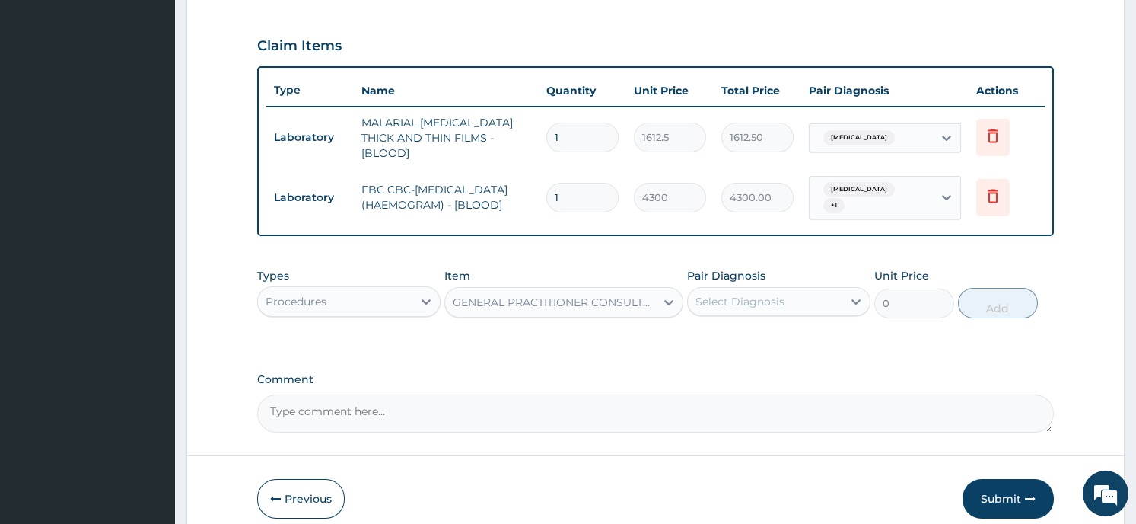
type input "3547.5"
click at [576, 335] on div "Types Procedures Item GENERAL PRACTITIONER CONSULTATION FIRST OUTPATIENT CONSUL…" at bounding box center [655, 304] width 796 height 88
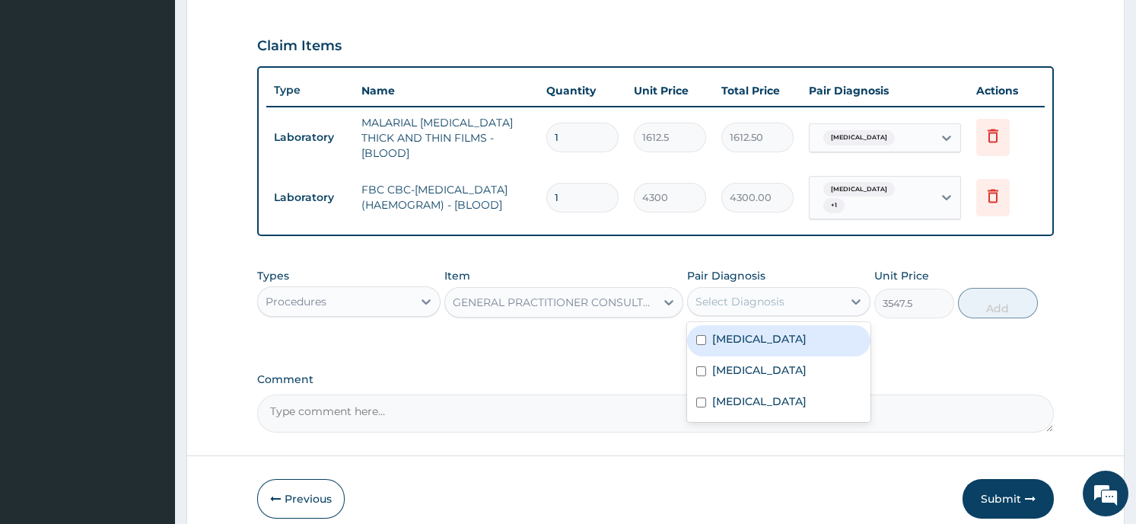
click at [794, 291] on div "Select Diagnosis" at bounding box center [765, 301] width 154 height 24
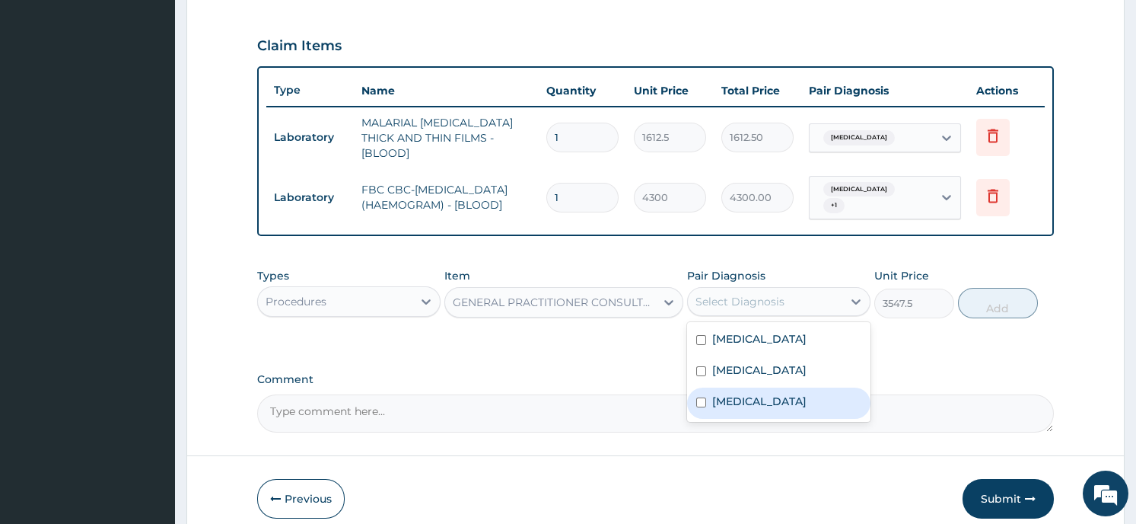
click at [755, 390] on div "Sepsis" at bounding box center [778, 402] width 183 height 31
checkbox input "true"
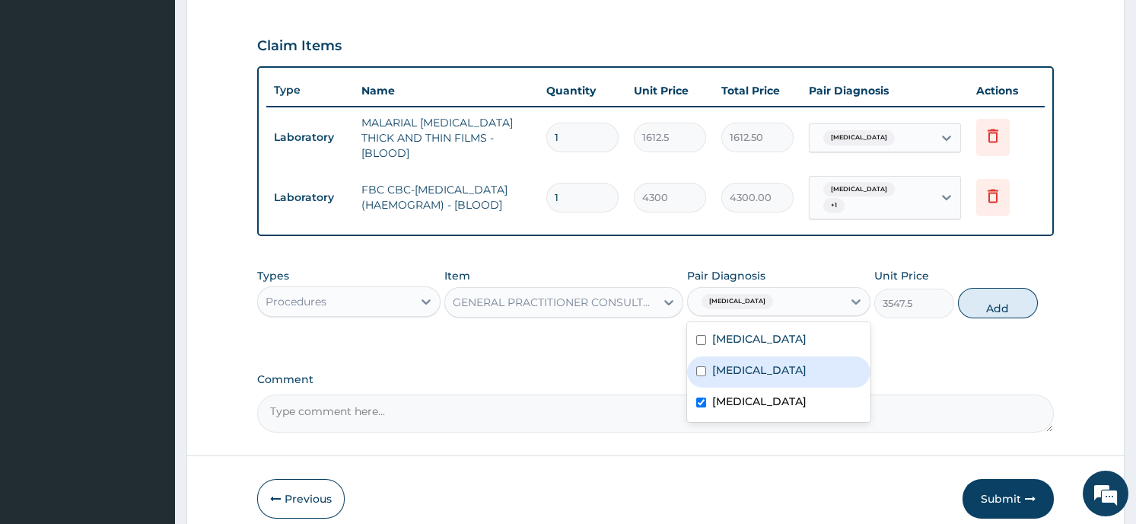
click at [702, 366] on input "checkbox" at bounding box center [701, 371] width 10 height 10
checkbox input "true"
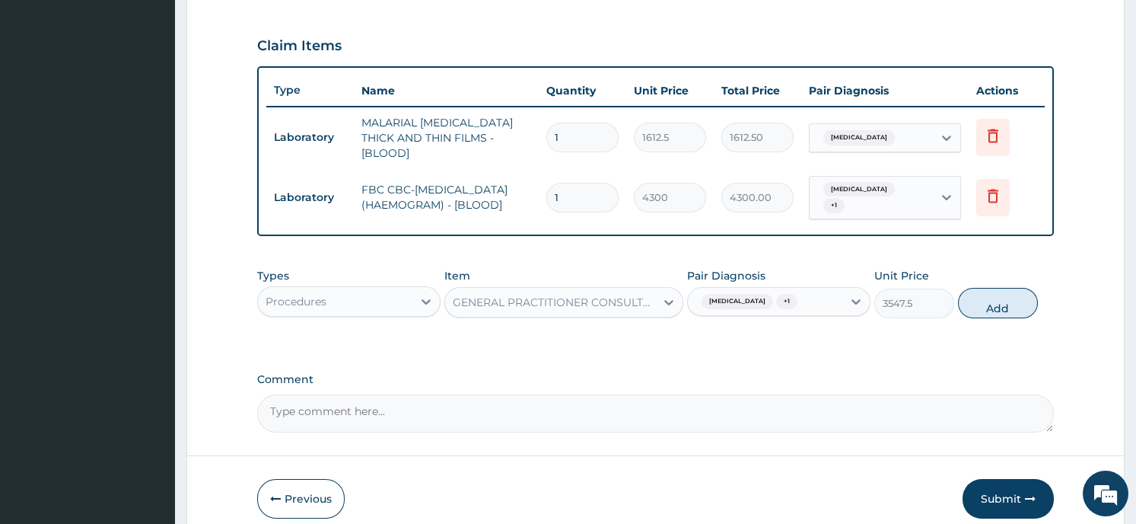
click at [988, 289] on button "Add" at bounding box center [998, 303] width 80 height 30
type input "0"
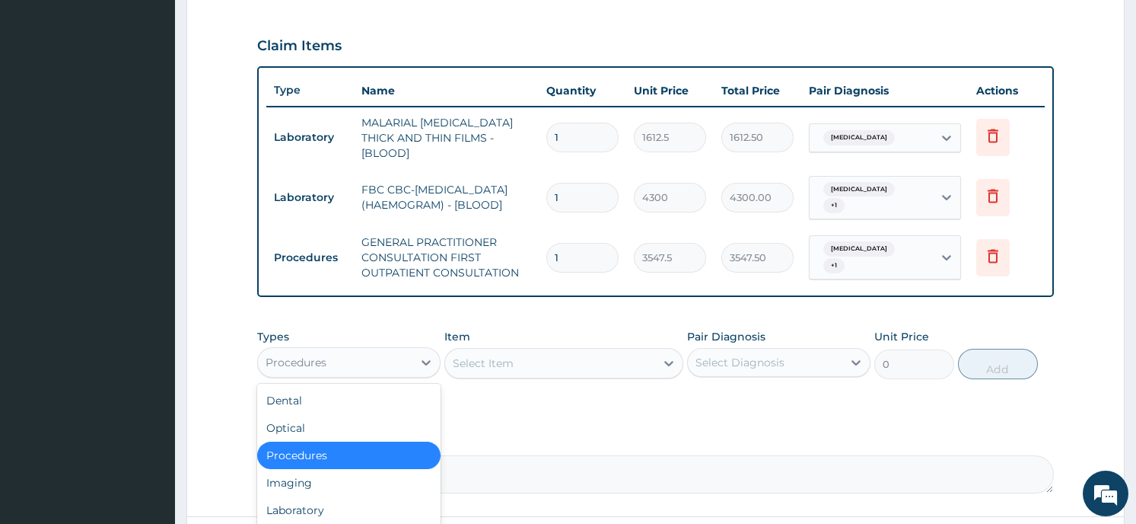
click at [287, 365] on div "Procedures" at bounding box center [335, 362] width 154 height 24
click at [319, 510] on div "Laboratory" at bounding box center [348, 509] width 183 height 27
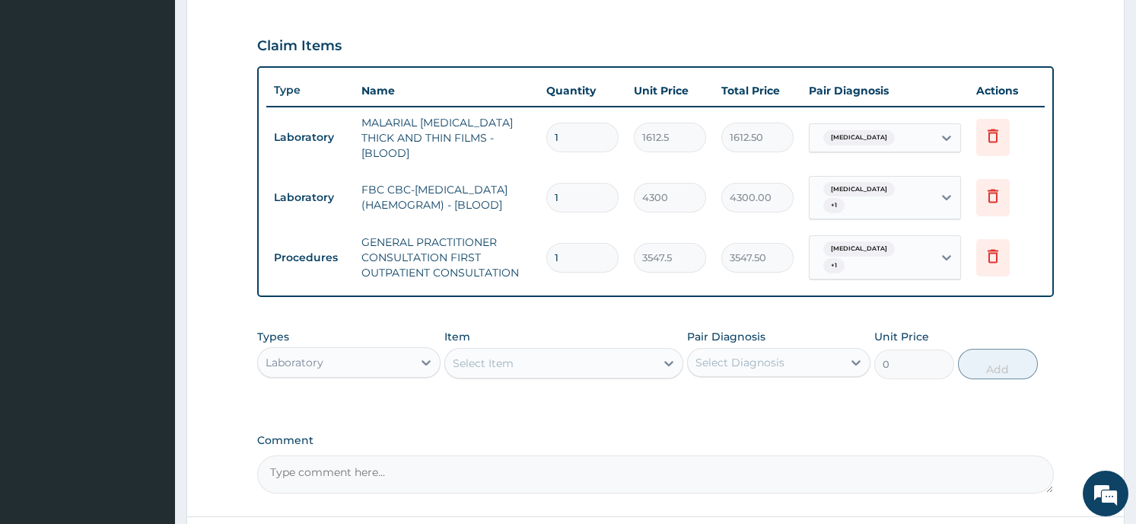
click at [396, 354] on div "Laboratory" at bounding box center [335, 362] width 154 height 24
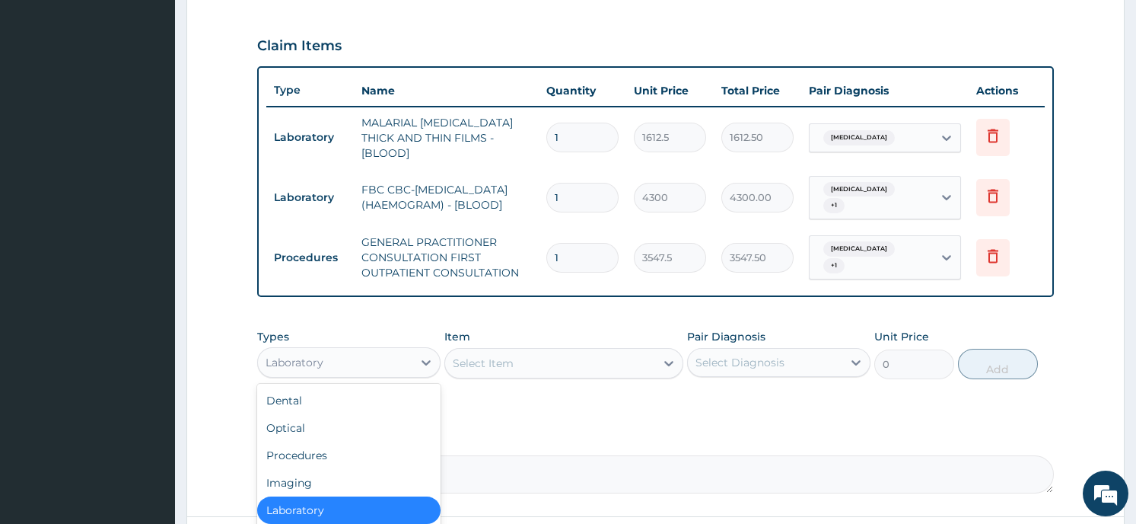
click at [226, 383] on form "Step 2 of 2 PA Code / Prescription Code Enter Code(Secondary Care Only) Encount…" at bounding box center [655, 92] width 938 height 1022
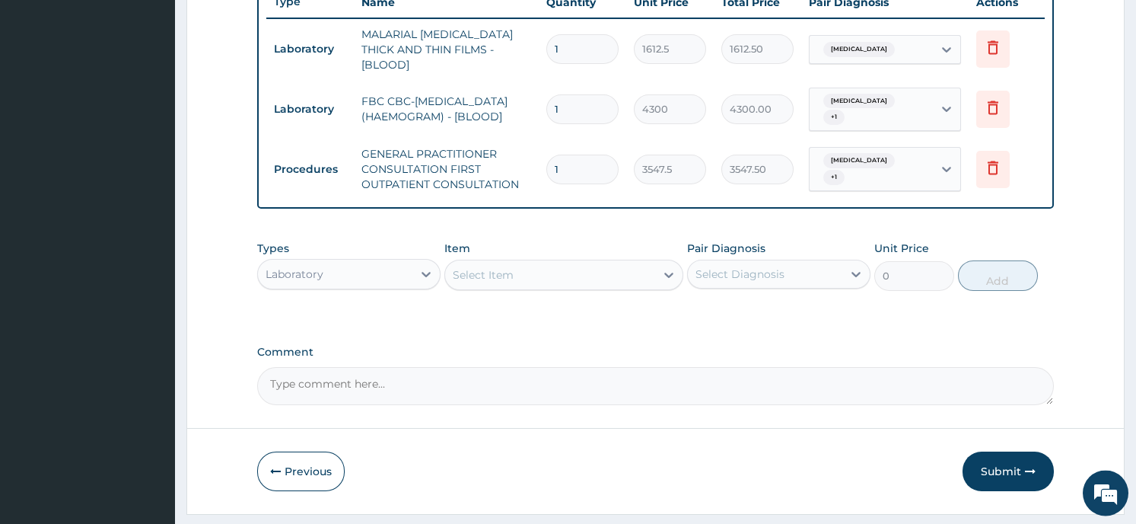
scroll to position [622, 0]
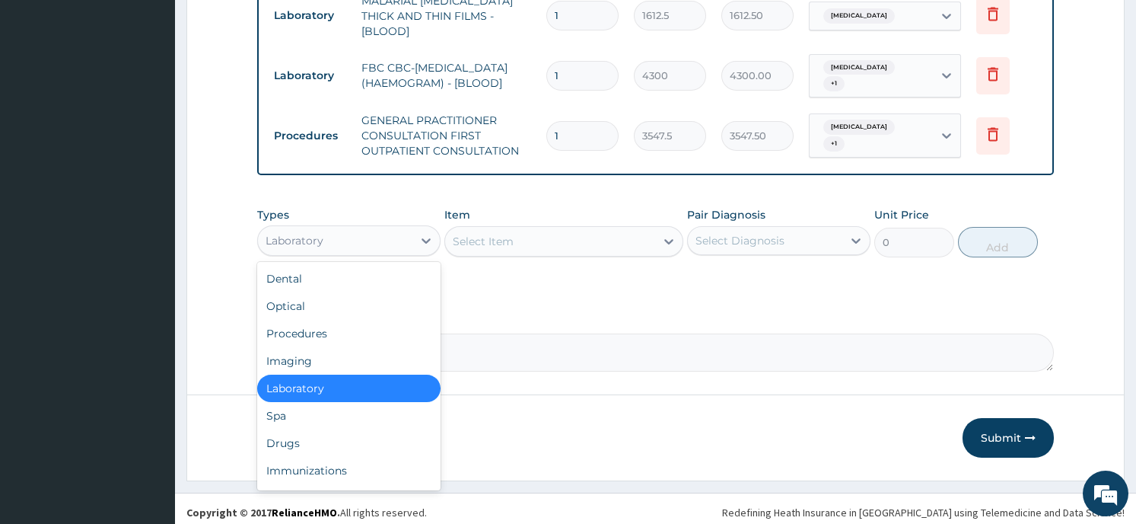
click at [396, 228] on div "Laboratory" at bounding box center [335, 240] width 154 height 24
click at [357, 439] on div "Drugs" at bounding box center [348, 442] width 183 height 27
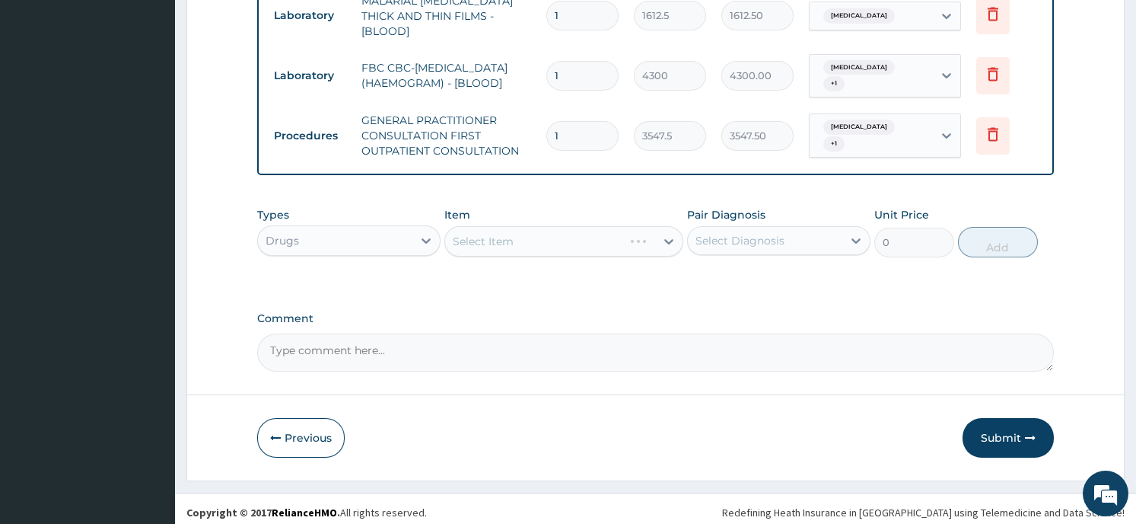
click at [568, 238] on div "Select Item" at bounding box center [563, 241] width 239 height 30
click at [546, 233] on div "Select Item" at bounding box center [563, 241] width 239 height 30
click at [641, 229] on div "Select Item" at bounding box center [550, 241] width 210 height 24
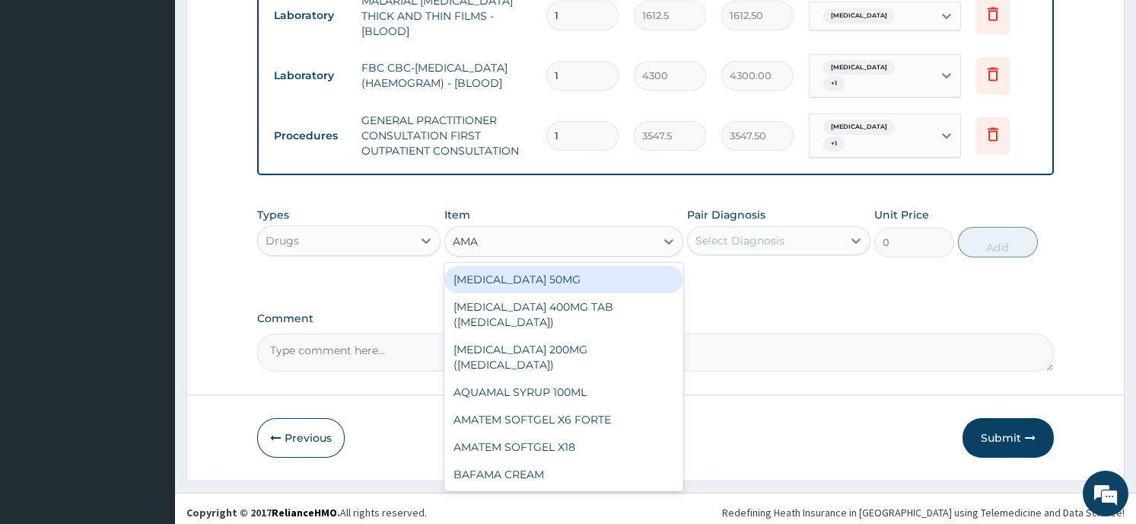
type input "AMAT"
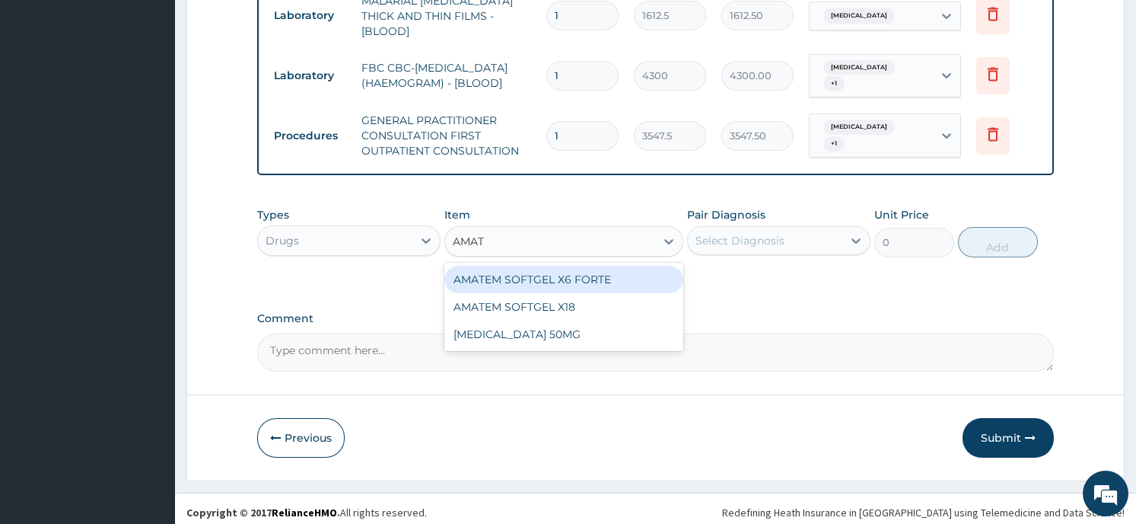
click at [610, 269] on div "AMATEM SOFTGEL X6 FORTE" at bounding box center [563, 279] width 239 height 27
type input "430"
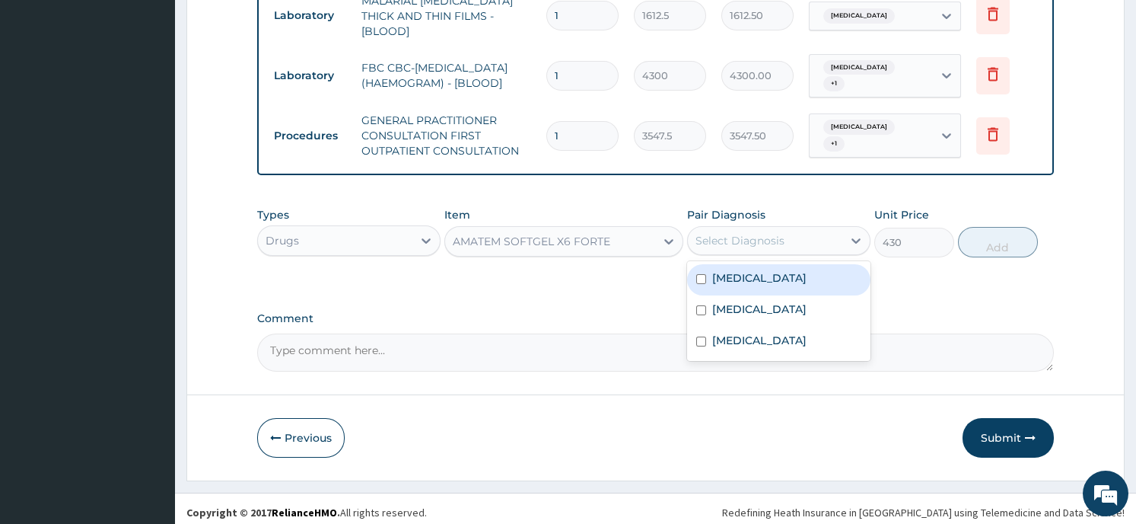
click at [766, 236] on div "Select Diagnosis" at bounding box center [740, 240] width 89 height 15
click at [767, 279] on div "Falciparum malaria" at bounding box center [778, 279] width 183 height 31
checkbox input "true"
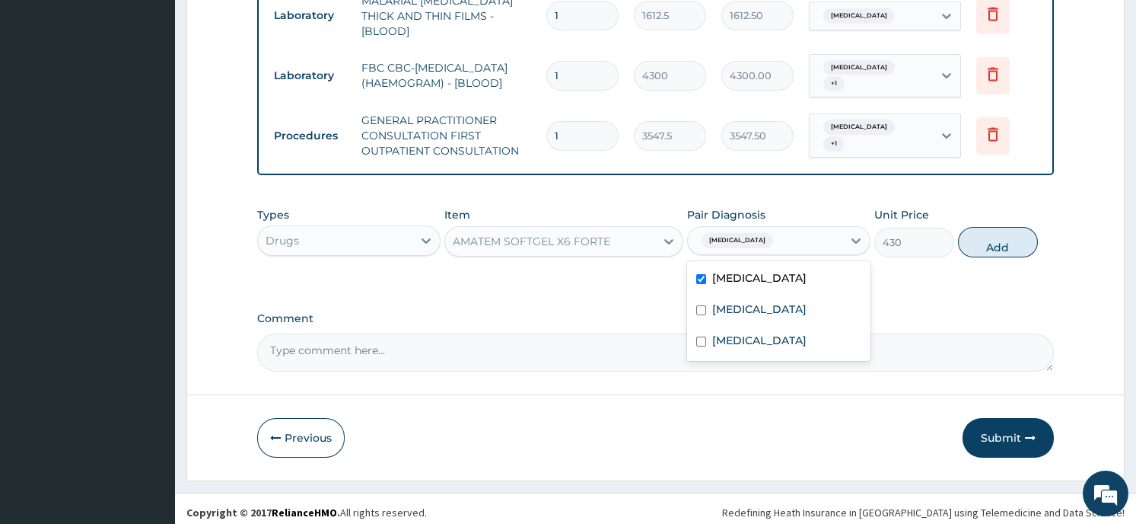
click at [1004, 245] on button "Add" at bounding box center [998, 242] width 80 height 30
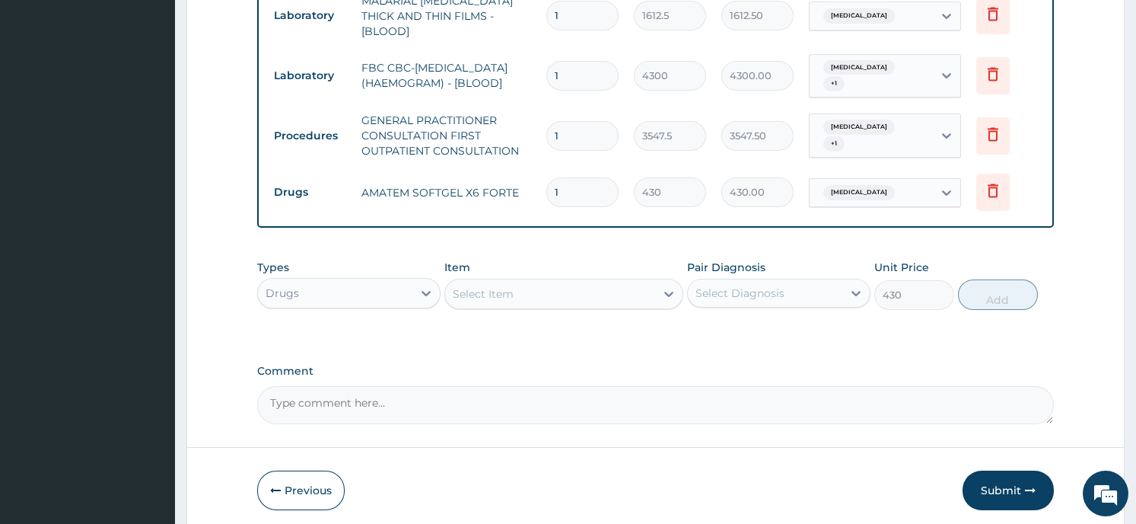
type input "0"
type input "0.00"
type input "6"
type input "2580.00"
type input "6"
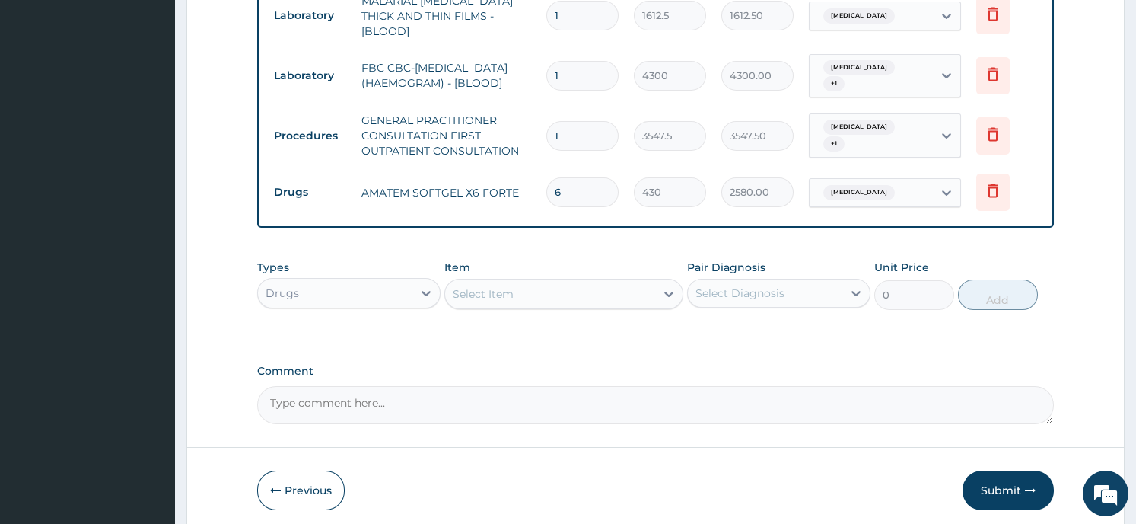
click at [355, 289] on div "Drugs" at bounding box center [335, 293] width 154 height 24
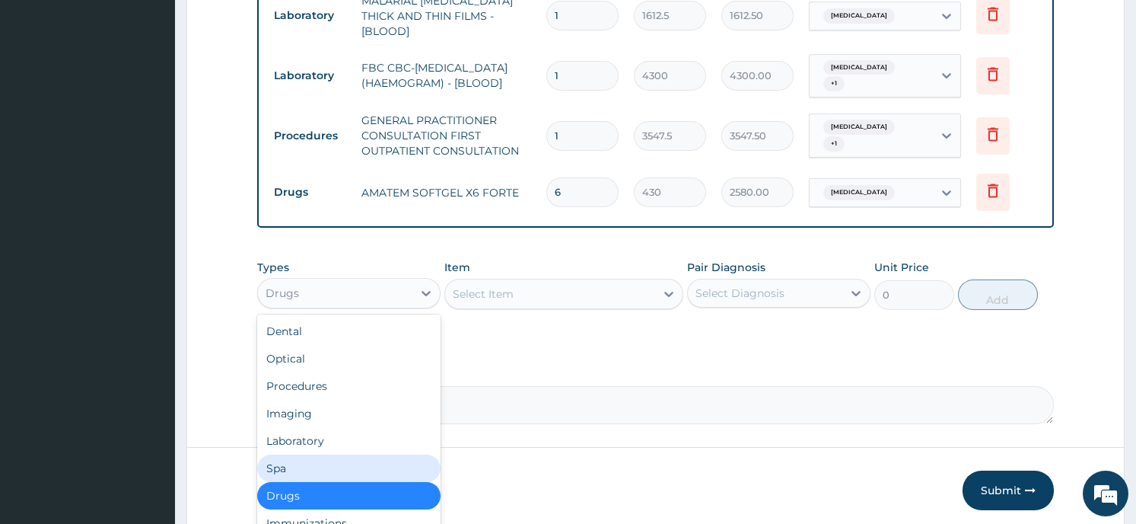
drag, startPoint x: 352, startPoint y: 457, endPoint x: 352, endPoint y: 467, distance: 10.7
click at [352, 467] on div "Spa" at bounding box center [348, 467] width 183 height 27
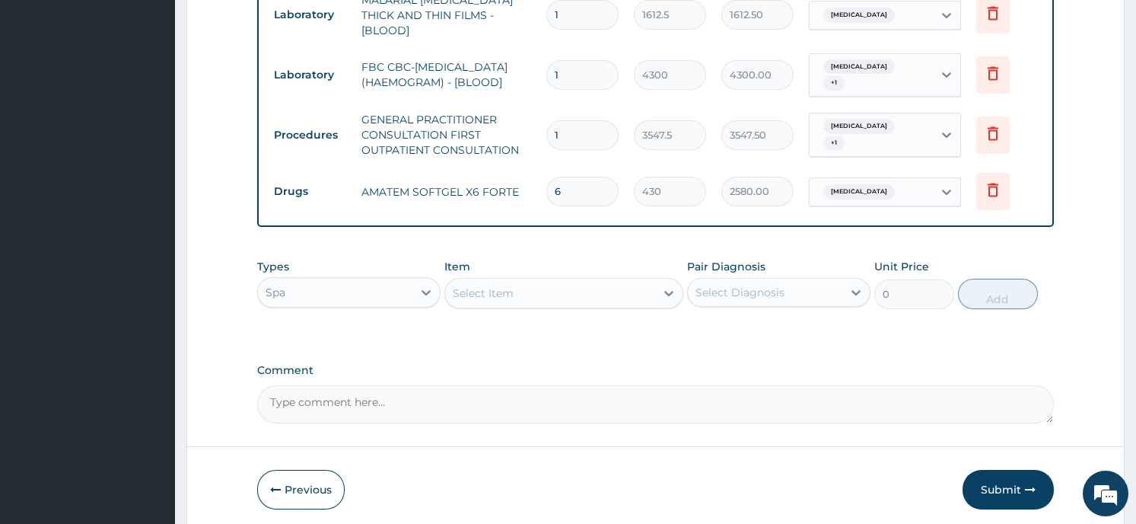
scroll to position [674, 0]
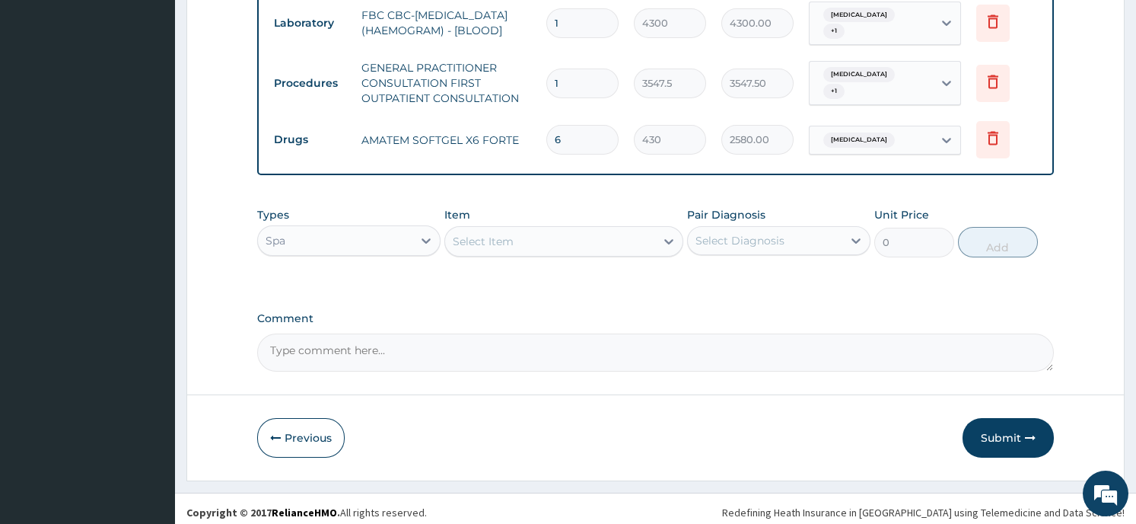
click at [314, 254] on div "Types Spa Item Select Item Pair Diagnosis Select Diagnosis Unit Price 0 Add" at bounding box center [655, 231] width 796 height 65
click at [374, 233] on div "Spa" at bounding box center [335, 240] width 154 height 24
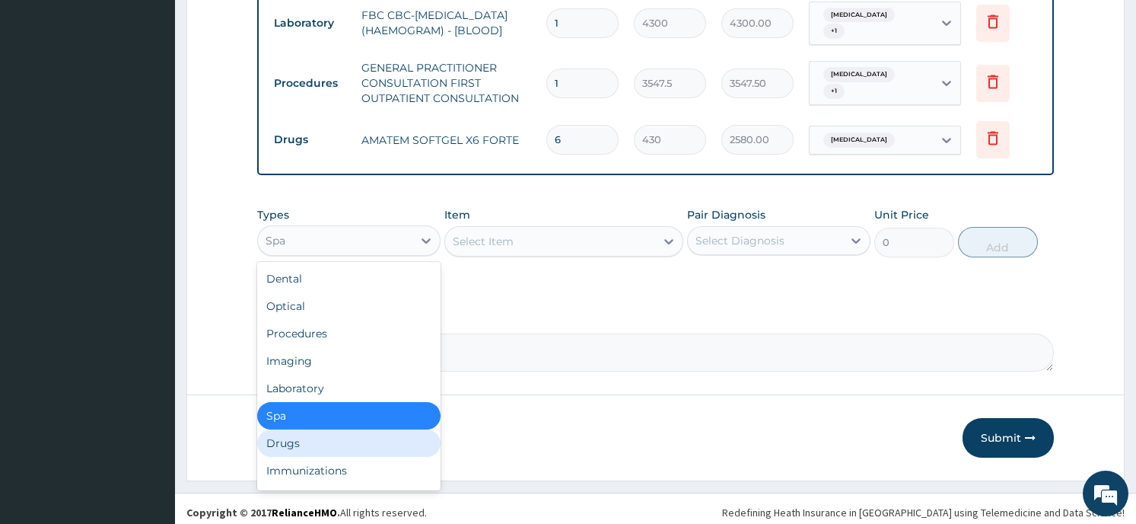
click at [334, 438] on div "Drugs" at bounding box center [348, 442] width 183 height 27
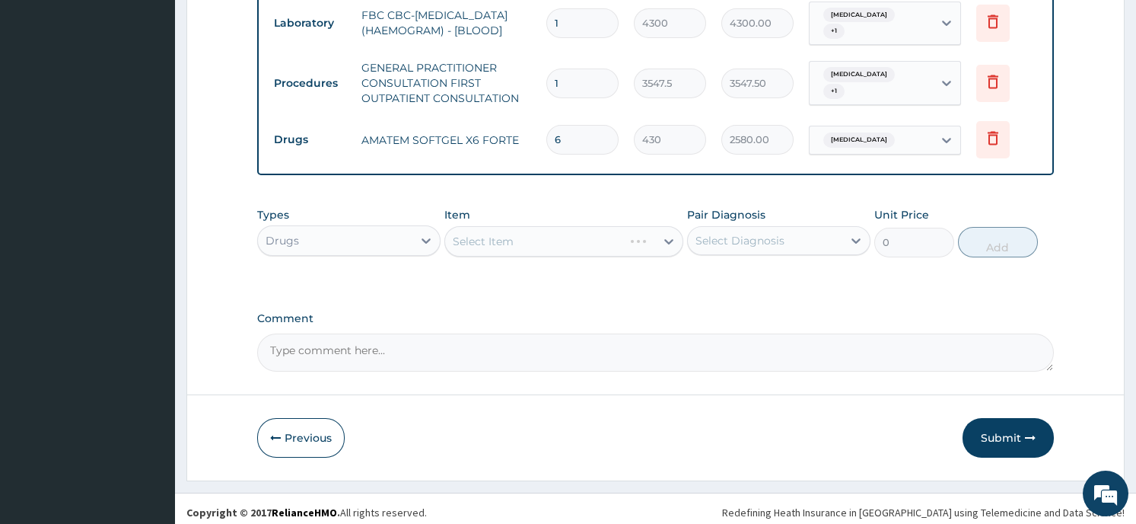
click at [646, 226] on div "Select Item" at bounding box center [563, 241] width 239 height 30
click at [585, 229] on div "Select Item" at bounding box center [550, 241] width 210 height 24
type input "DICL"
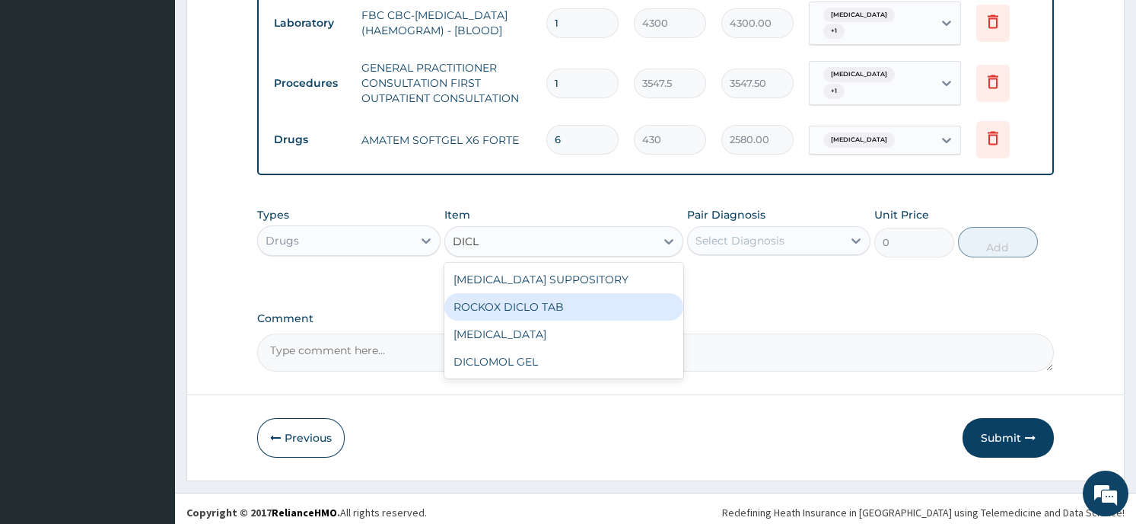
click at [547, 296] on div "ROCKOX DICLO TAB" at bounding box center [563, 306] width 239 height 27
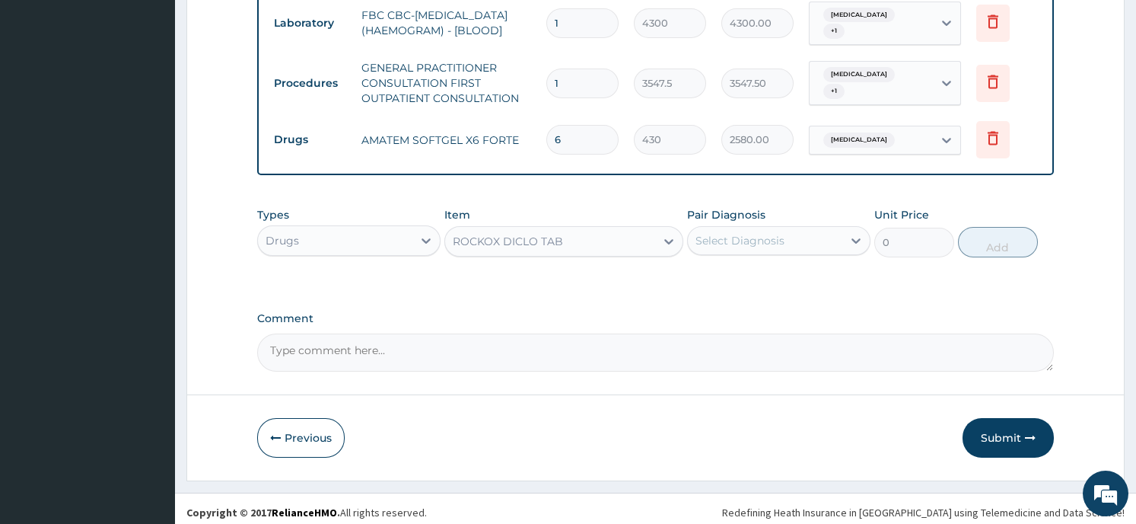
type input "75.25"
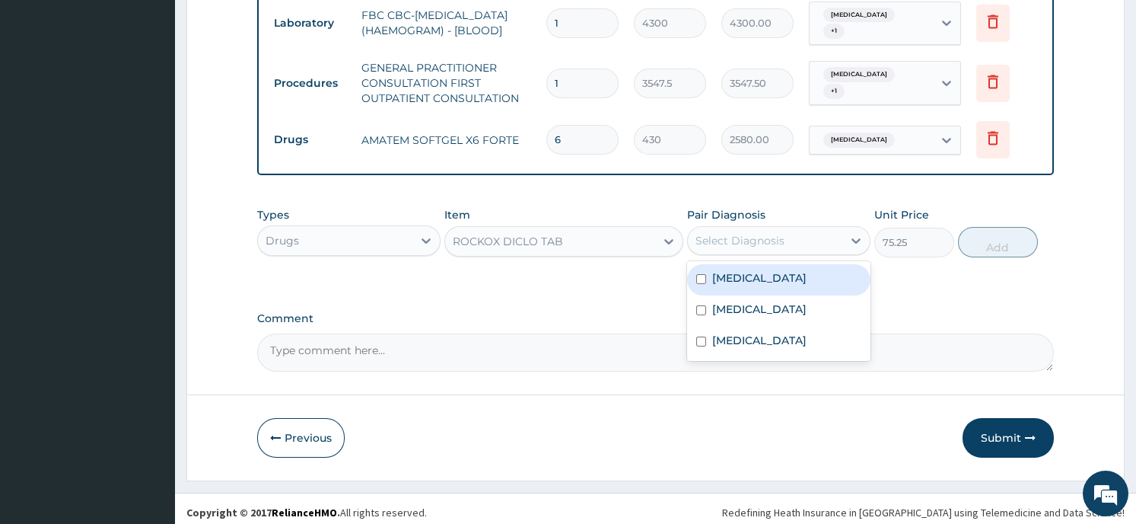
click at [815, 240] on div "Select Diagnosis" at bounding box center [765, 240] width 154 height 24
click at [771, 274] on label "Falciparum malaria" at bounding box center [759, 277] width 94 height 15
checkbox input "true"
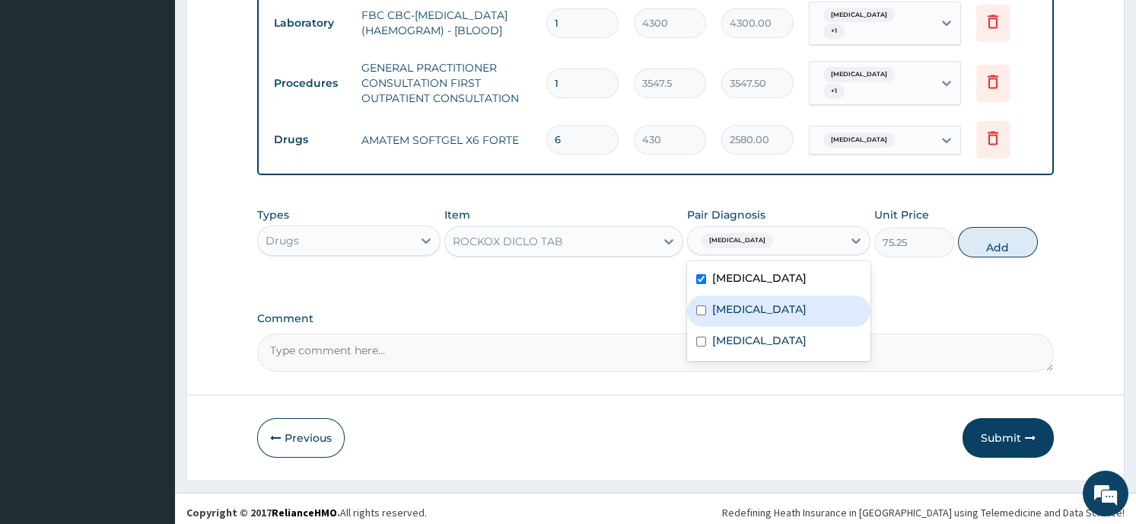
click at [705, 305] on input "checkbox" at bounding box center [701, 310] width 10 height 10
checkbox input "true"
click at [998, 239] on button "Add" at bounding box center [998, 242] width 80 height 30
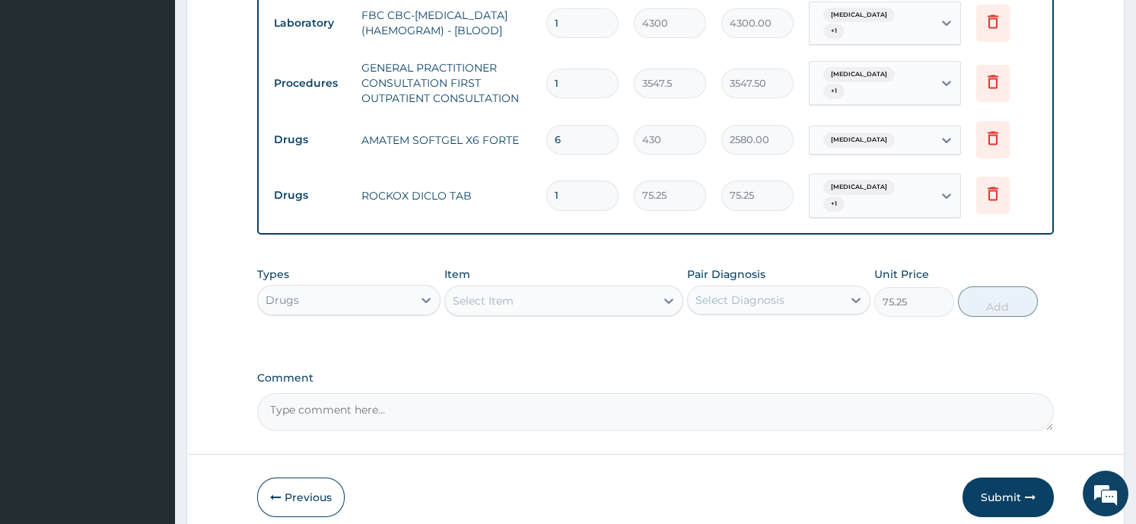
type input "0"
type input "10"
type input "752.50"
type input "10"
click at [476, 293] on div "Select Item" at bounding box center [483, 300] width 61 height 15
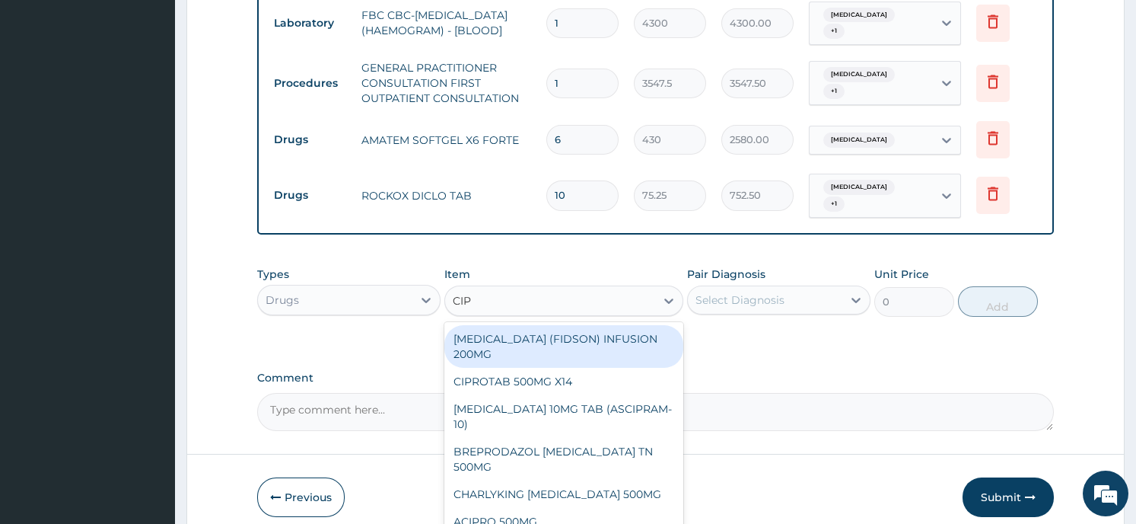
type input "CIPR"
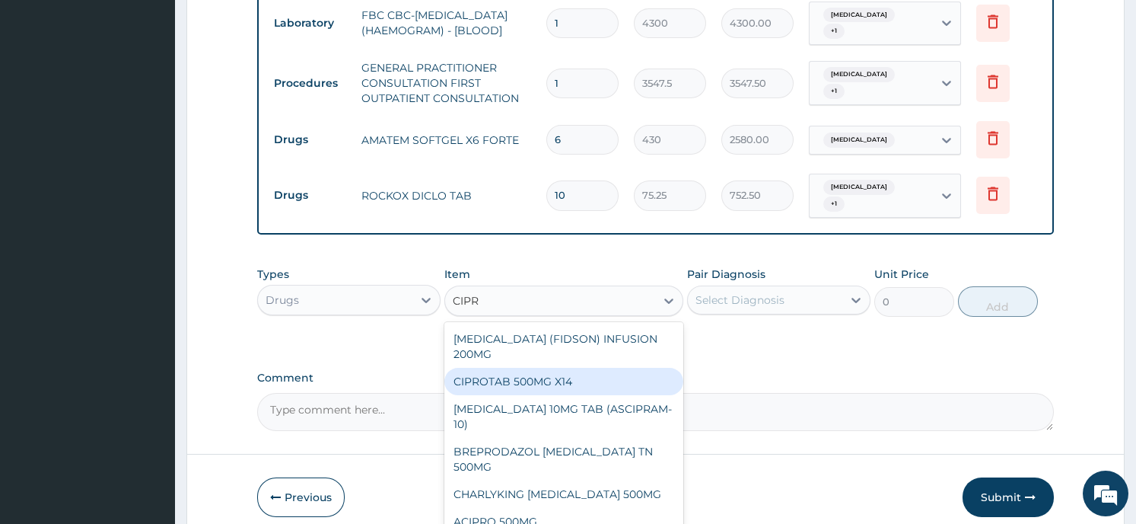
click at [474, 368] on div "CIPROTAB 500MG X14" at bounding box center [563, 381] width 239 height 27
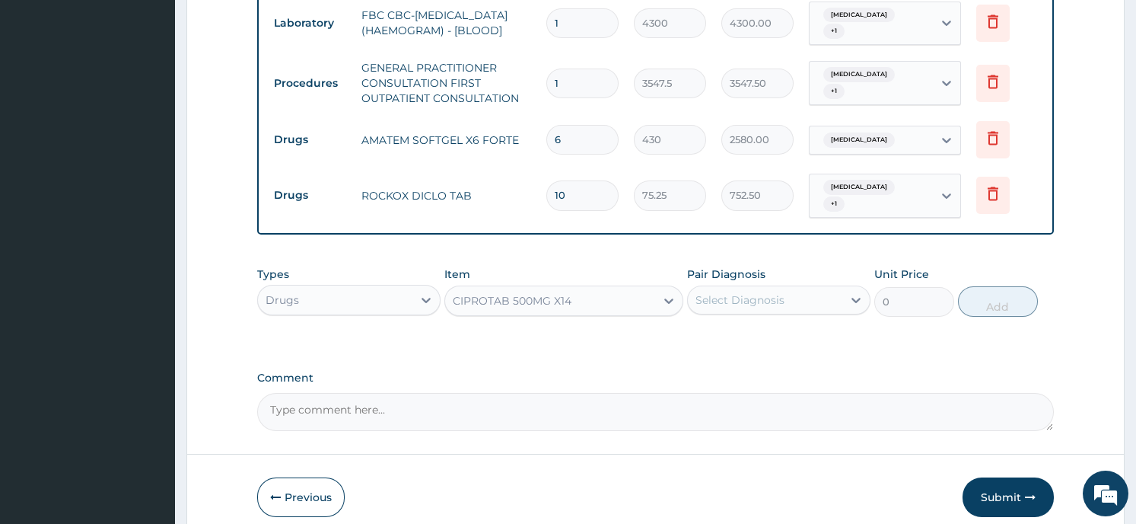
type input "290.25"
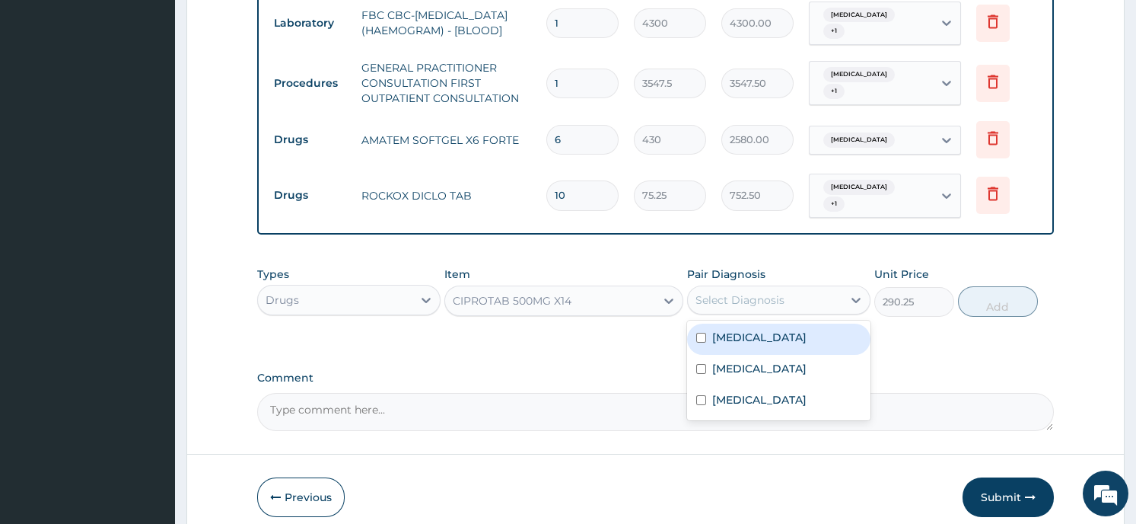
click at [755, 292] on div "Select Diagnosis" at bounding box center [740, 299] width 89 height 15
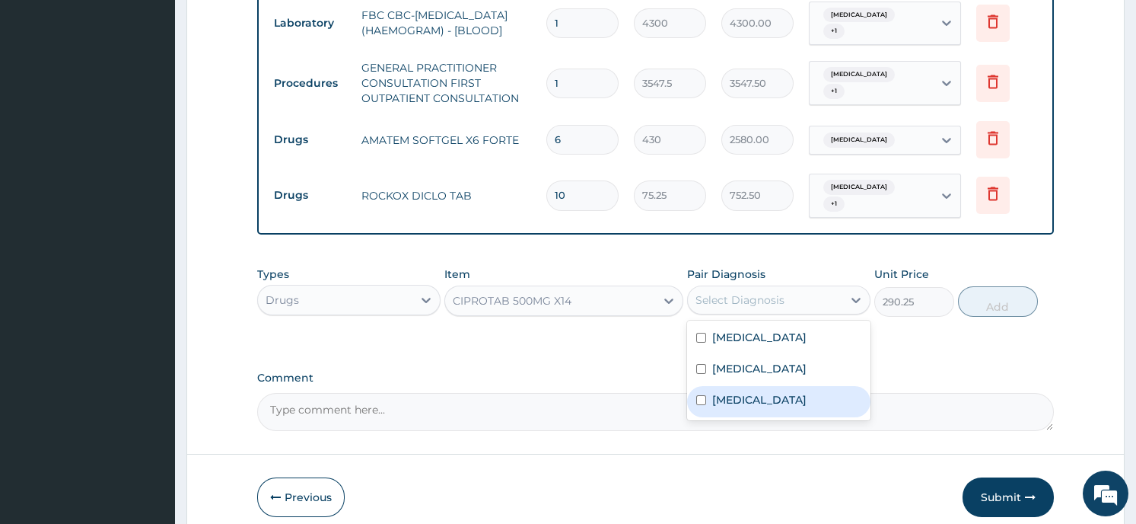
click at [743, 396] on label "Sepsis" at bounding box center [759, 399] width 94 height 15
checkbox input "true"
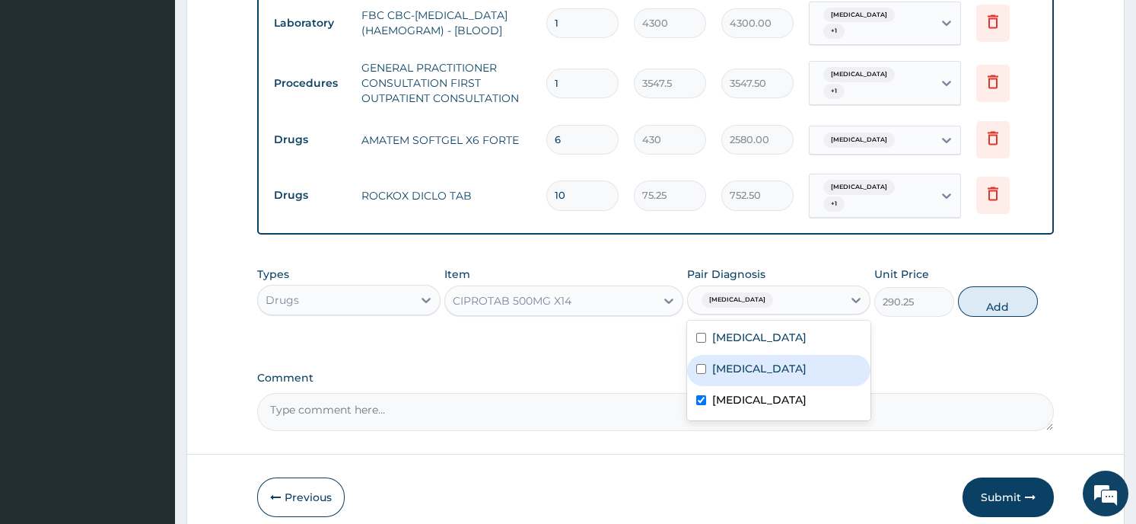
click at [807, 361] on label "Acute laryngopharyngitis" at bounding box center [759, 368] width 94 height 15
checkbox input "true"
click at [986, 297] on button "Add" at bounding box center [998, 301] width 80 height 30
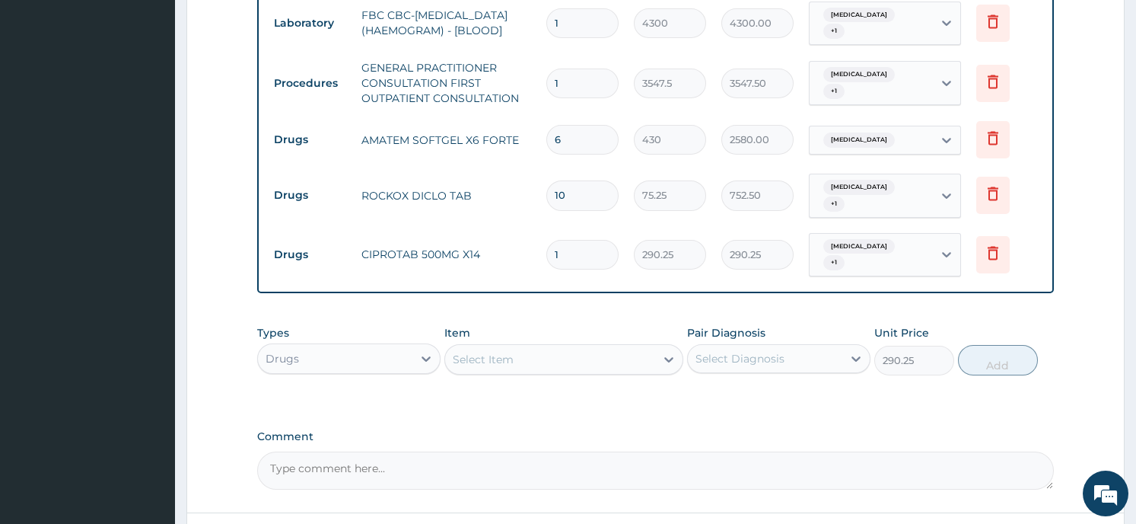
type input "0"
type input "14"
type input "4063.50"
type input "14"
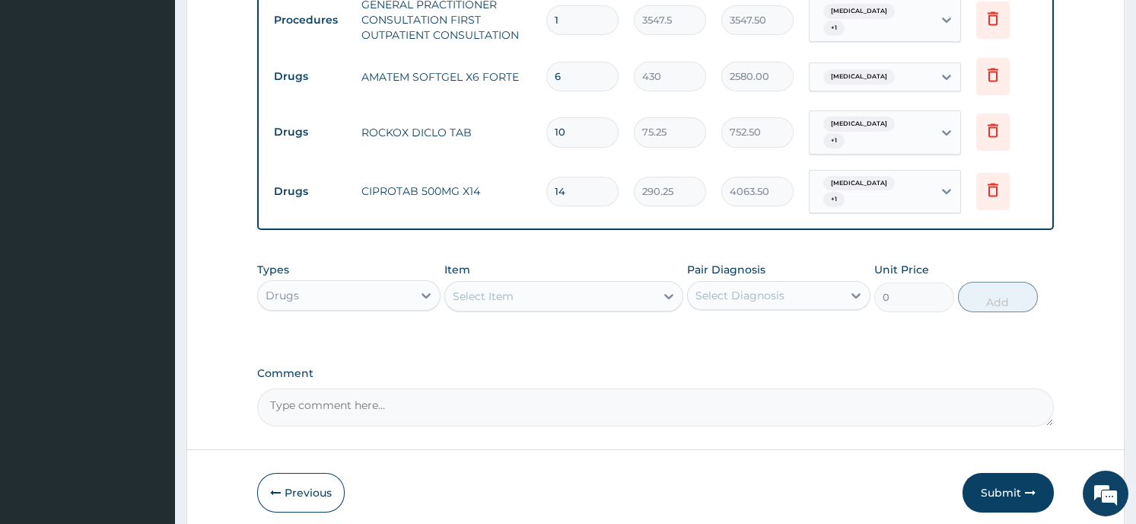
scroll to position [785, 0]
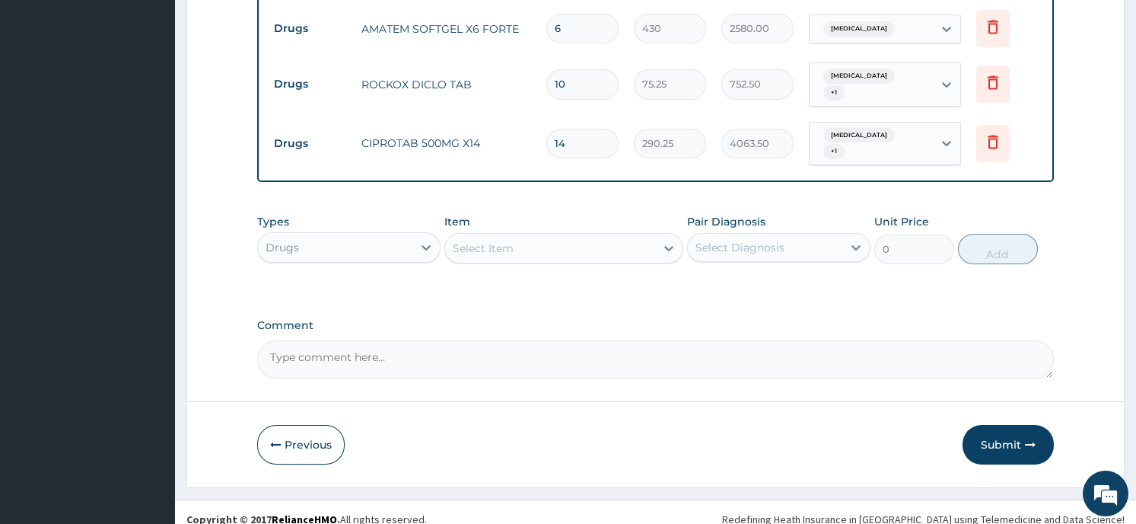
click at [991, 429] on button "Submit" at bounding box center [1008, 445] width 91 height 40
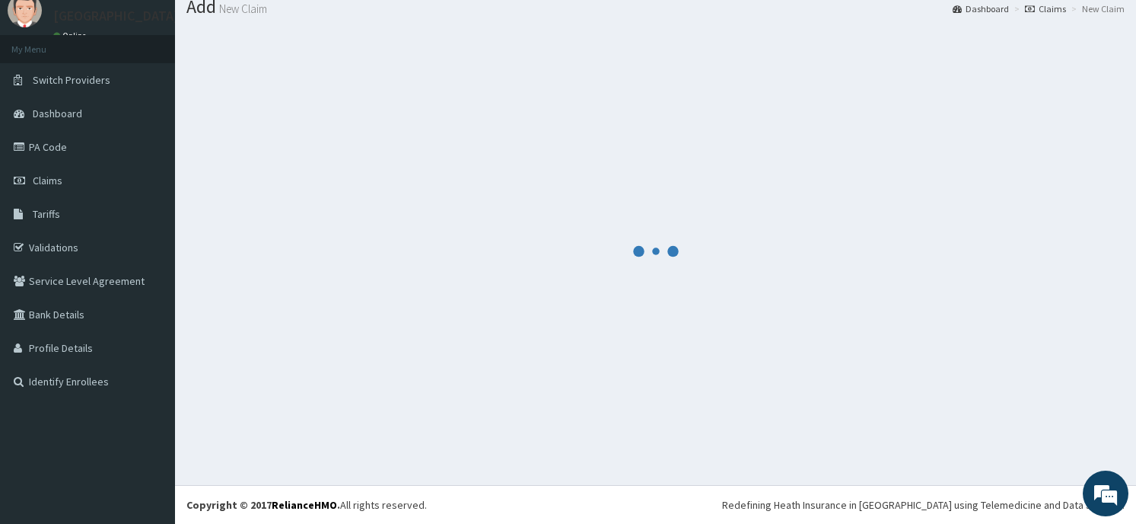
scroll to position [53, 0]
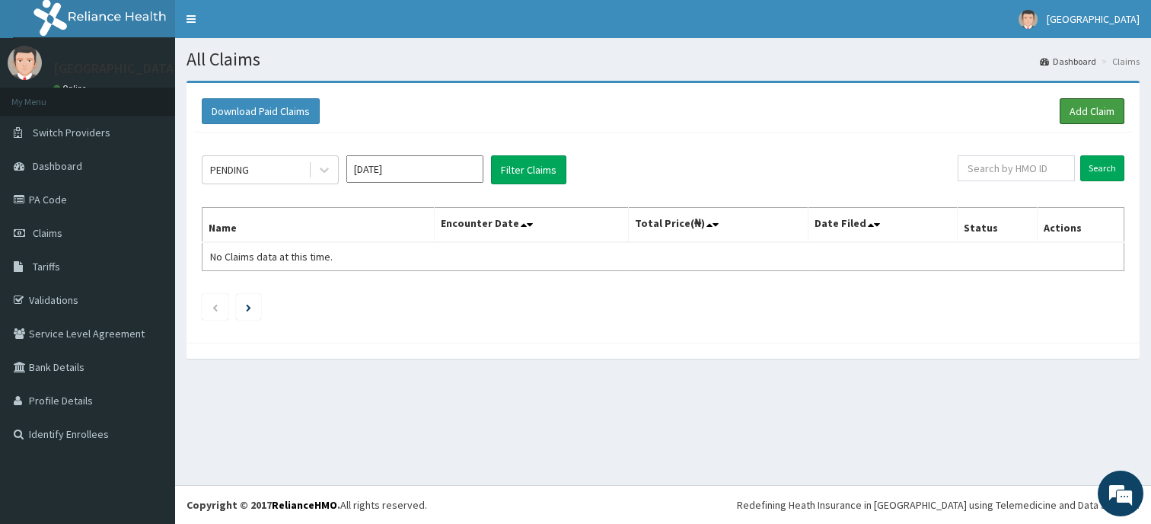
click at [1090, 108] on link "Add Claim" at bounding box center [1091, 111] width 65 height 26
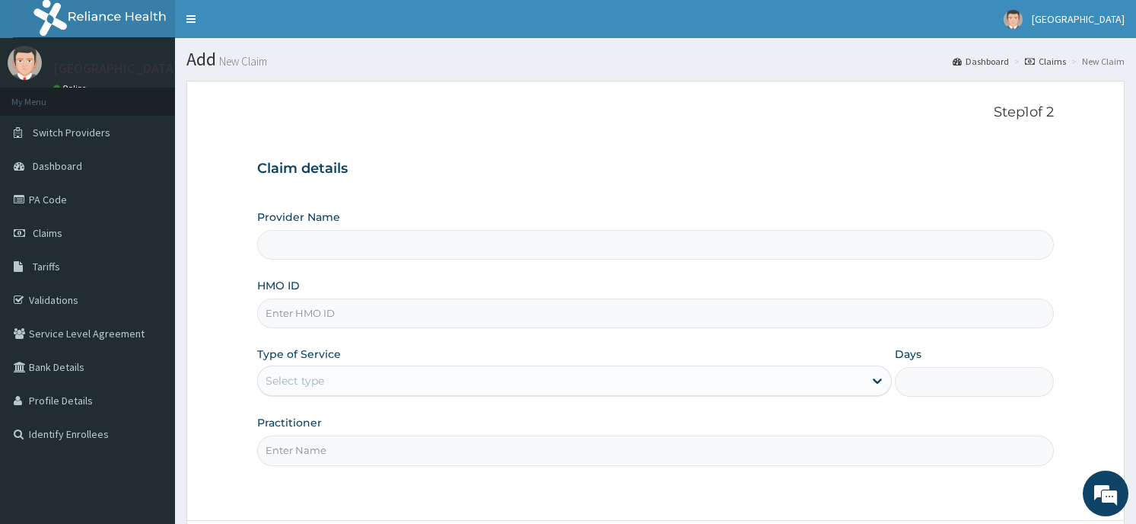
type input "Horeb [GEOGRAPHIC_DATA]"
click at [512, 316] on input "HMO ID" at bounding box center [655, 313] width 796 height 30
